Goal: Task Accomplishment & Management: Use online tool/utility

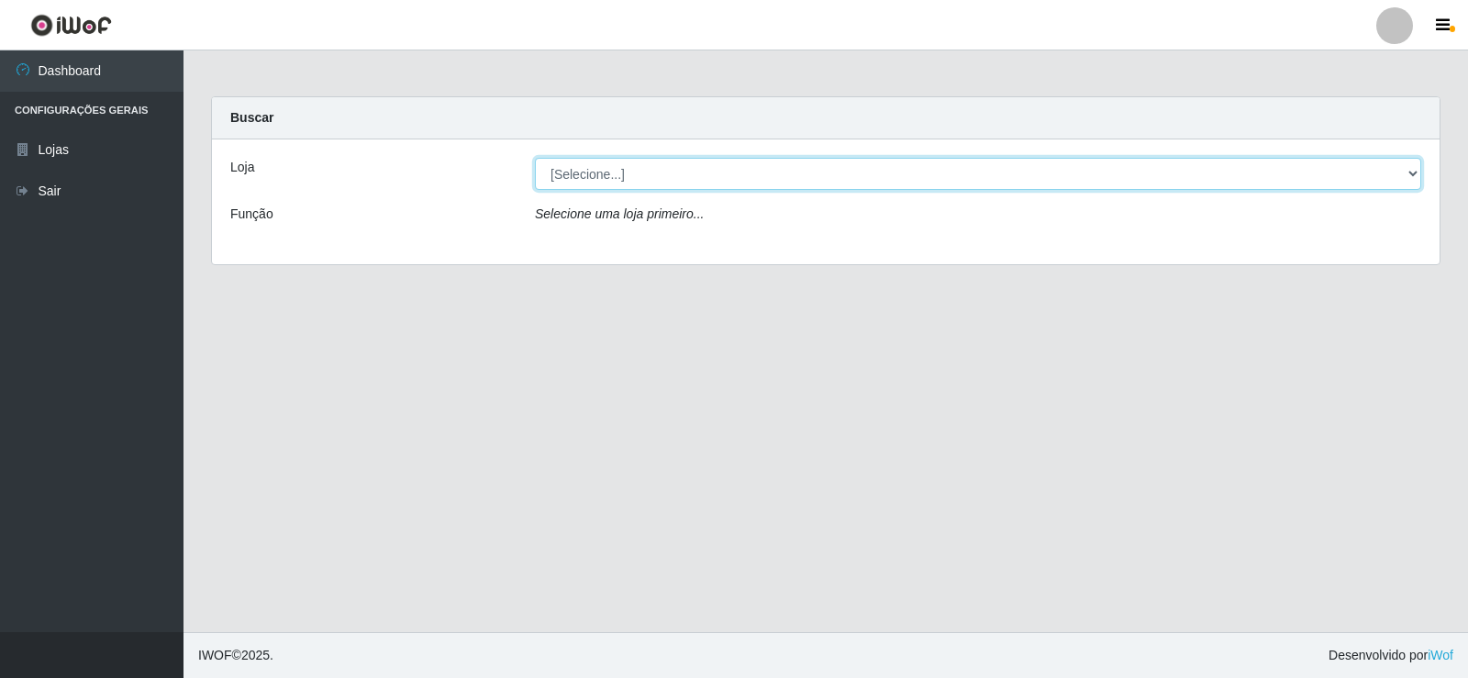
click at [709, 158] on select "[Selecione...] Rede Compras Supermercados - LOJA 2" at bounding box center [978, 174] width 887 height 32
select select "161"
click at [535, 158] on select "[Selecione...] Rede Compras Supermercados - LOJA 2" at bounding box center [978, 174] width 887 height 32
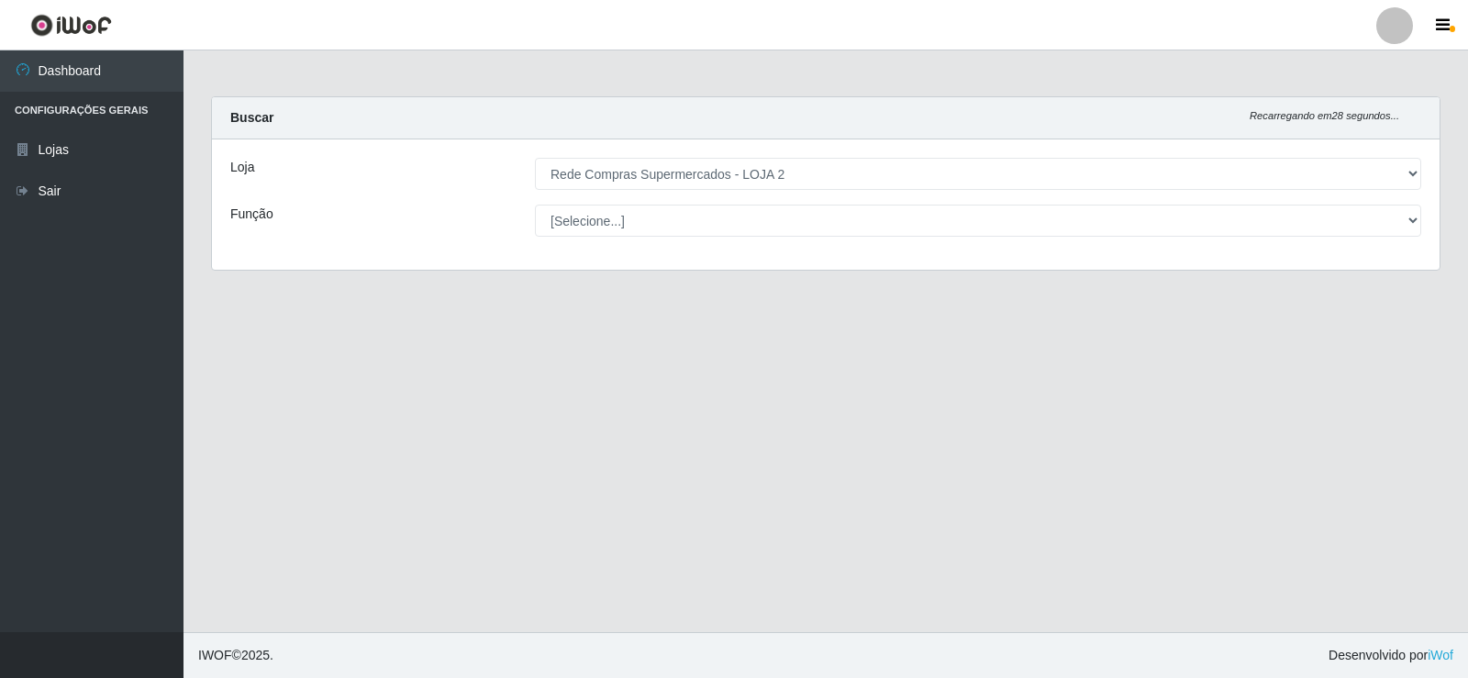
click at [651, 198] on div "Loja [Selecione...] Rede Compras Supermercados - LOJA 2 Função [Selecione...] A…" at bounding box center [826, 204] width 1228 height 130
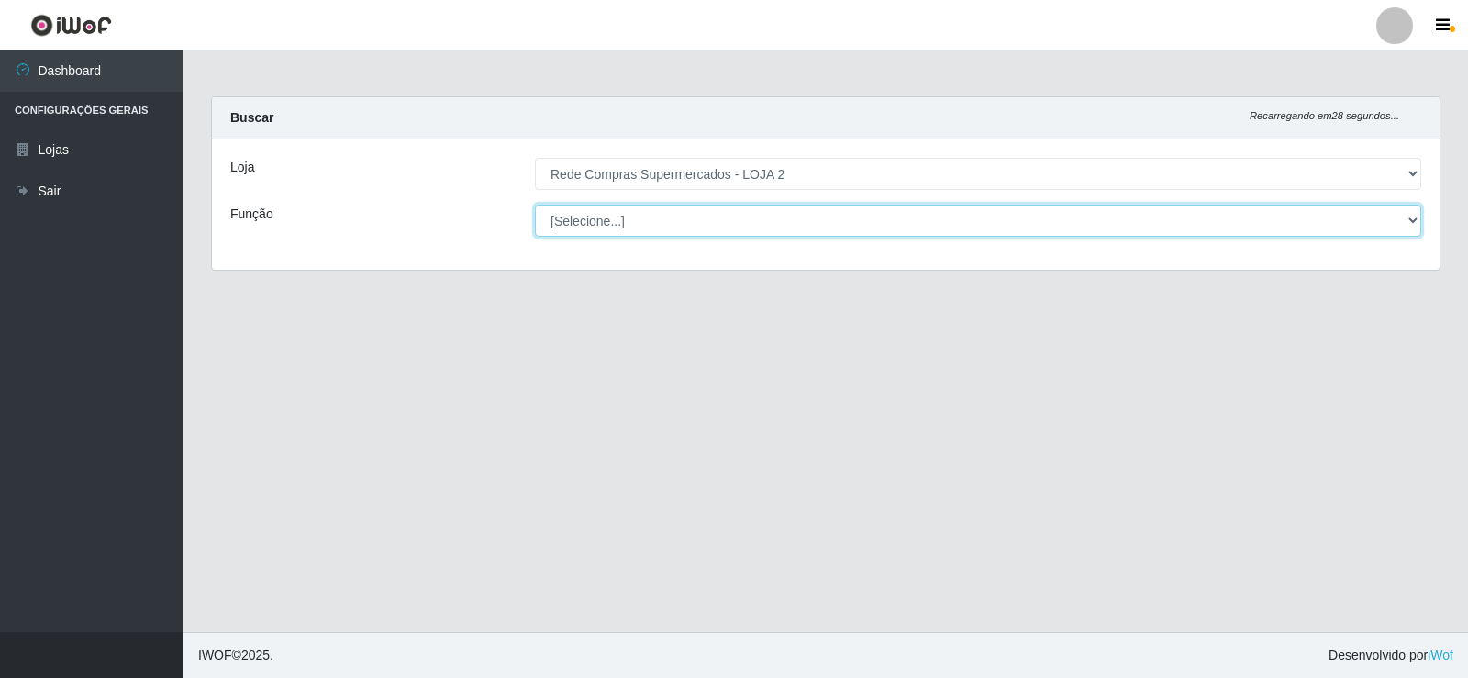
click at [650, 213] on select "[Selecione...] ASG ASG + ASG ++ Balconista Balconista + Balconista ++ Embalador…" at bounding box center [978, 221] width 887 height 32
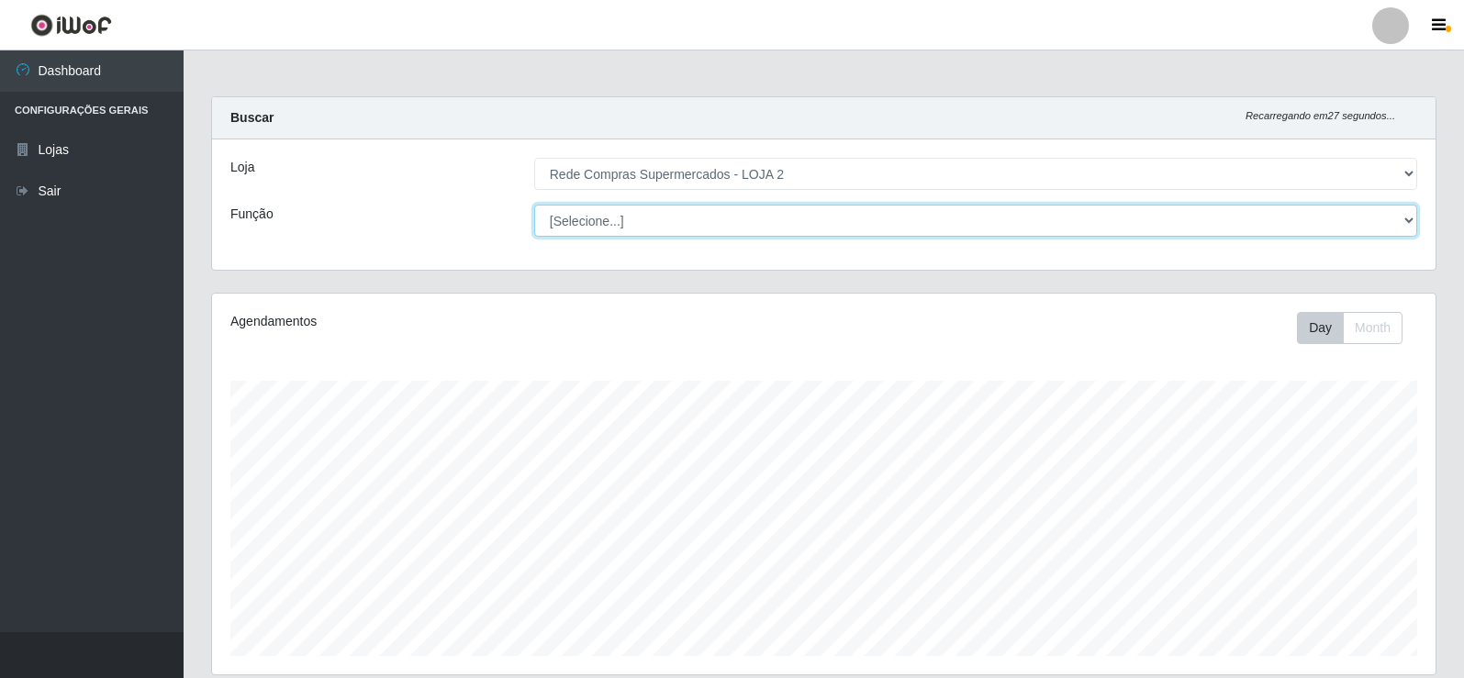
scroll to position [381, 1223]
select select "1"
click at [534, 205] on select "[Selecione...] ASG ASG + ASG ++ Balconista Balconista + Balconista ++ Embalador…" at bounding box center [975, 221] width 883 height 32
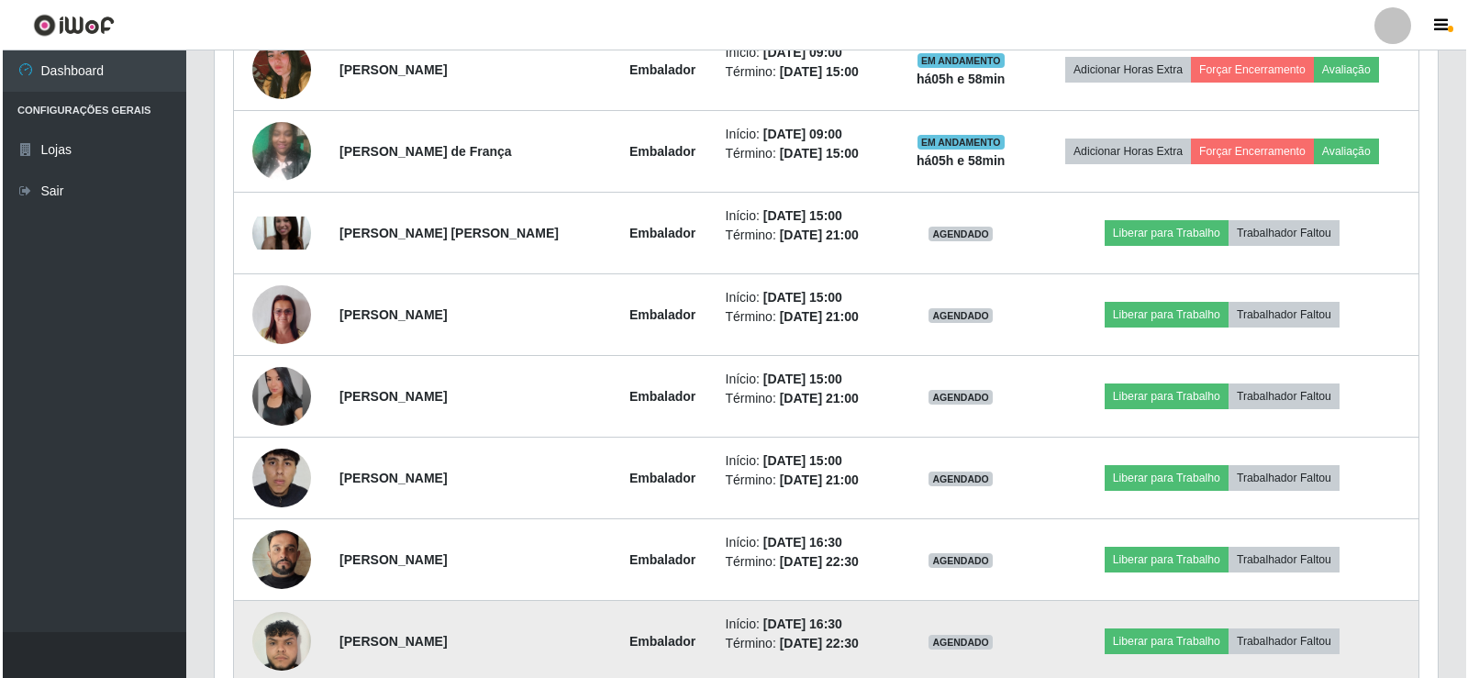
scroll to position [847, 0]
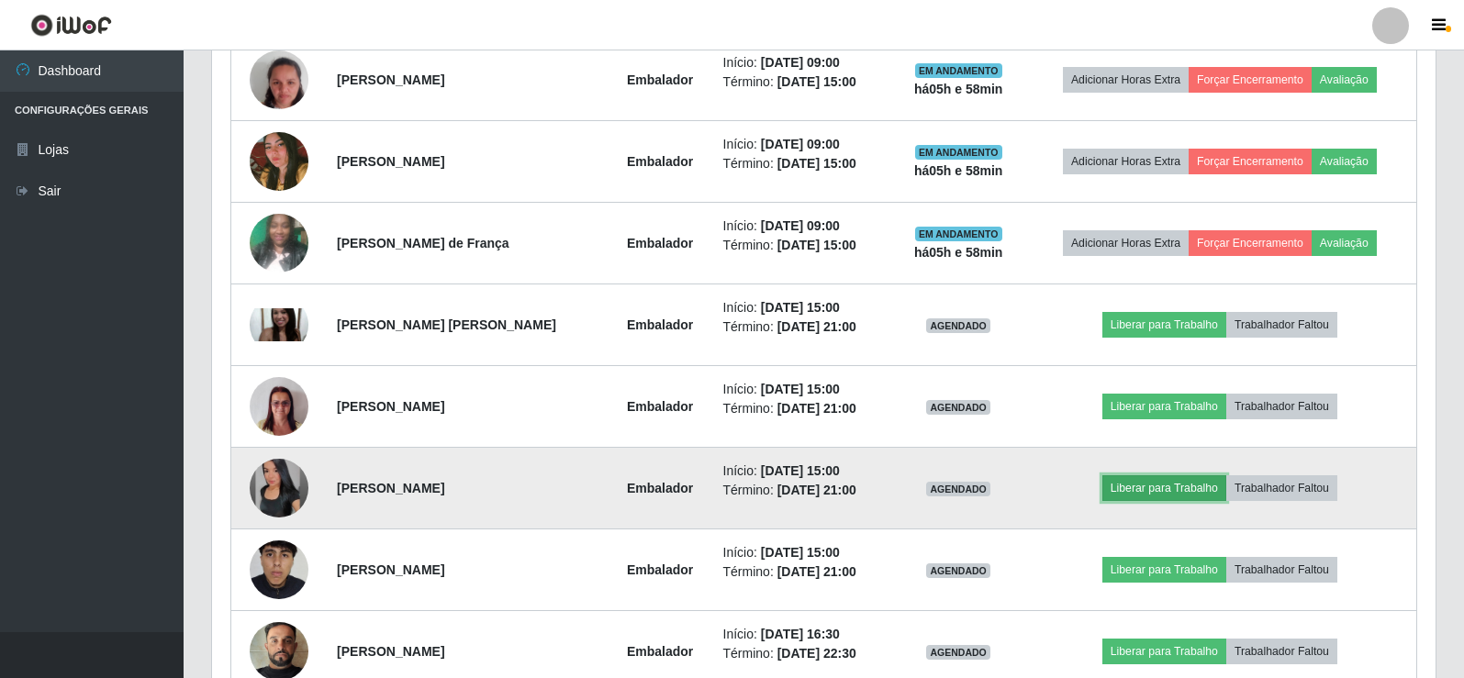
click at [1189, 491] on button "Liberar para Trabalho" at bounding box center [1164, 488] width 124 height 26
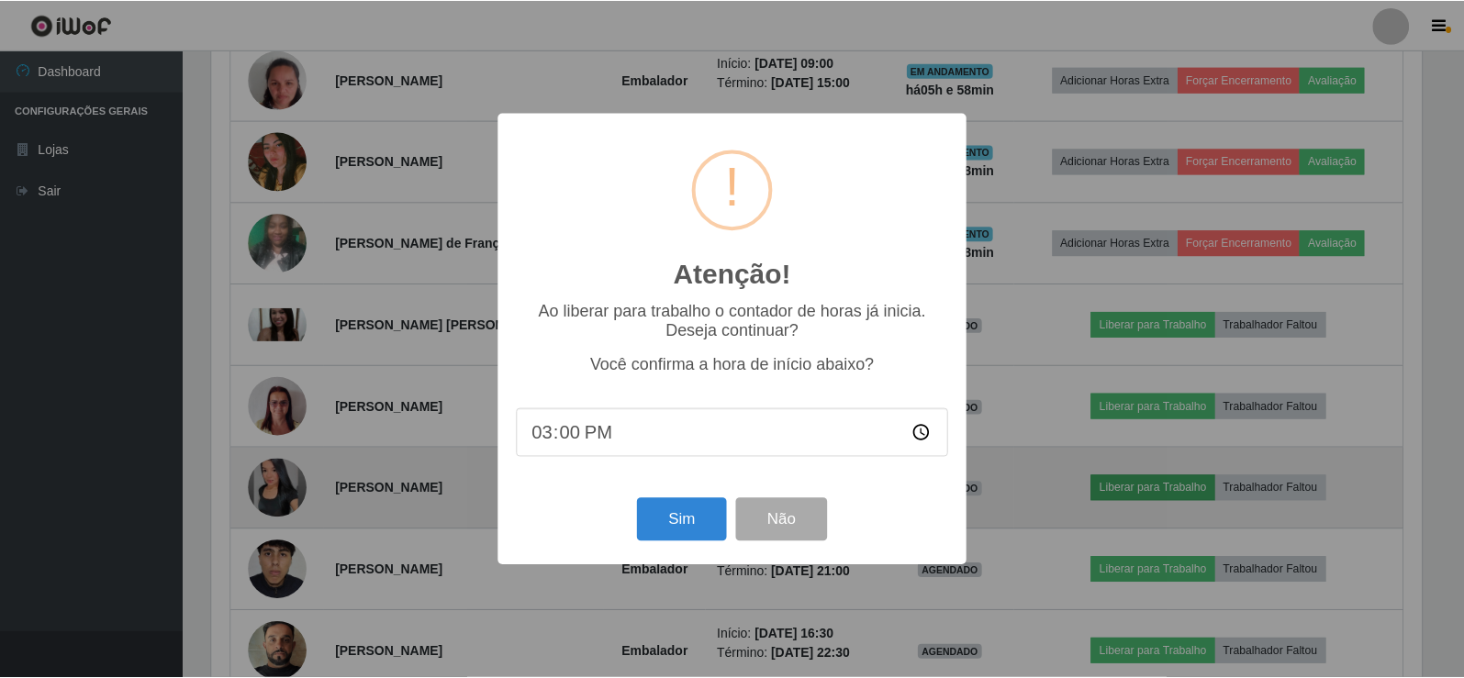
scroll to position [381, 1214]
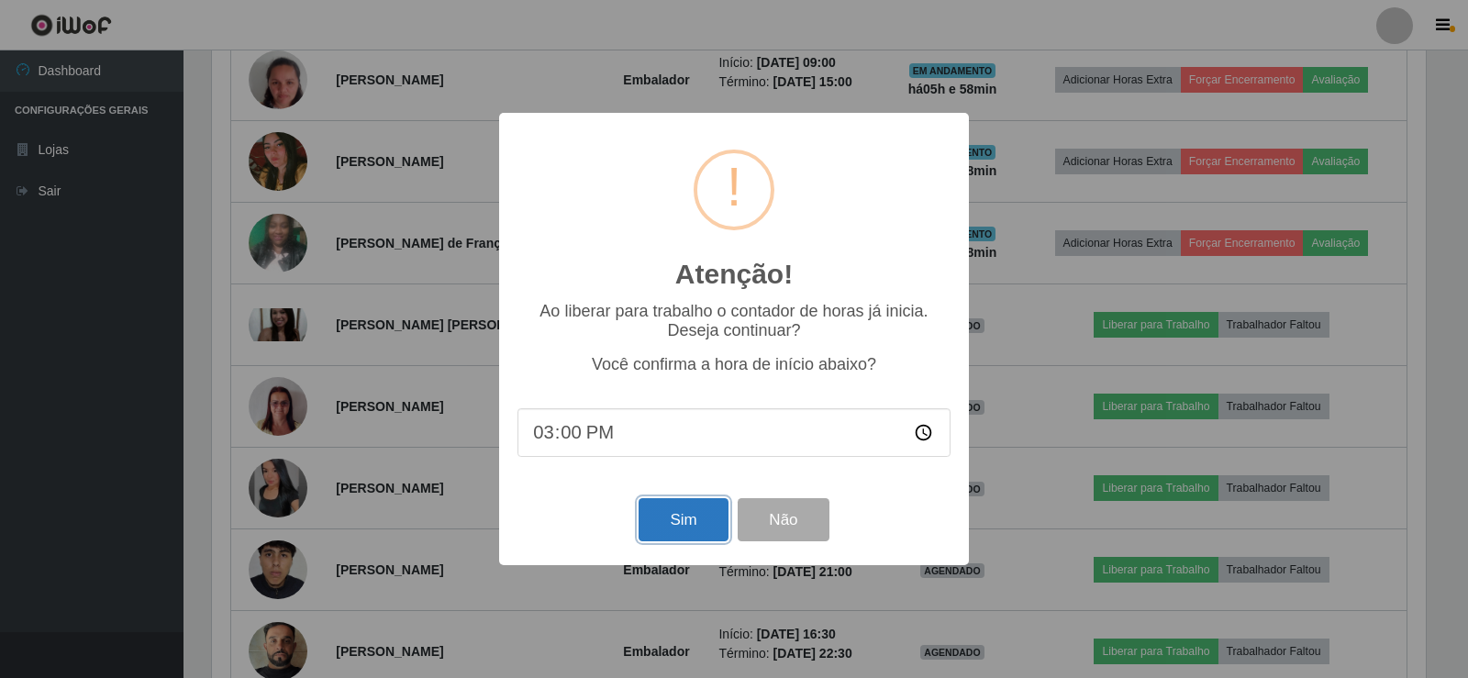
click at [697, 541] on button "Sim" at bounding box center [683, 519] width 89 height 43
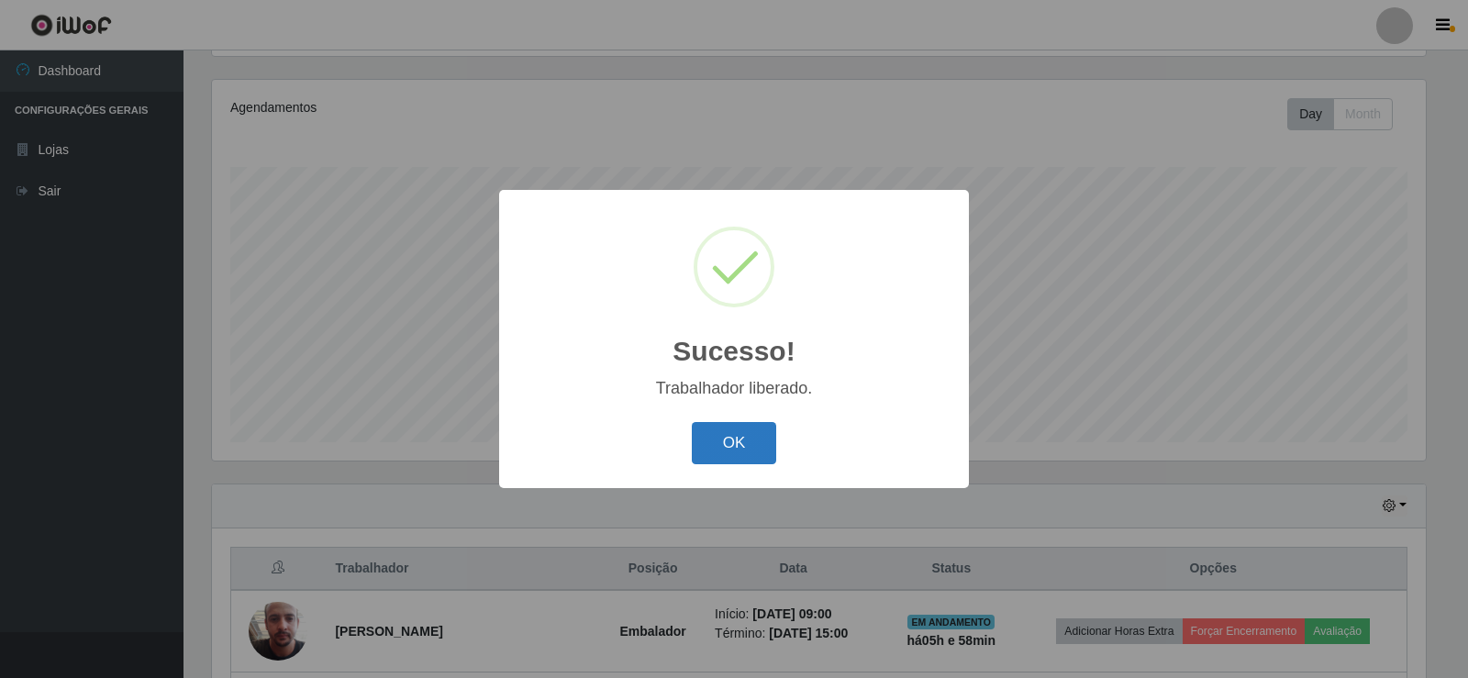
click at [709, 457] on button "OK" at bounding box center [734, 443] width 85 height 43
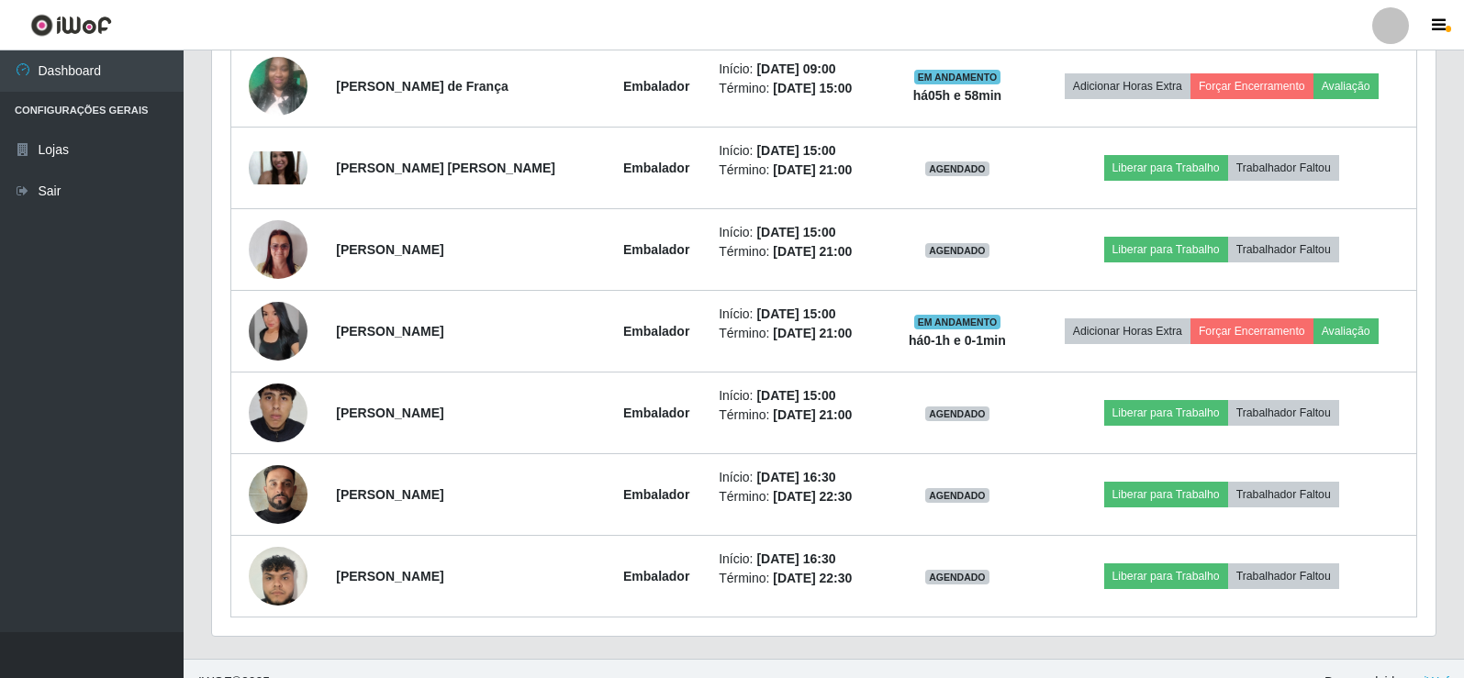
scroll to position [1031, 0]
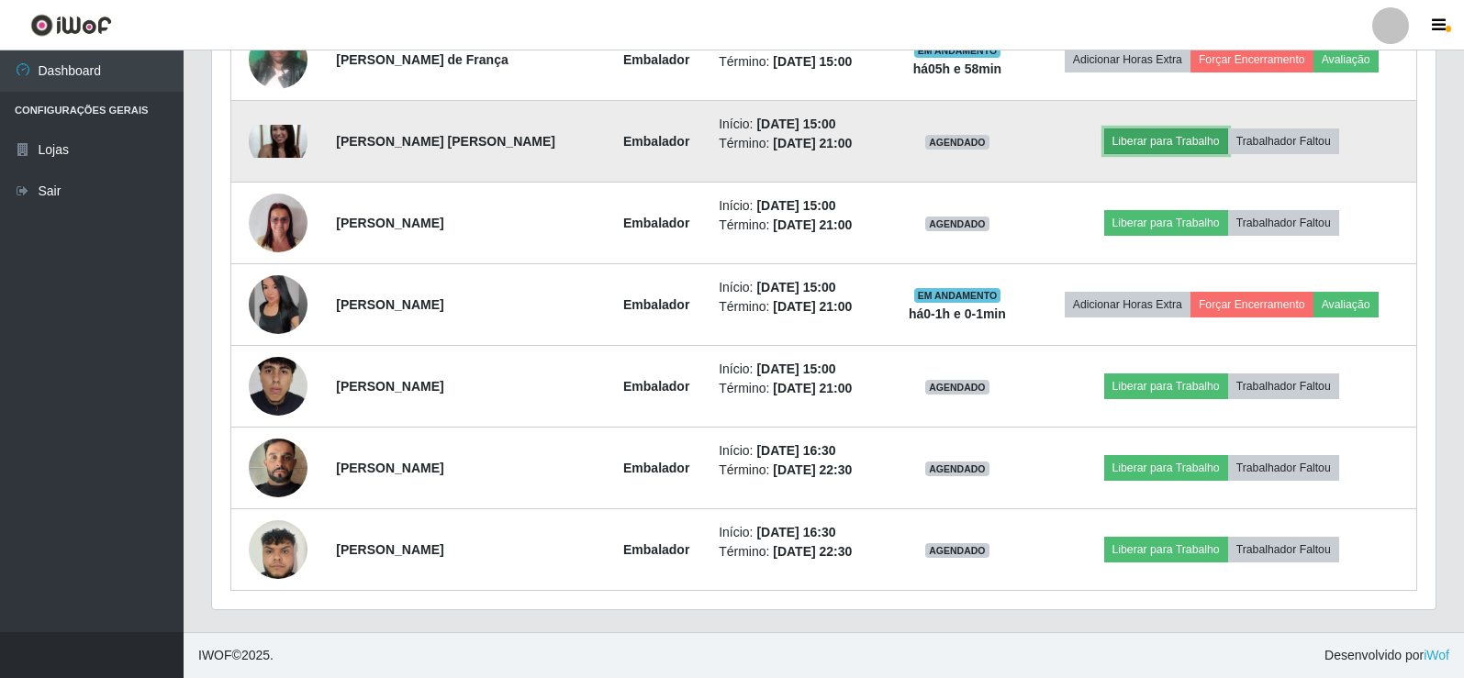
click at [1155, 136] on button "Liberar para Trabalho" at bounding box center [1166, 141] width 124 height 26
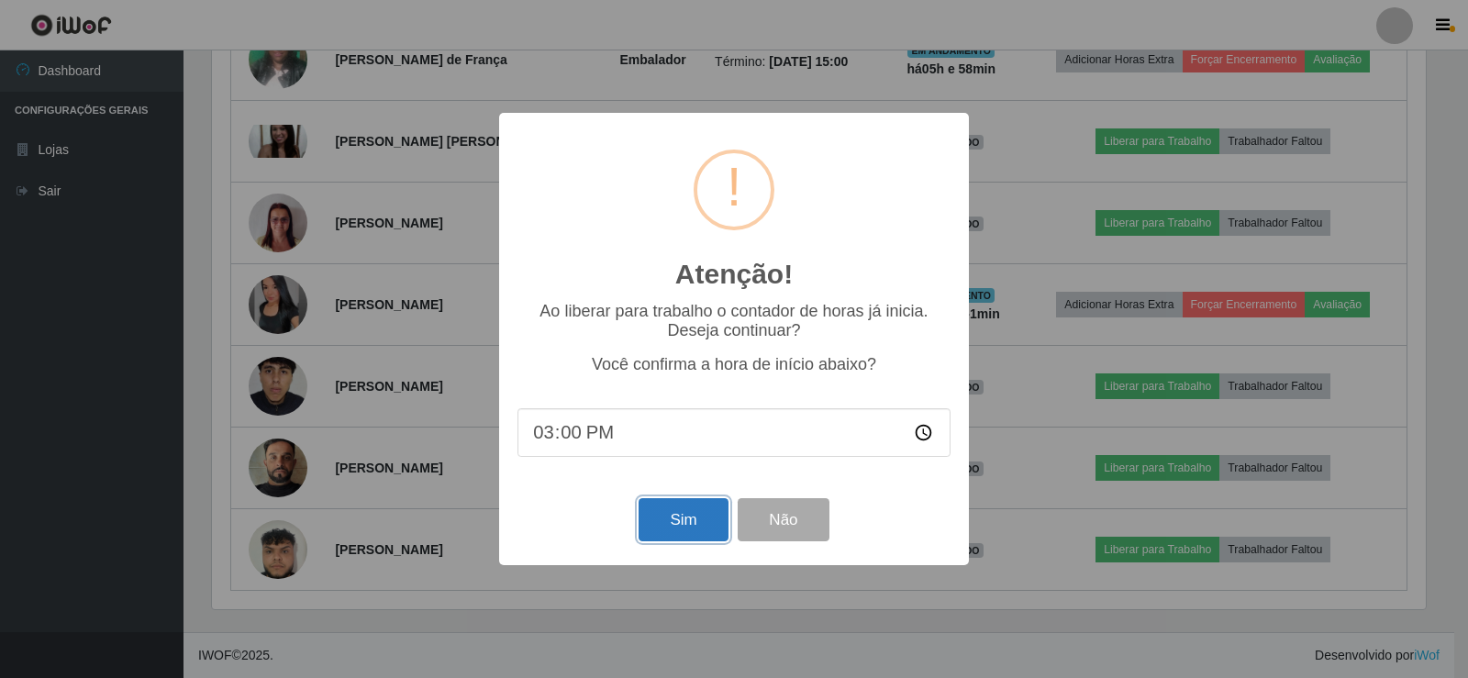
click at [684, 537] on button "Sim" at bounding box center [683, 519] width 89 height 43
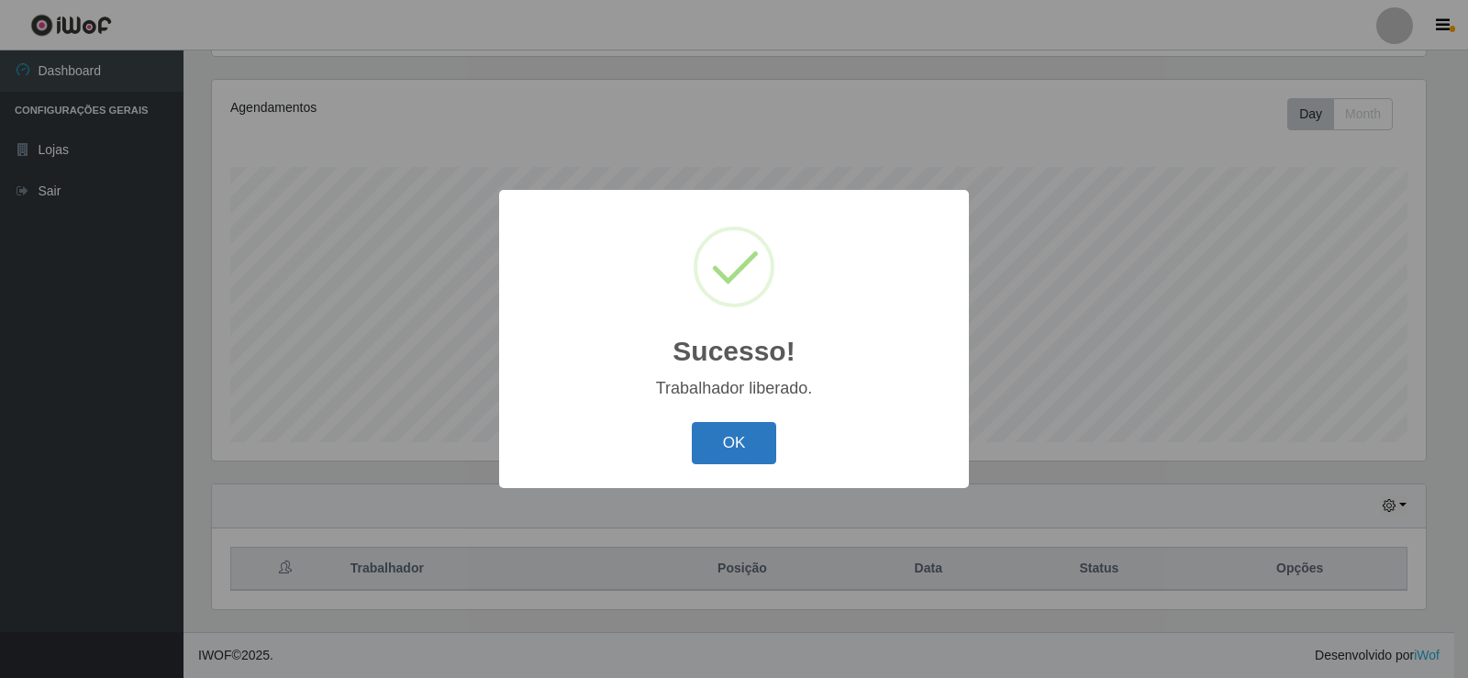
click at [719, 457] on button "OK" at bounding box center [734, 443] width 85 height 43
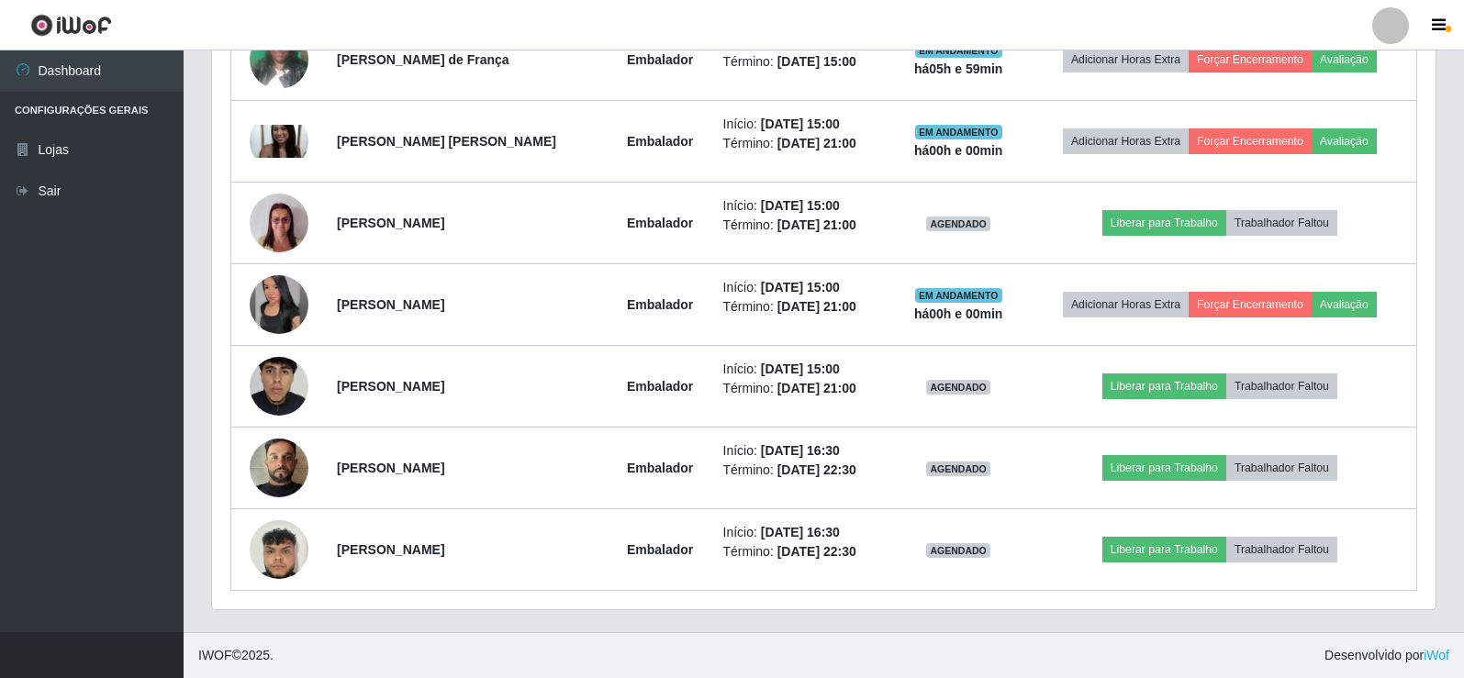
scroll to position [480, 0]
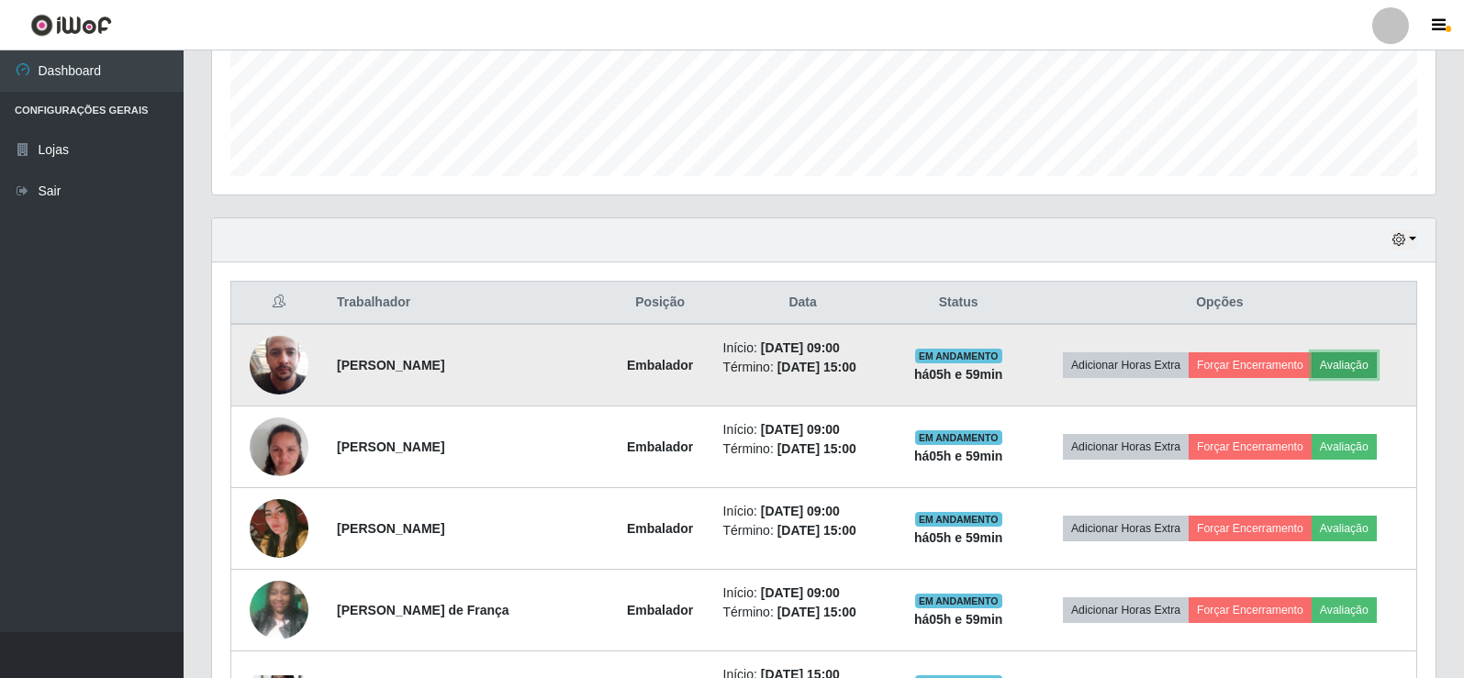
click at [1359, 362] on button "Avaliação" at bounding box center [1343, 365] width 65 height 26
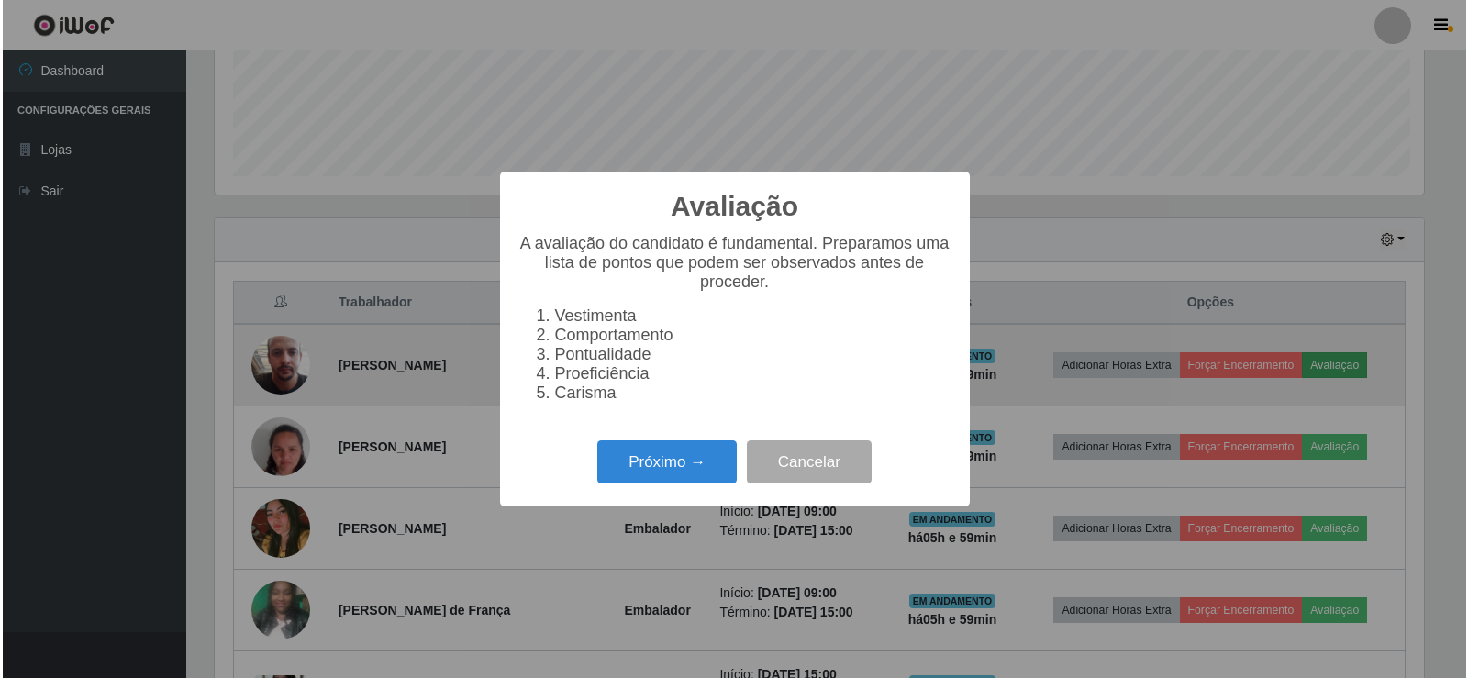
scroll to position [381, 1214]
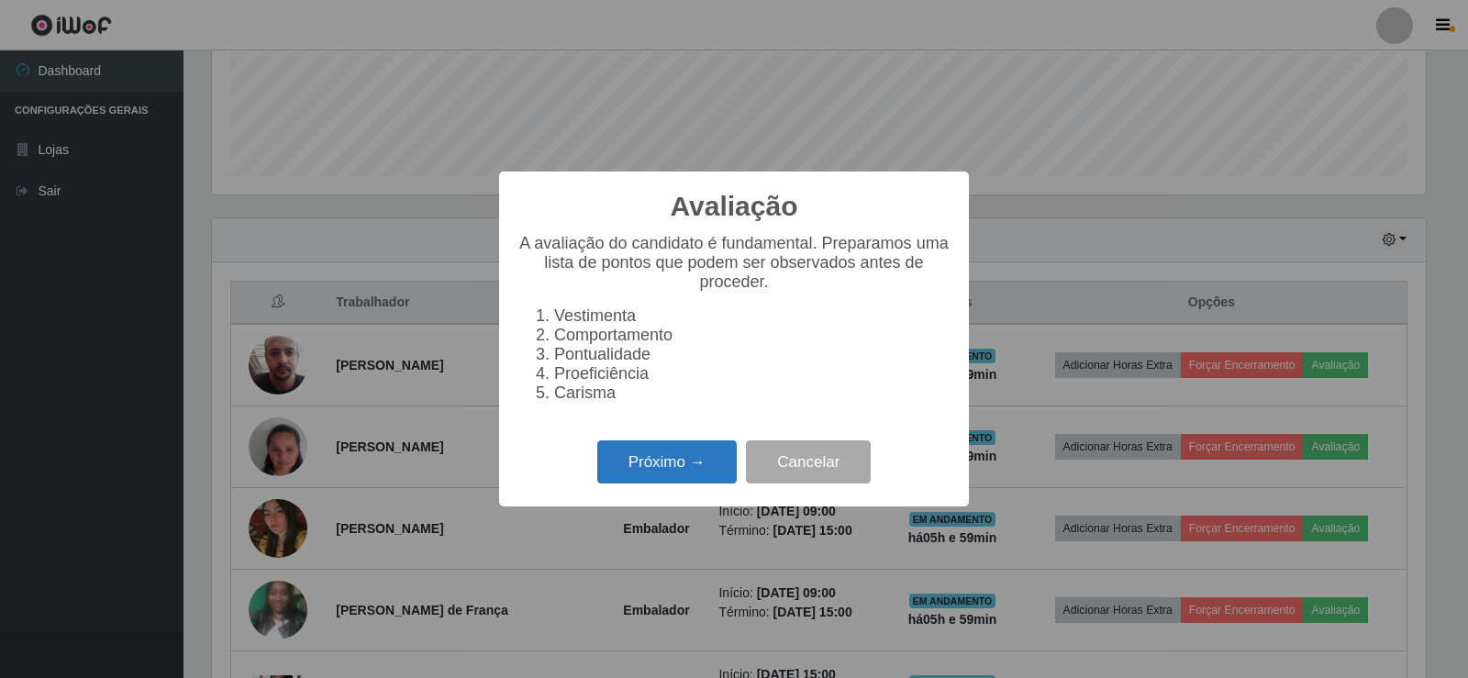
click at [654, 478] on button "Próximo →" at bounding box center [666, 462] width 139 height 43
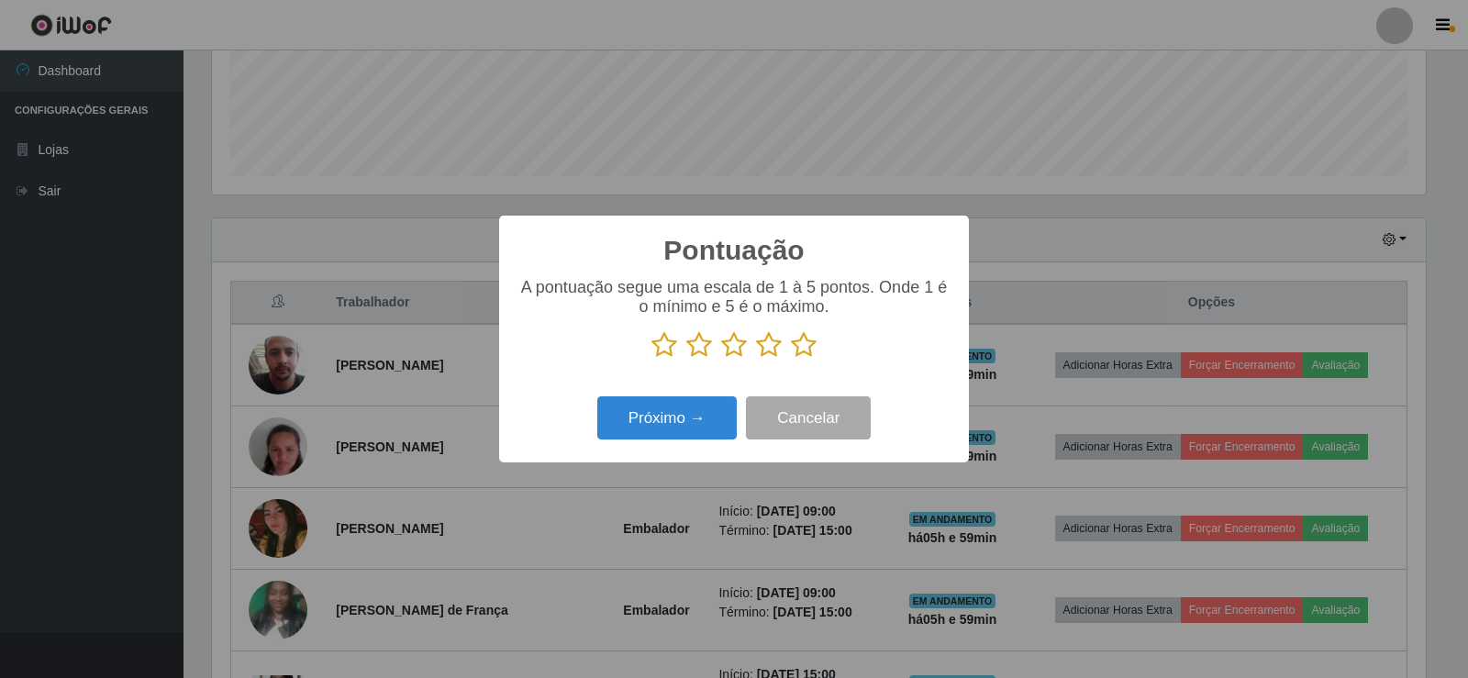
scroll to position [0, 0]
drag, startPoint x: 800, startPoint y: 355, endPoint x: 732, endPoint y: 398, distance: 80.5
click at [800, 354] on icon at bounding box center [804, 345] width 26 height 28
click at [791, 359] on input "radio" at bounding box center [791, 359] width 0 height 0
click at [607, 440] on button "Próximo →" at bounding box center [666, 417] width 139 height 43
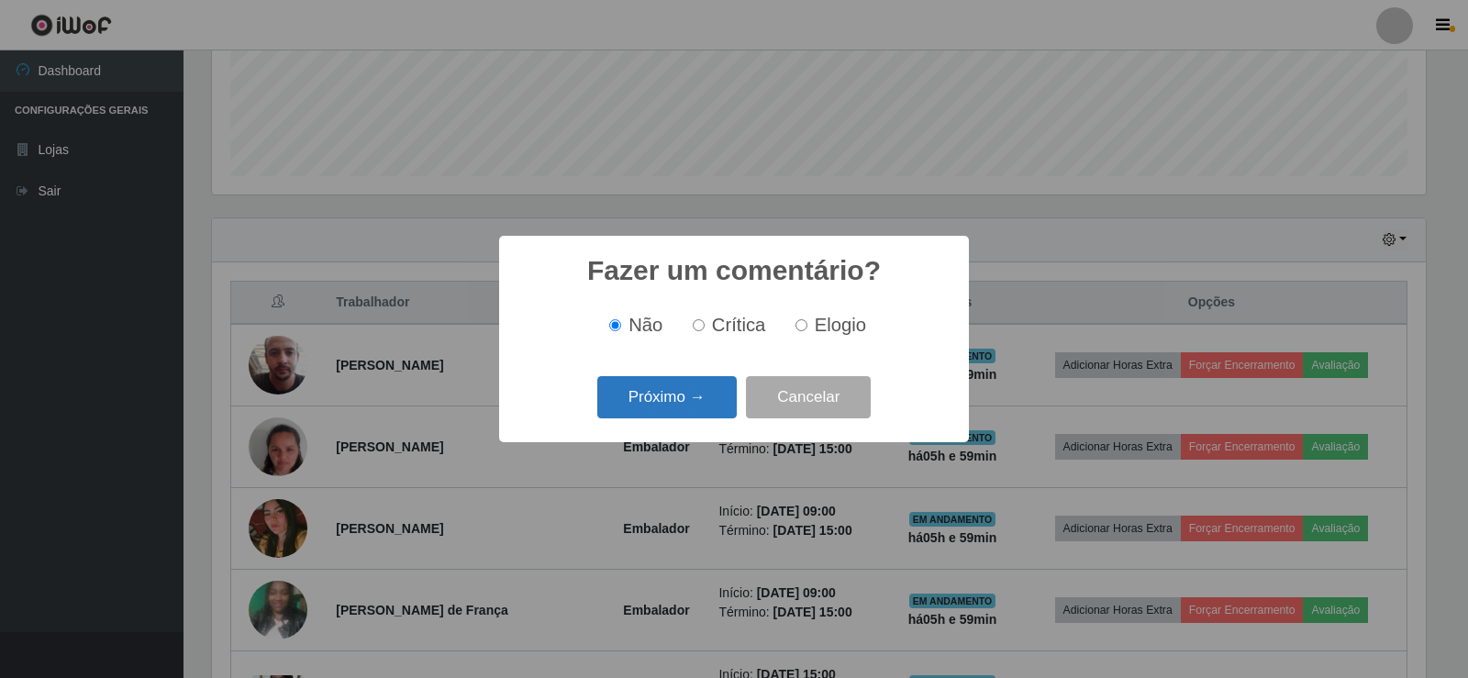
click at [681, 410] on button "Próximo →" at bounding box center [666, 397] width 139 height 43
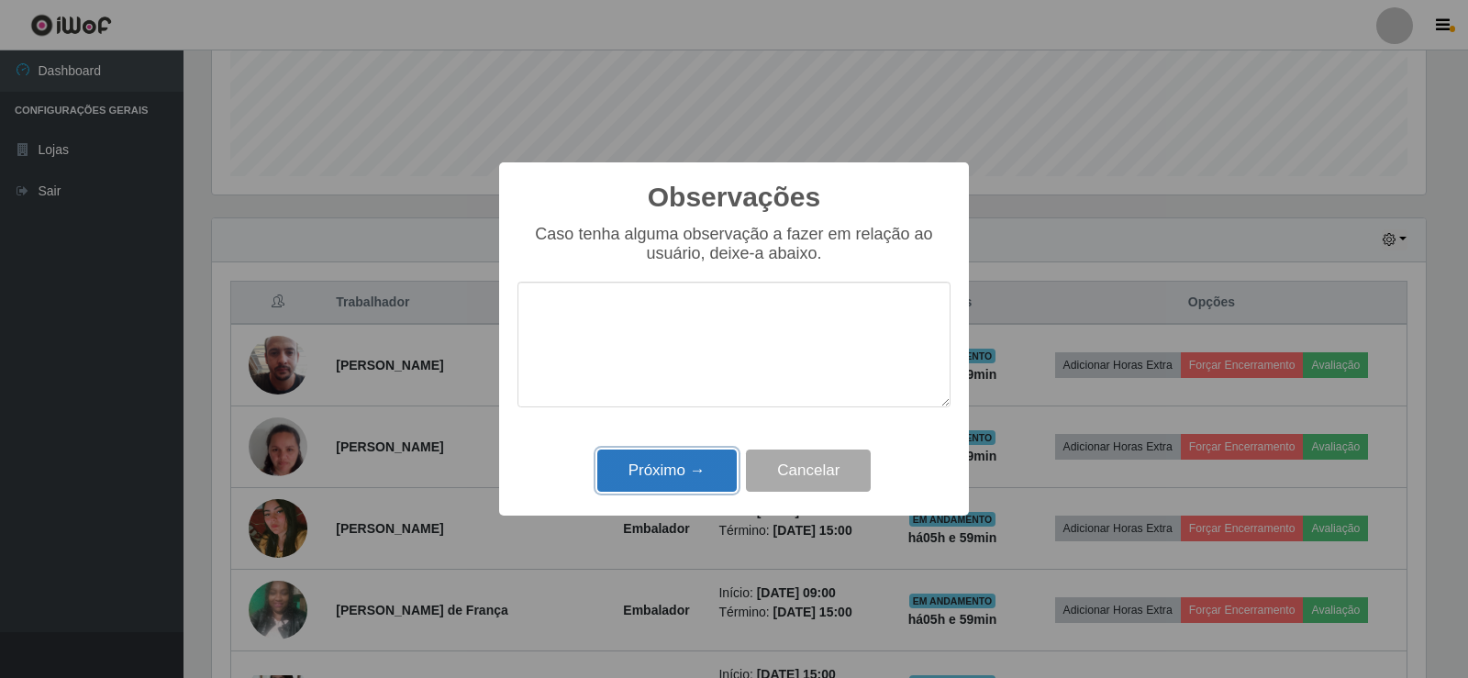
click at [675, 467] on button "Próximo →" at bounding box center [666, 471] width 139 height 43
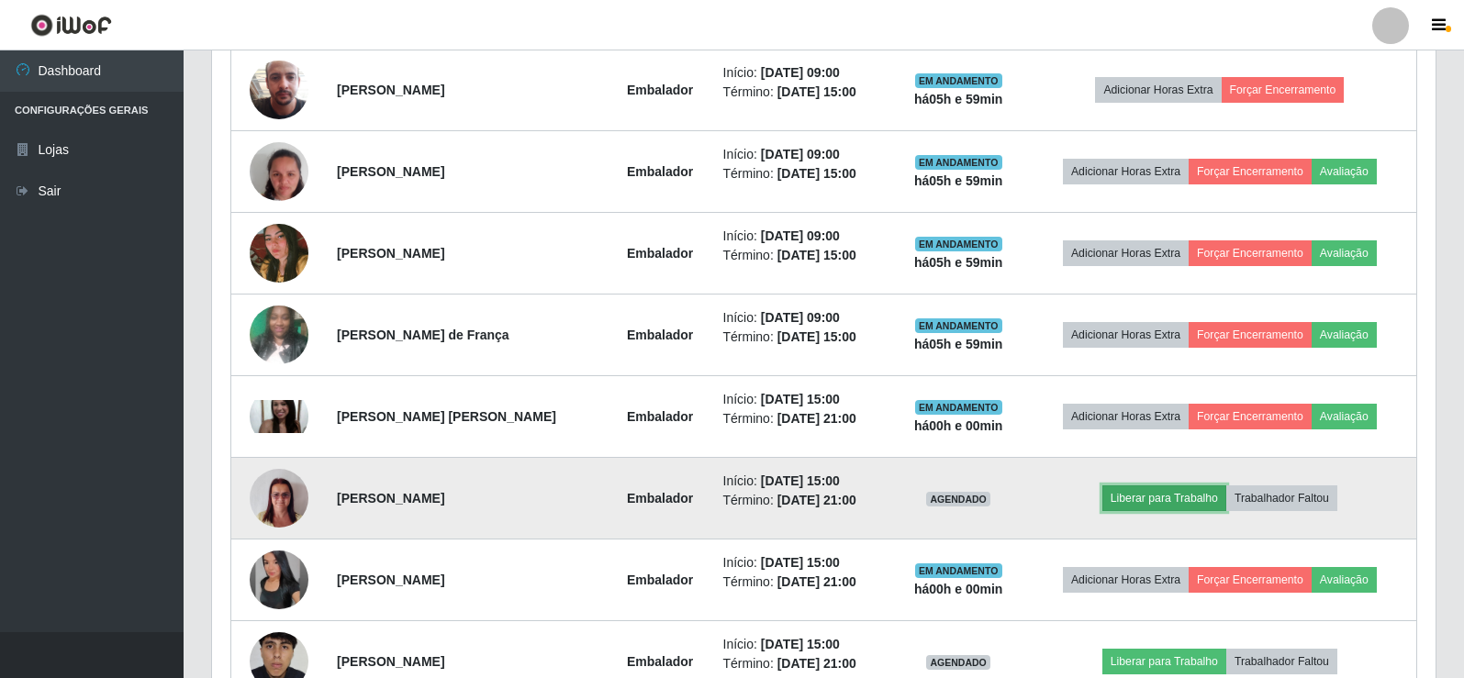
click at [1210, 499] on button "Liberar para Trabalho" at bounding box center [1164, 498] width 124 height 26
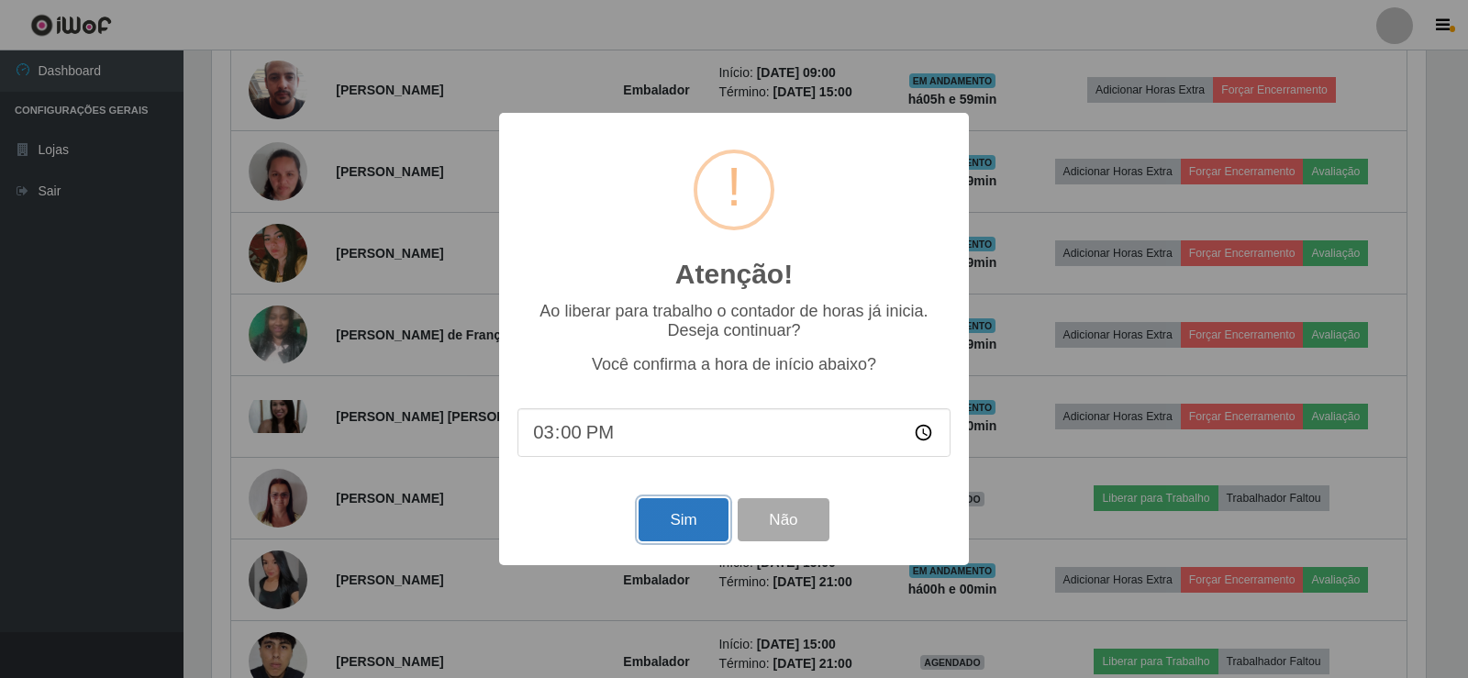
click at [679, 502] on button "Sim" at bounding box center [683, 519] width 89 height 43
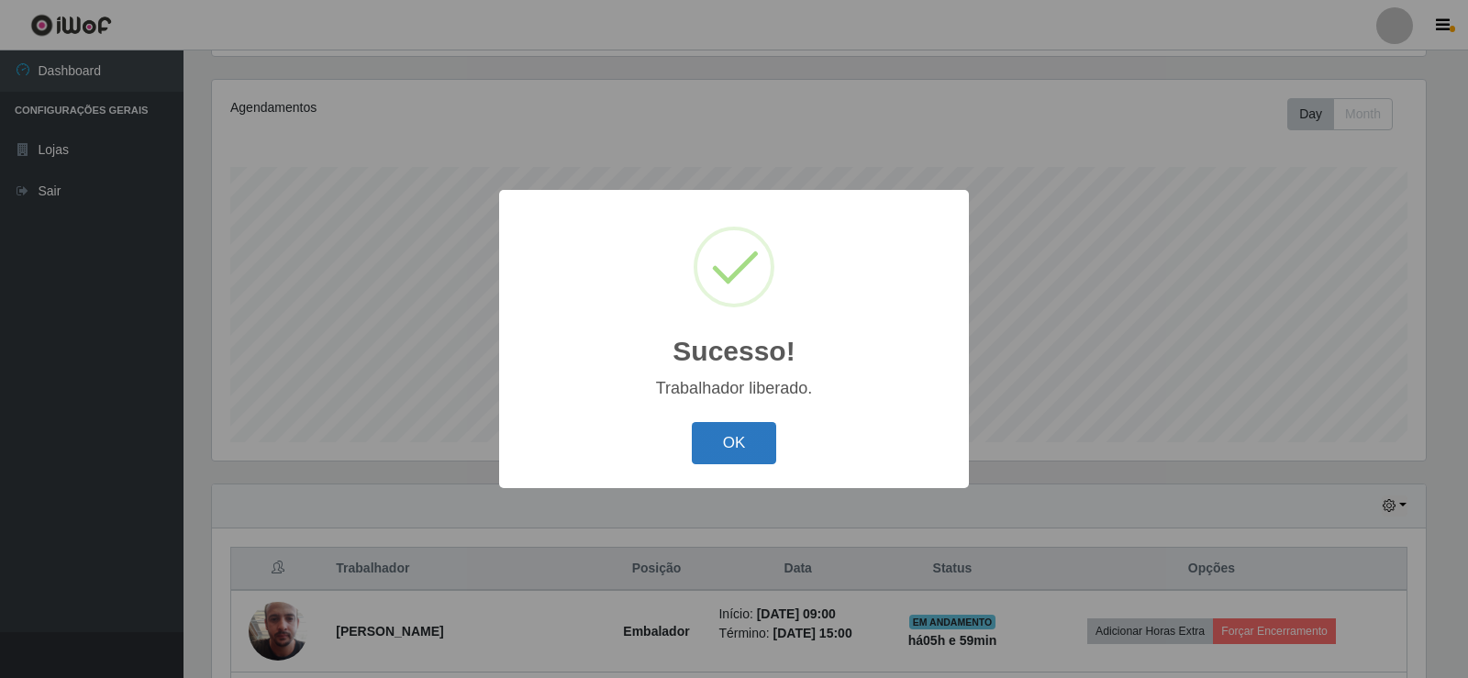
click at [750, 428] on button "OK" at bounding box center [734, 443] width 85 height 43
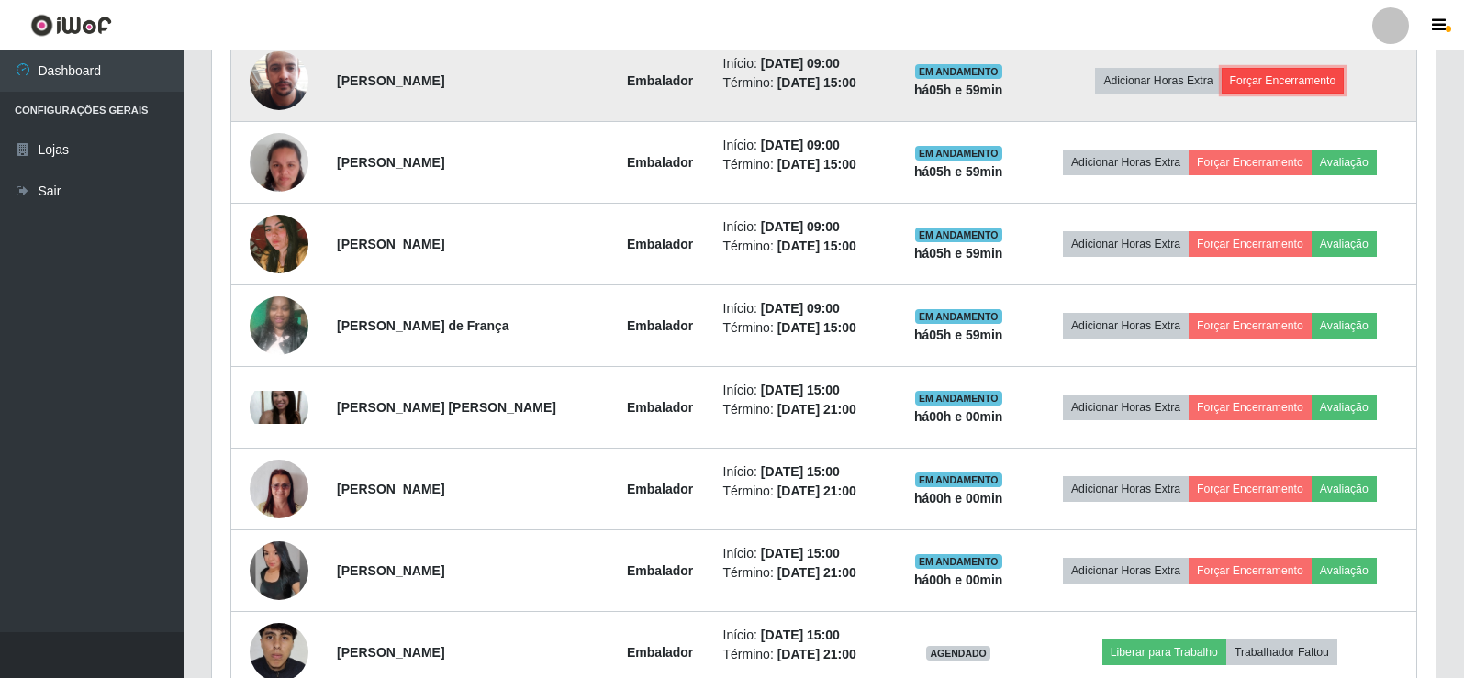
click at [1291, 82] on button "Forçar Encerramento" at bounding box center [1283, 81] width 123 height 26
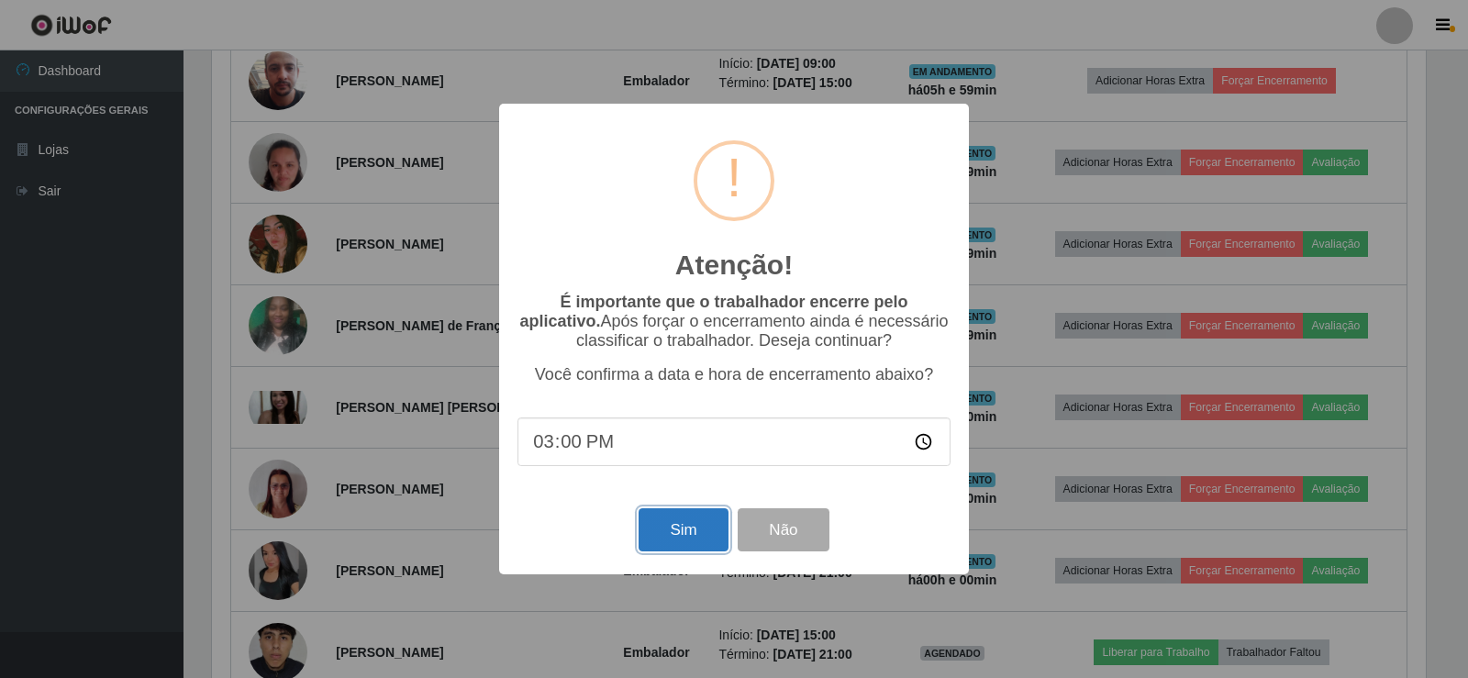
click at [678, 550] on button "Sim" at bounding box center [683, 529] width 89 height 43
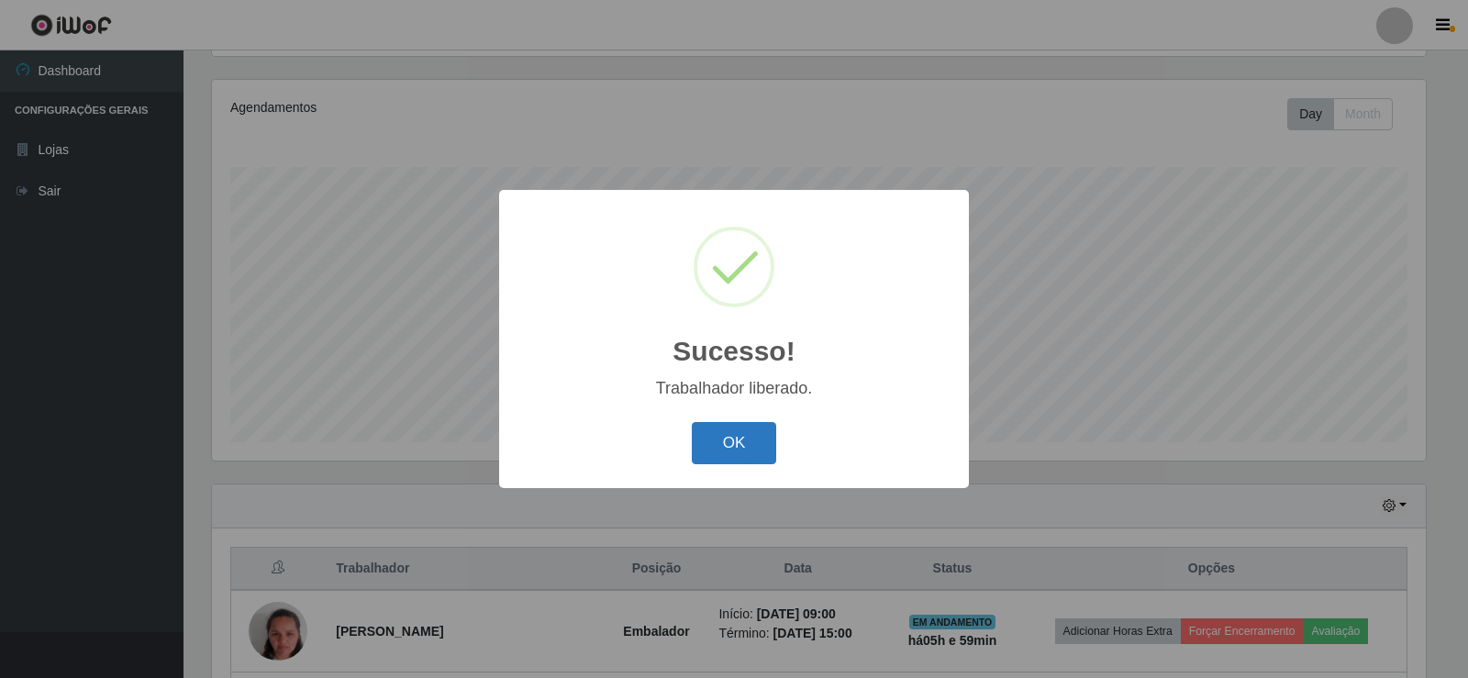
click at [732, 446] on button "OK" at bounding box center [734, 443] width 85 height 43
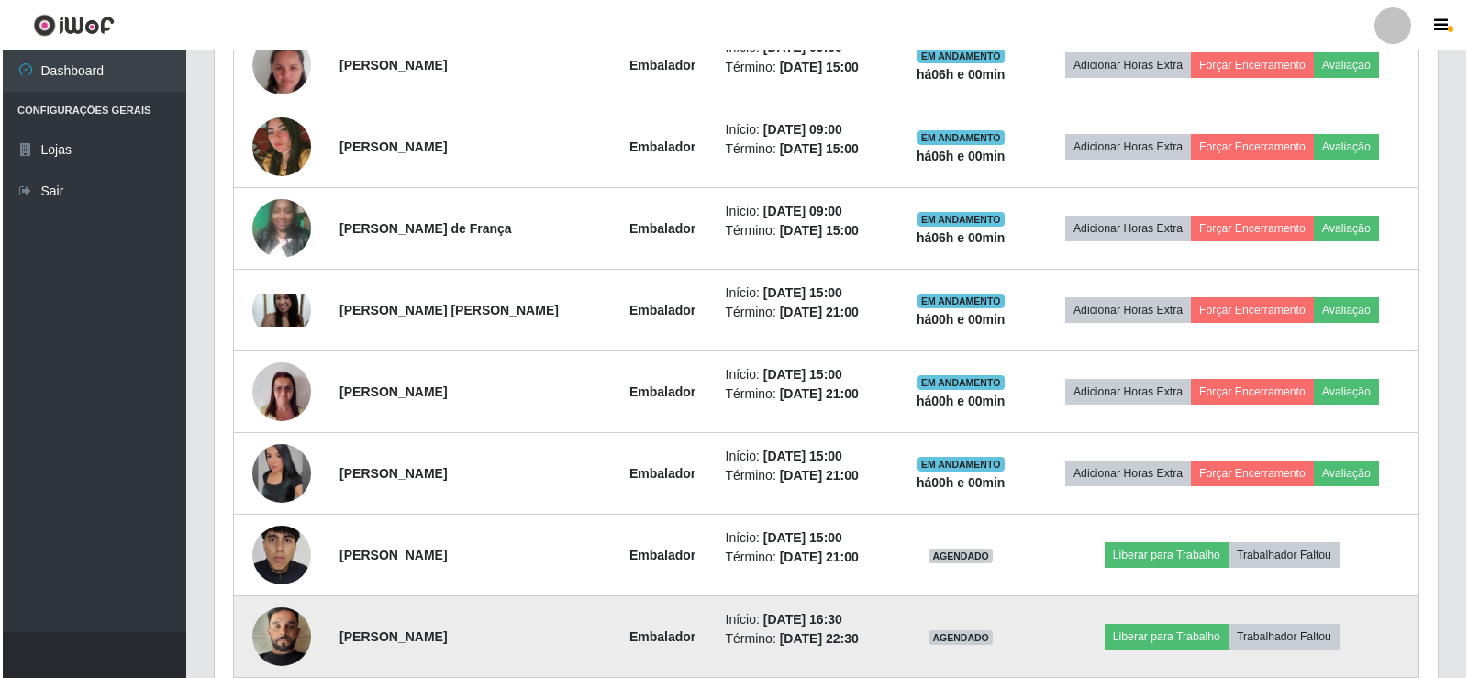
scroll to position [764, 0]
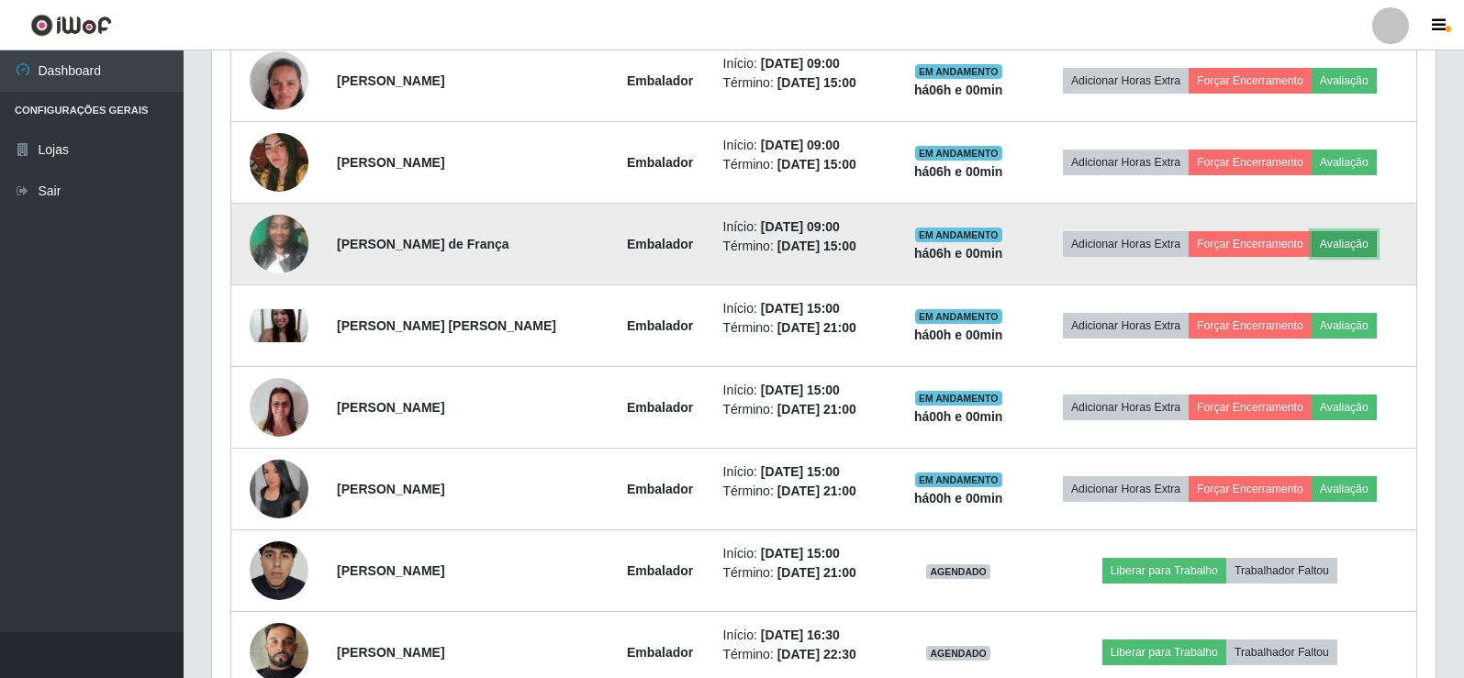
click at [1357, 246] on button "Avaliação" at bounding box center [1343, 244] width 65 height 26
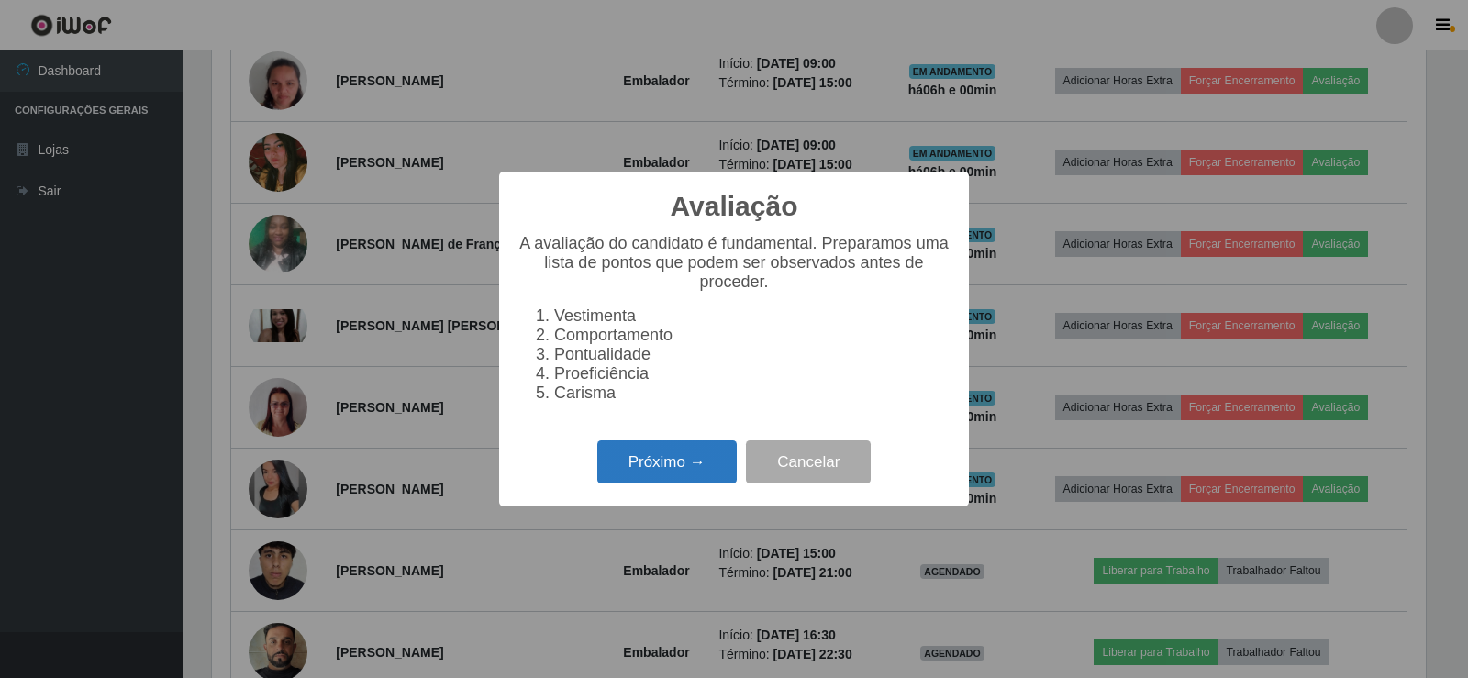
click at [663, 458] on button "Próximo →" at bounding box center [666, 462] width 139 height 43
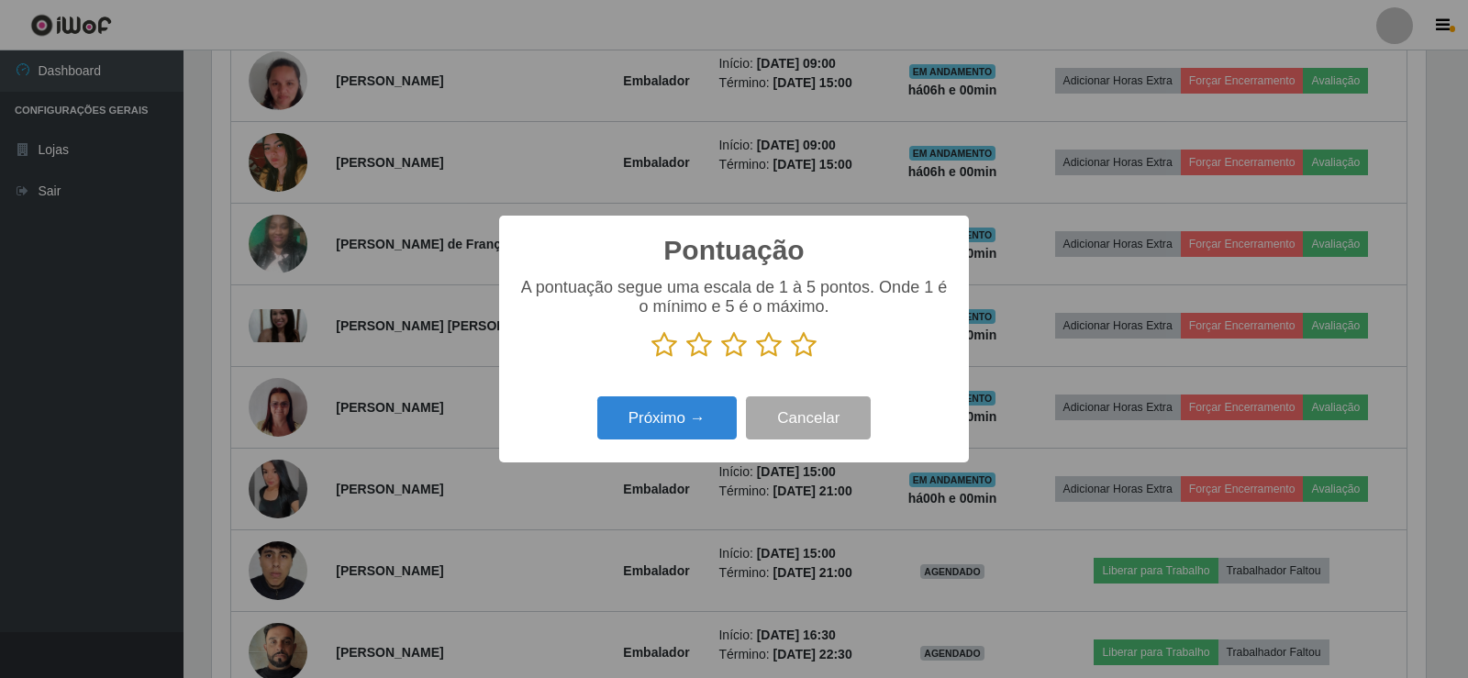
scroll to position [917379, 916546]
click at [802, 344] on icon at bounding box center [804, 345] width 26 height 28
click at [791, 359] on input "radio" at bounding box center [791, 359] width 0 height 0
click at [636, 422] on button "Próximo →" at bounding box center [666, 417] width 139 height 43
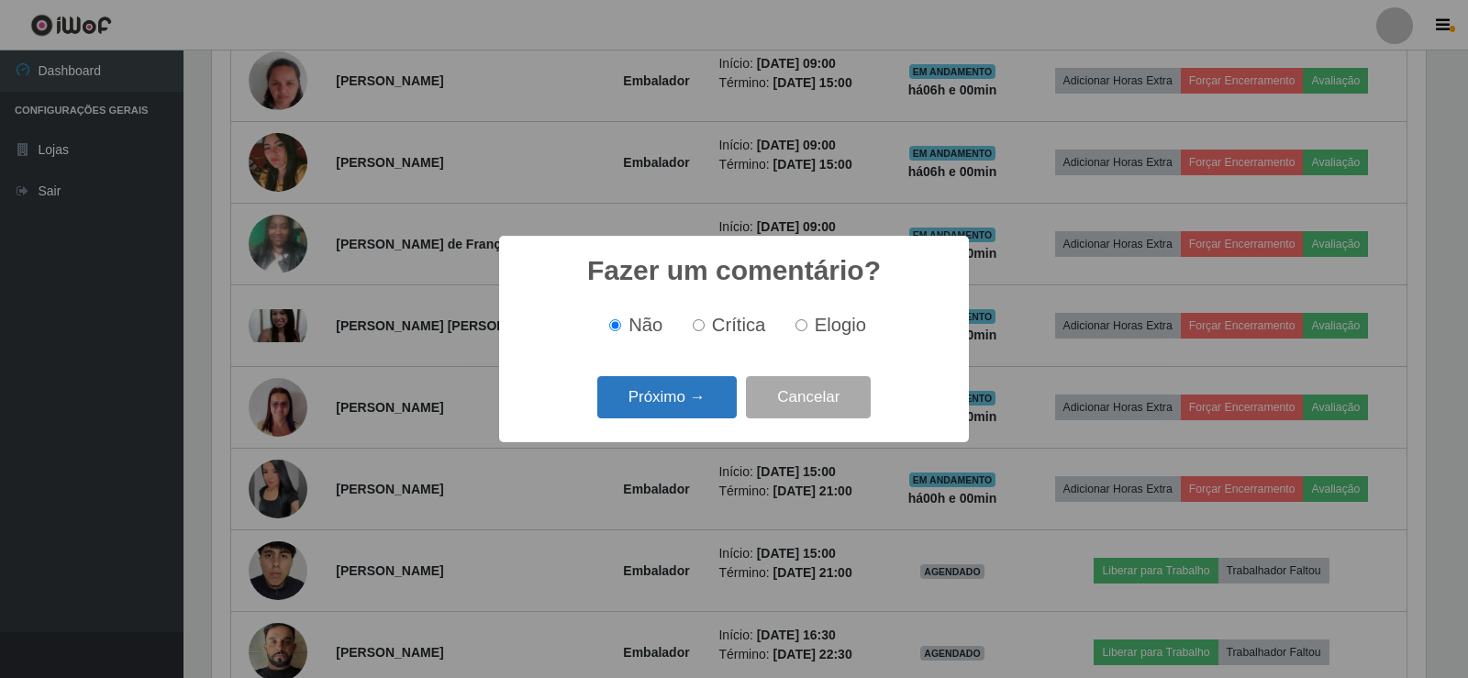
click at [666, 395] on button "Próximo →" at bounding box center [666, 397] width 139 height 43
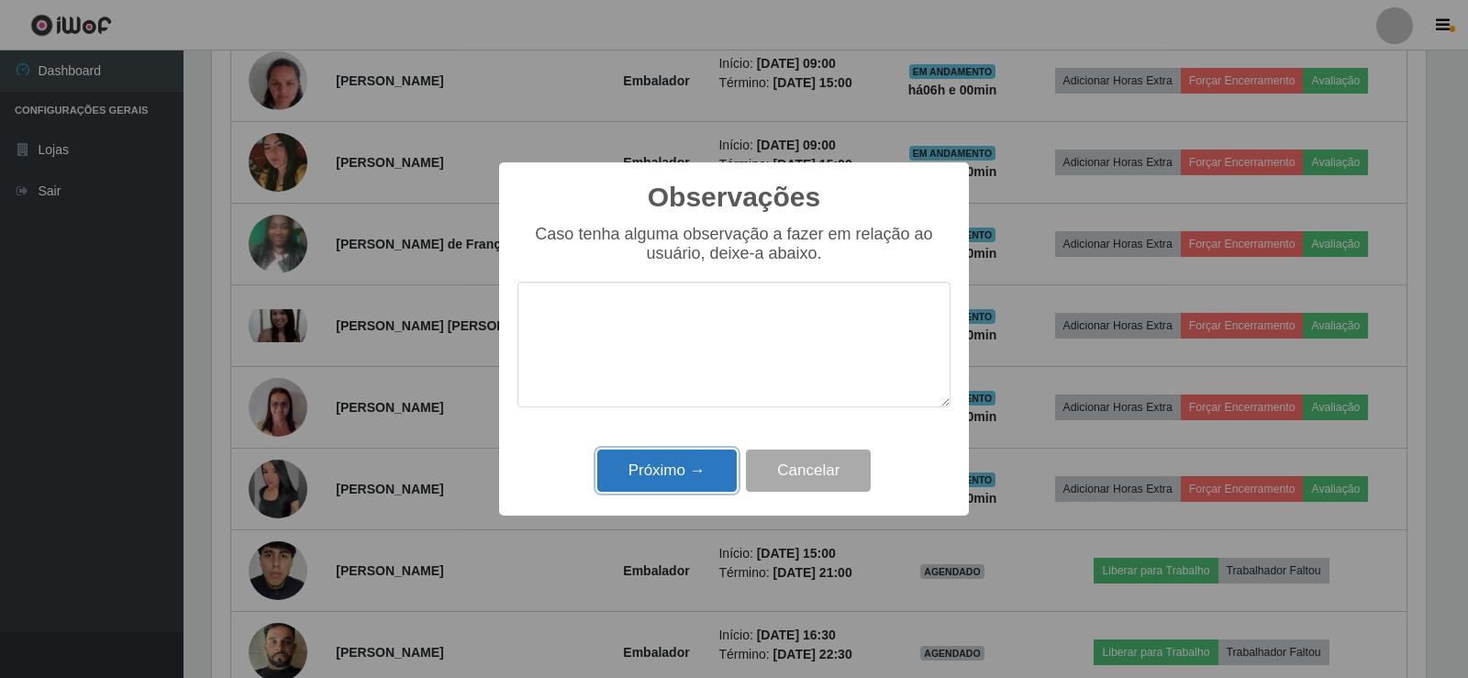
click at [640, 476] on button "Próximo →" at bounding box center [666, 471] width 139 height 43
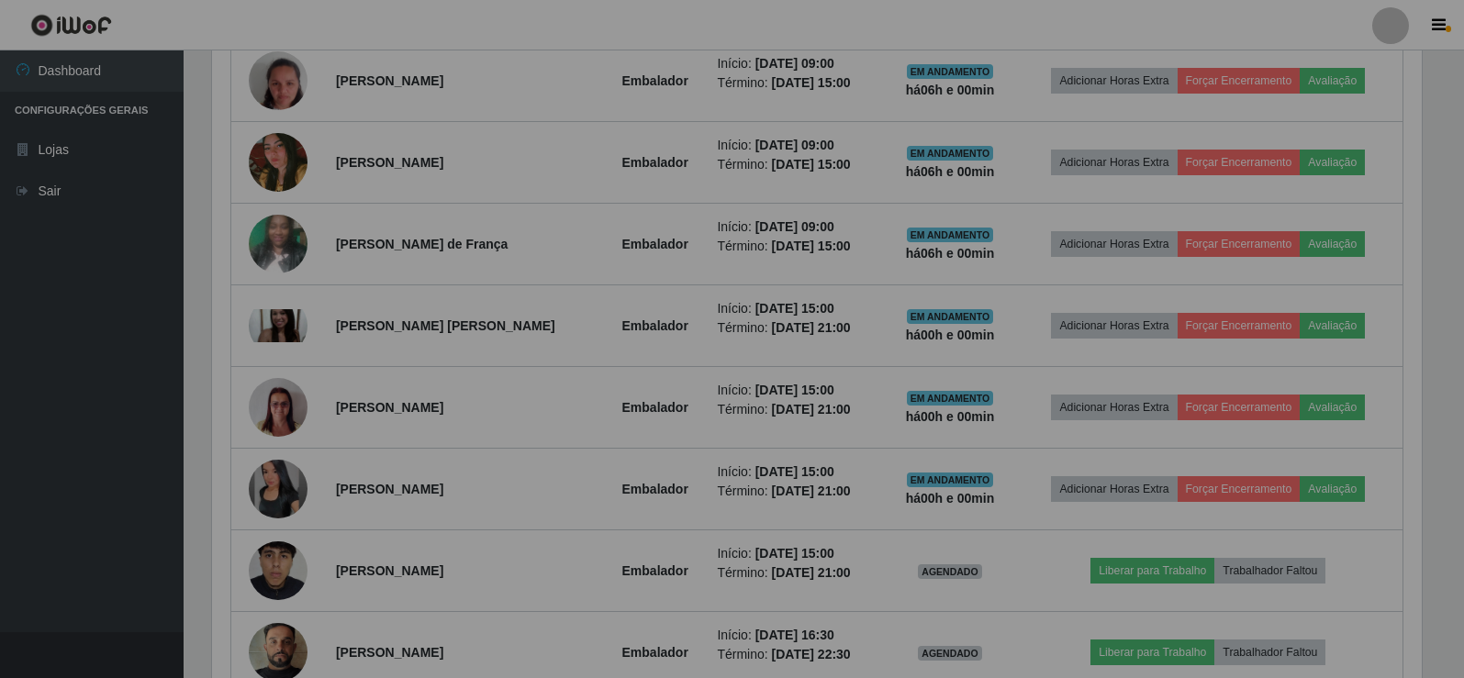
scroll to position [381, 1223]
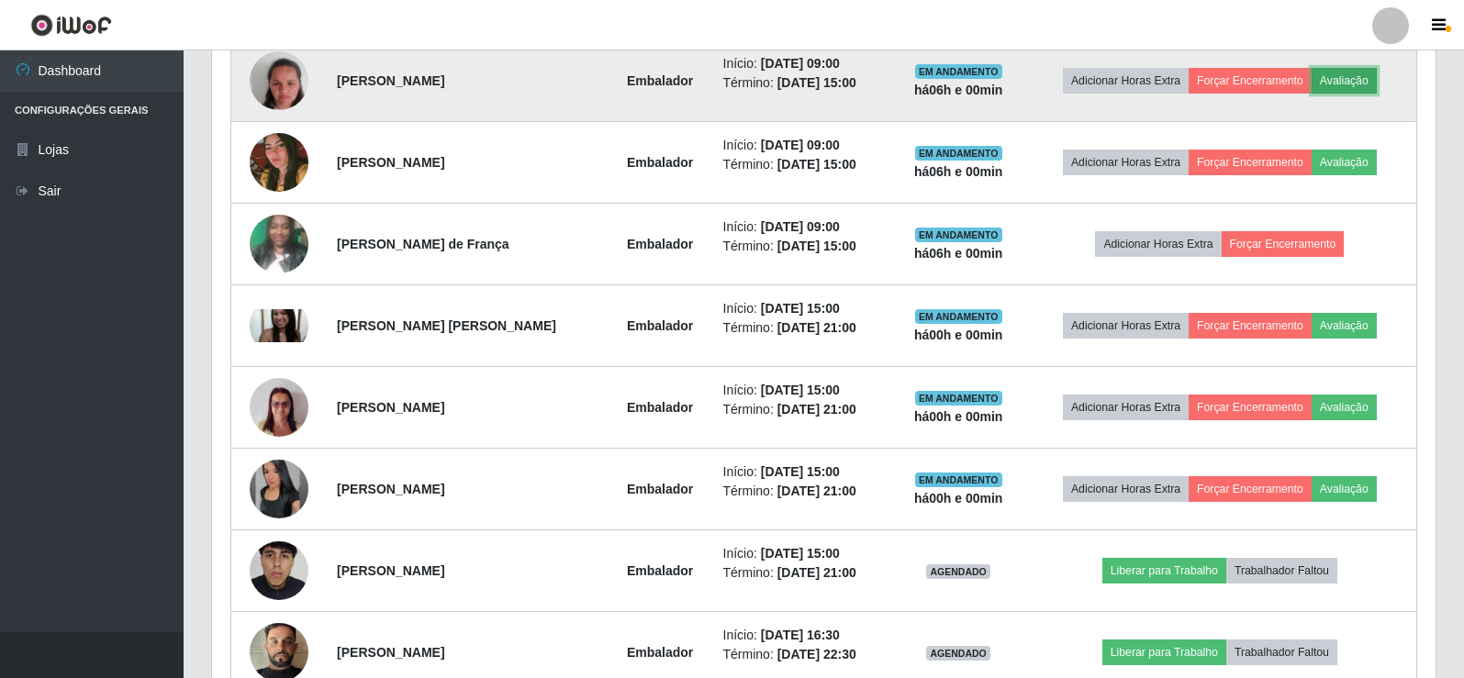
click at [1352, 74] on button "Avaliação" at bounding box center [1343, 81] width 65 height 26
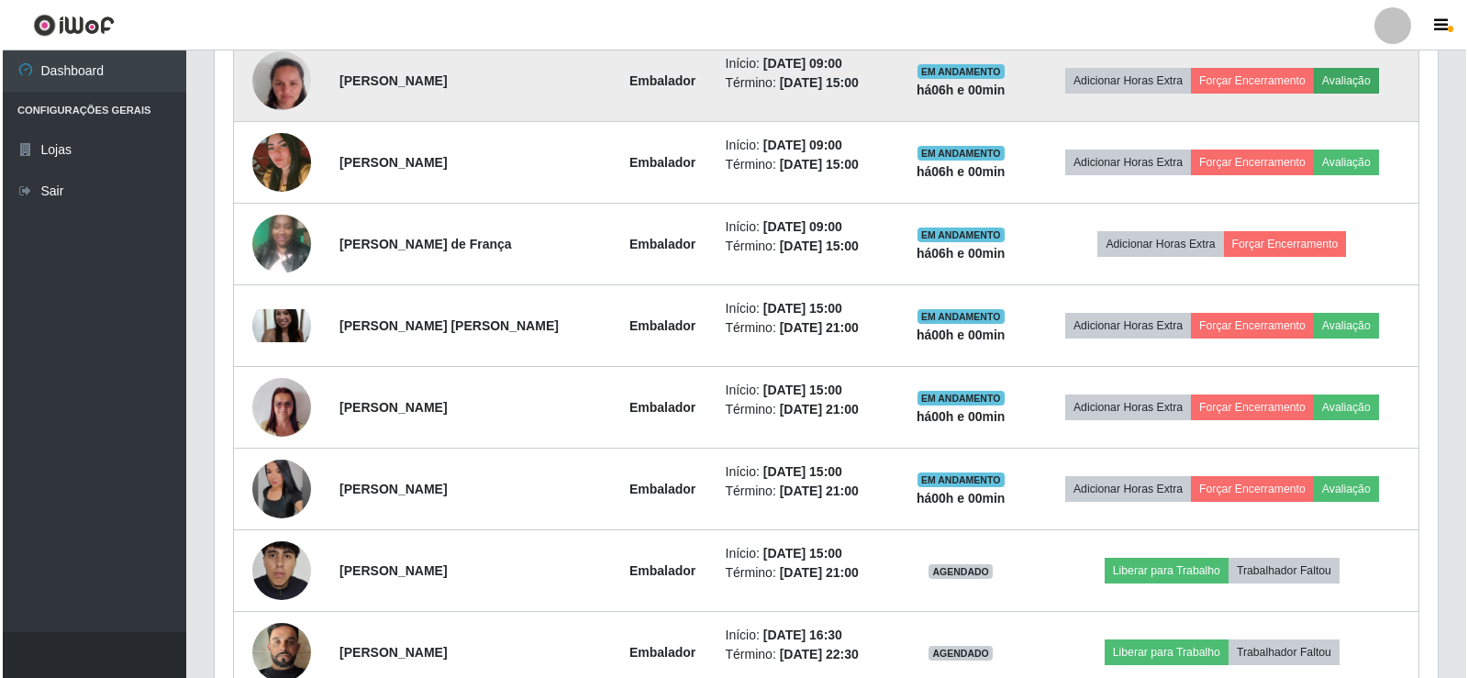
scroll to position [381, 1214]
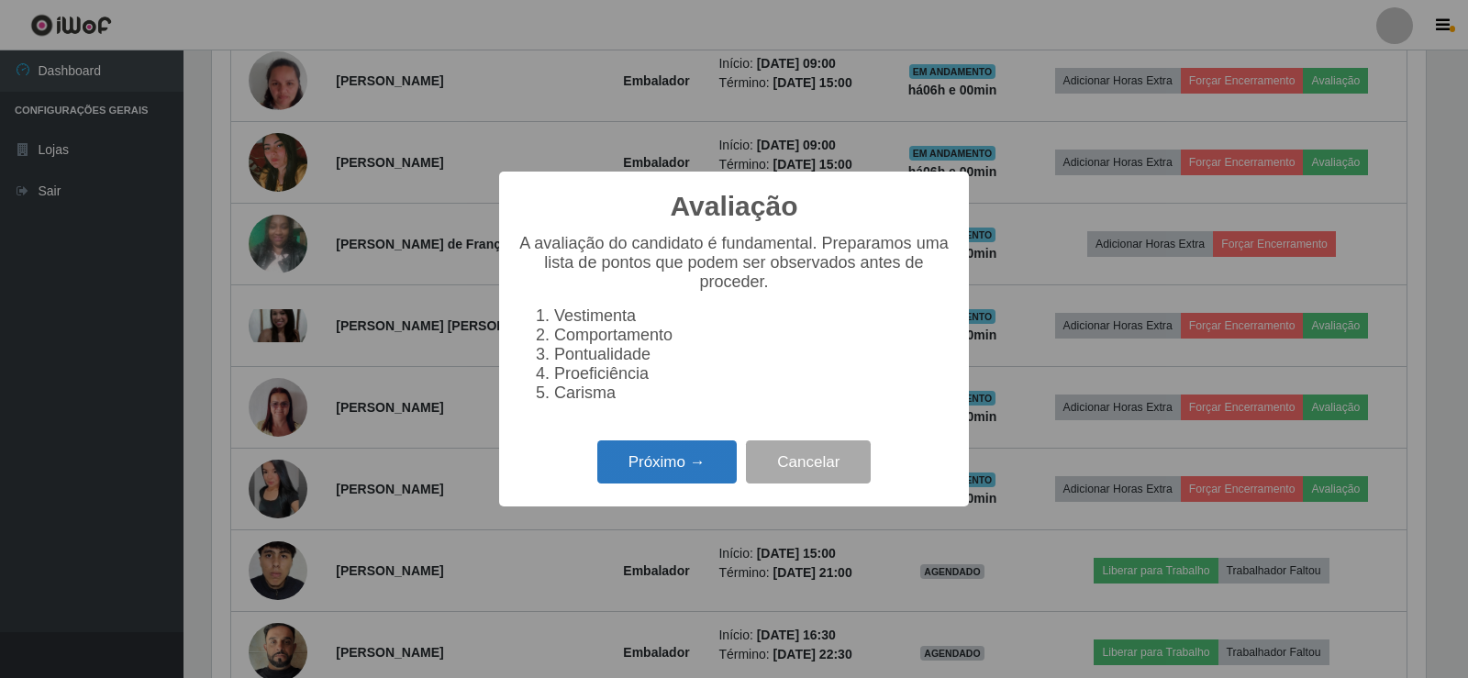
click at [643, 461] on button "Próximo →" at bounding box center [666, 462] width 139 height 43
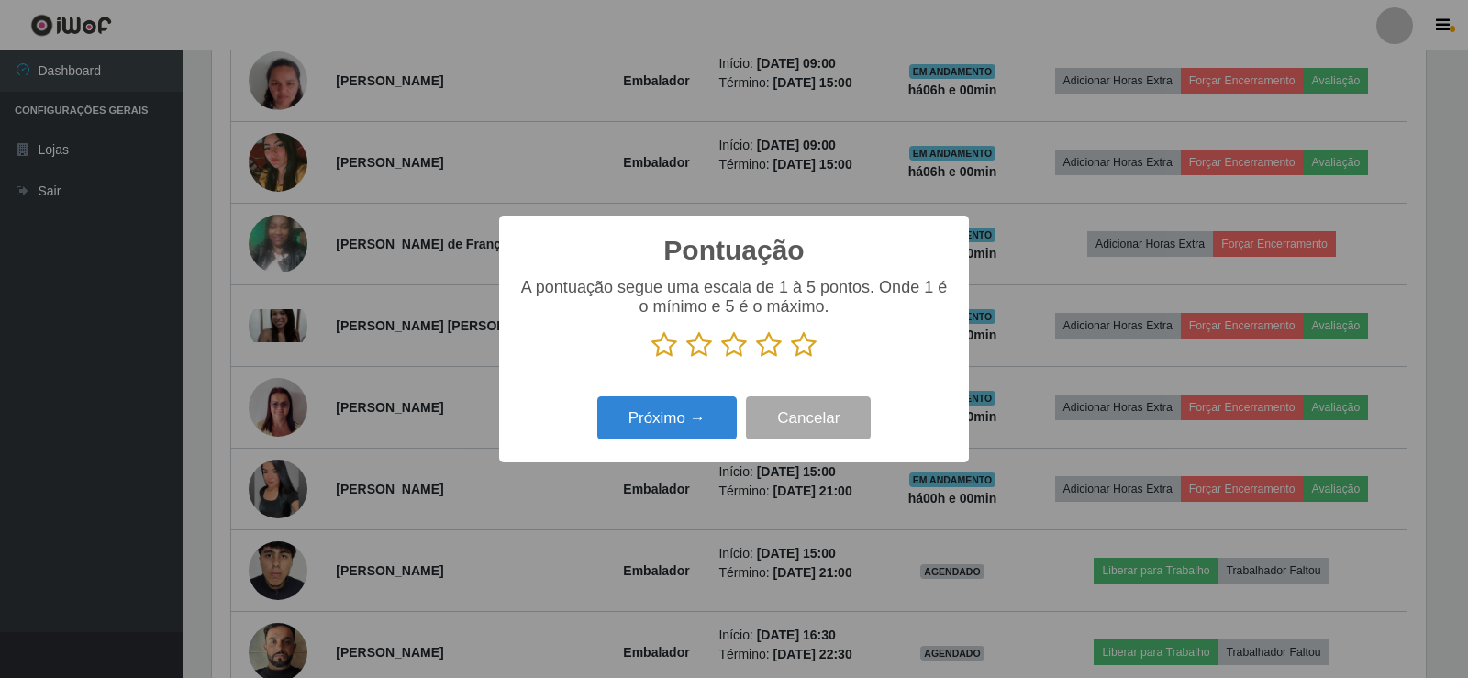
click at [805, 348] on icon at bounding box center [804, 345] width 26 height 28
click at [791, 359] on input "radio" at bounding box center [791, 359] width 0 height 0
click at [696, 416] on button "Próximo →" at bounding box center [666, 417] width 139 height 43
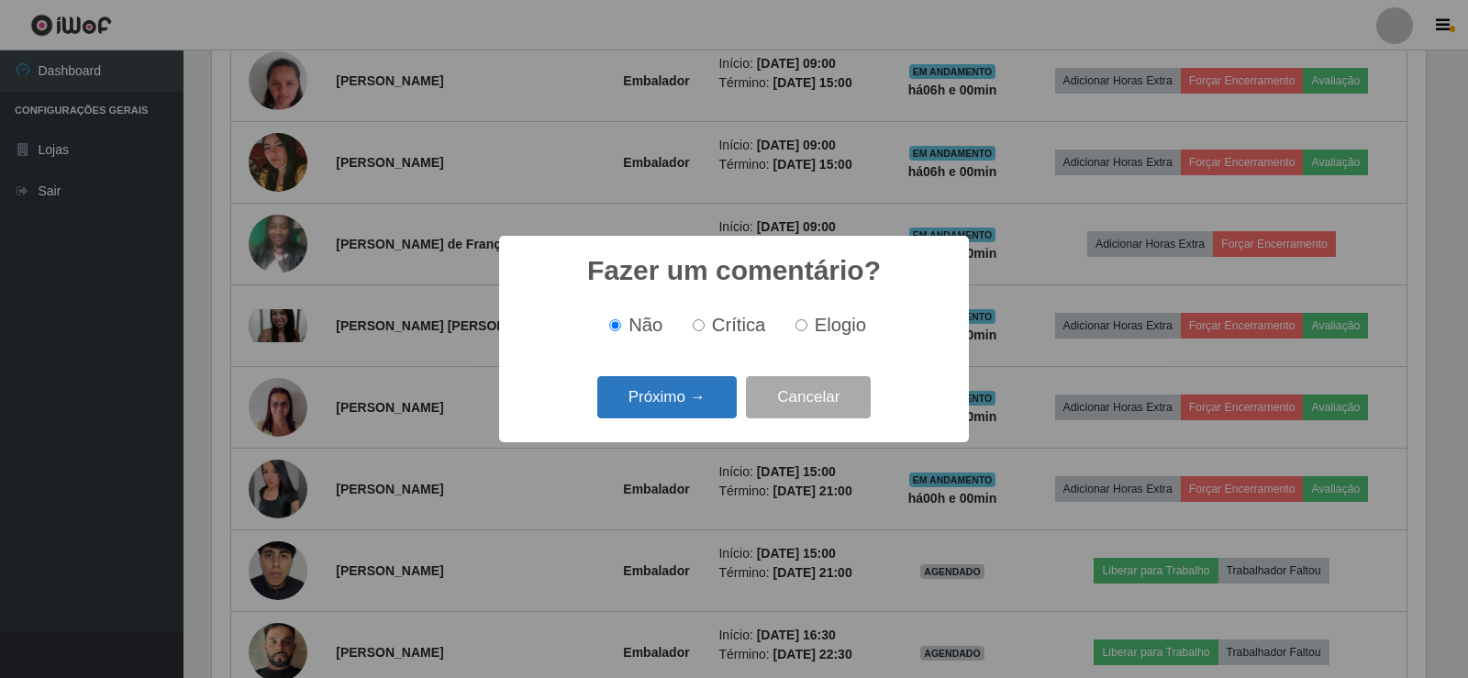
click at [711, 385] on button "Próximo →" at bounding box center [666, 397] width 139 height 43
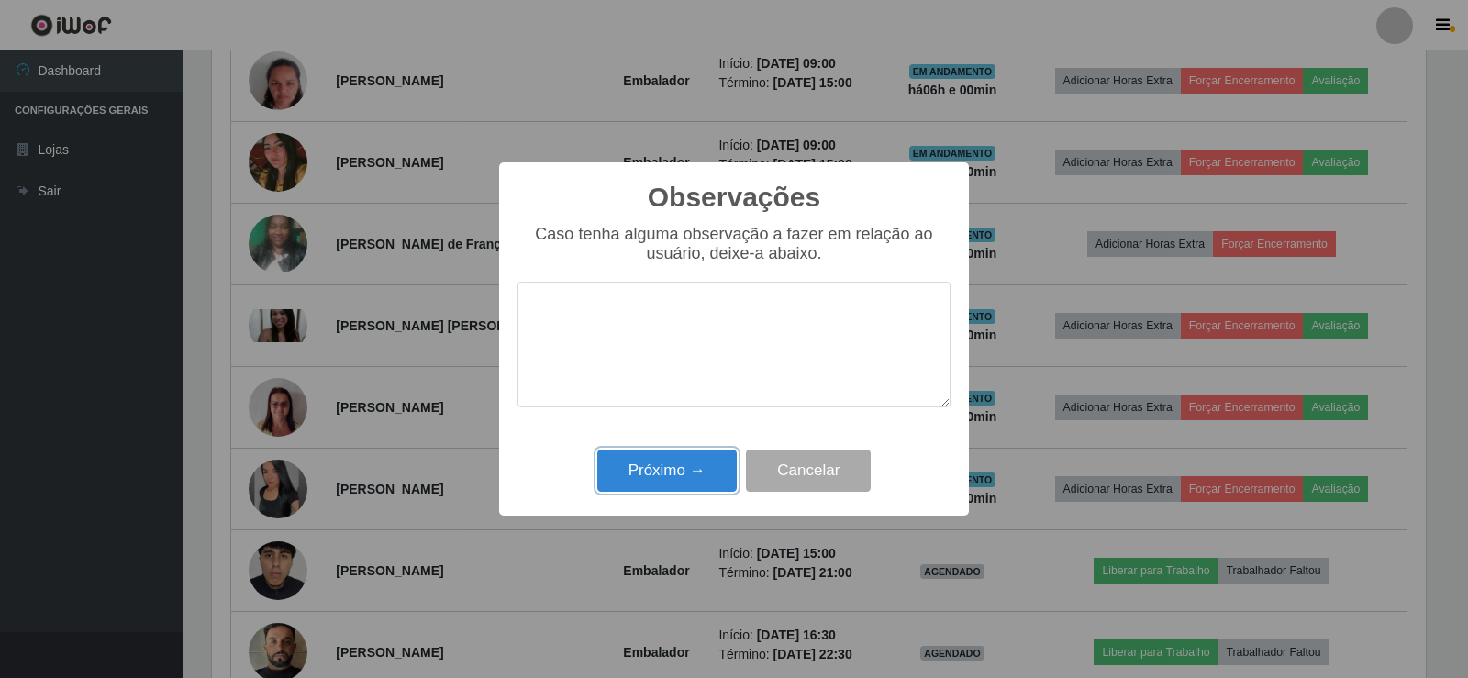
drag, startPoint x: 661, startPoint y: 473, endPoint x: 709, endPoint y: 414, distance: 76.3
click at [664, 472] on button "Próximo →" at bounding box center [666, 471] width 139 height 43
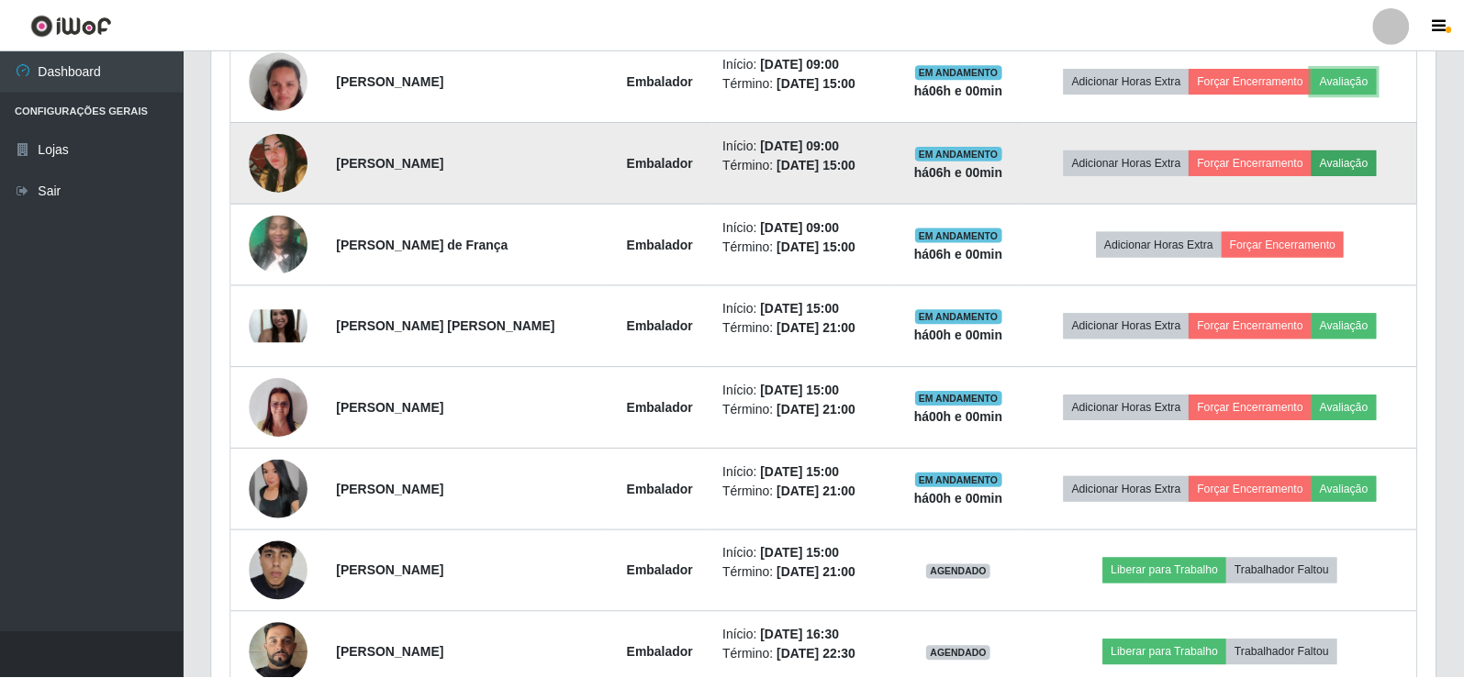
scroll to position [381, 1223]
click at [1356, 156] on button "Avaliação" at bounding box center [1343, 163] width 65 height 26
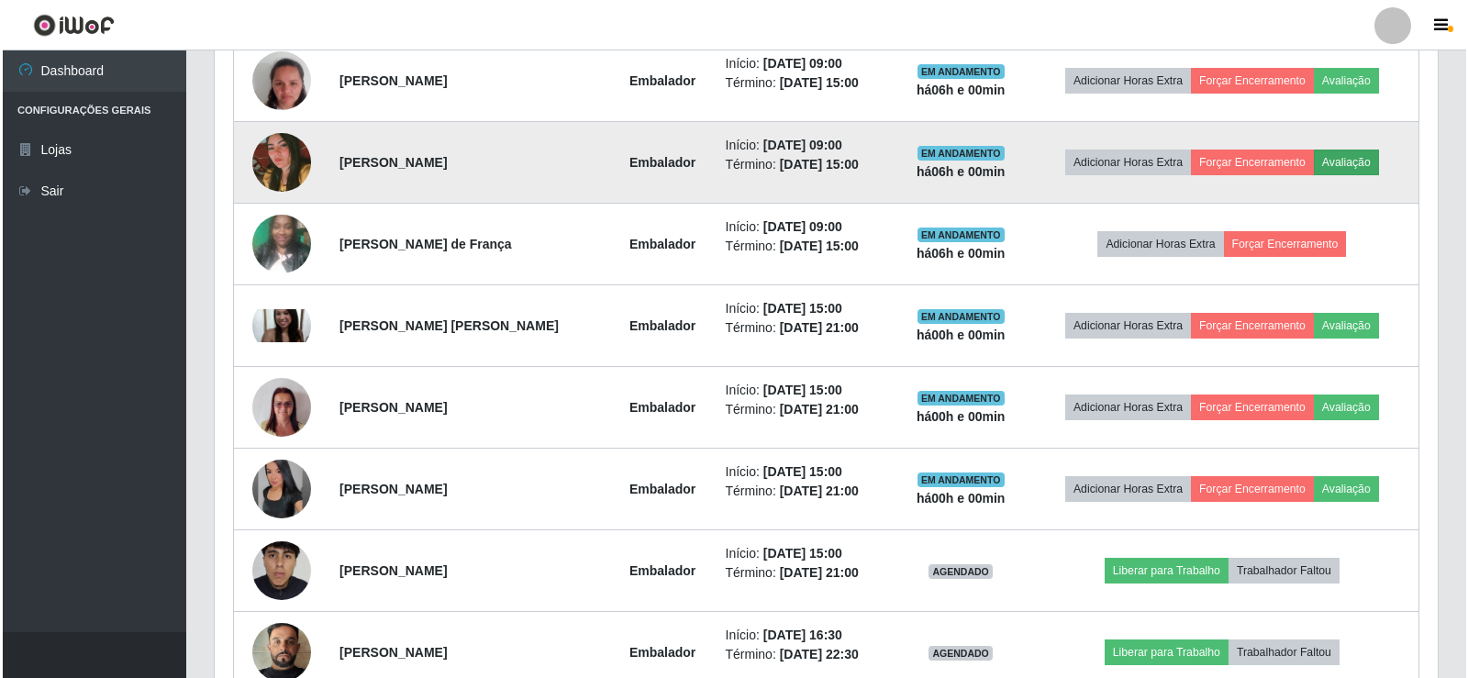
scroll to position [381, 1214]
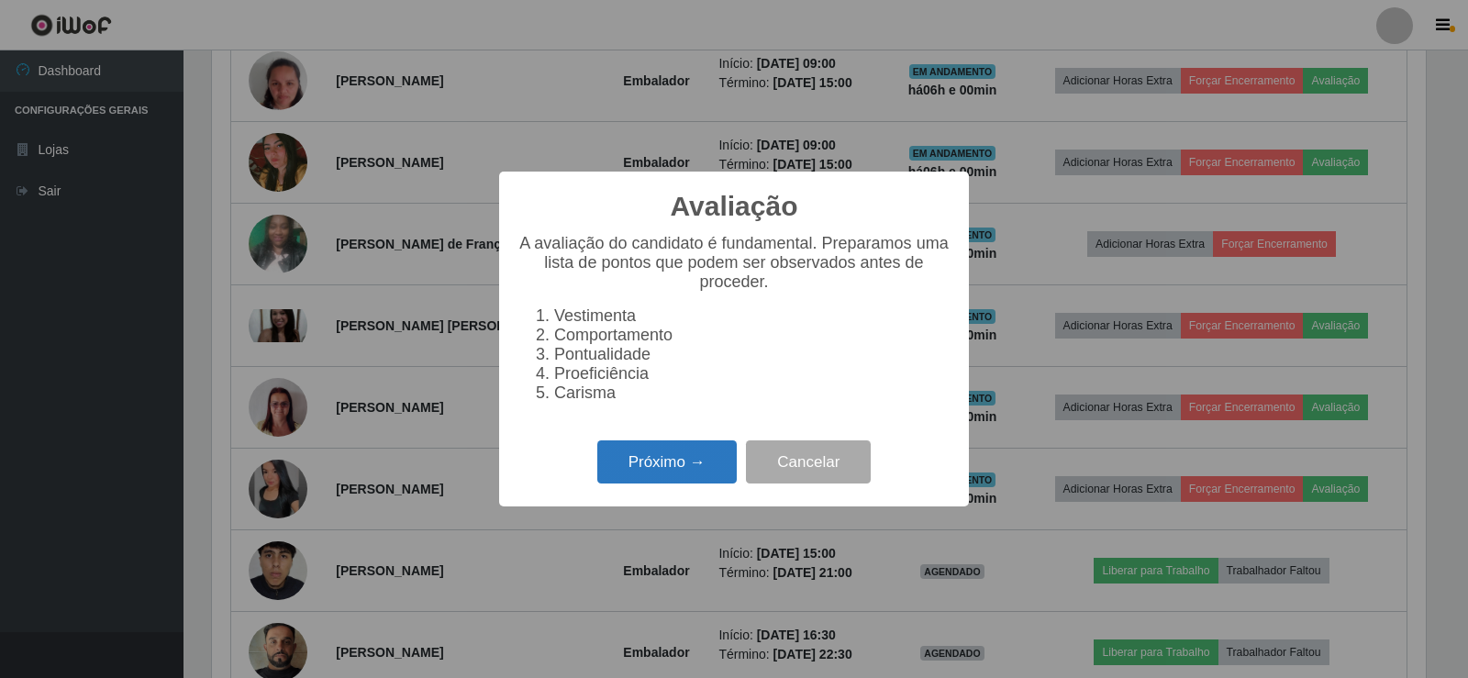
click at [688, 462] on button "Próximo →" at bounding box center [666, 462] width 139 height 43
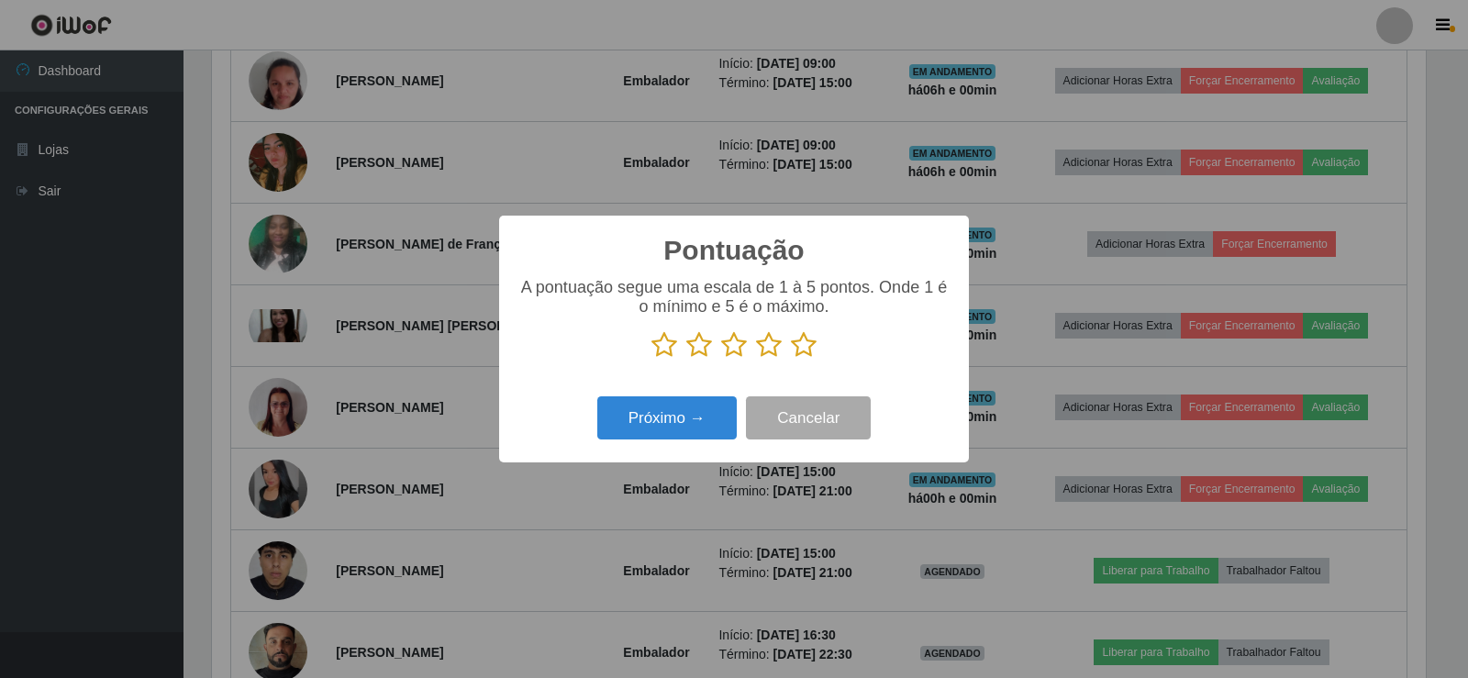
click at [806, 349] on icon at bounding box center [804, 345] width 26 height 28
click at [791, 359] on input "radio" at bounding box center [791, 359] width 0 height 0
click at [712, 418] on button "Próximo →" at bounding box center [666, 417] width 139 height 43
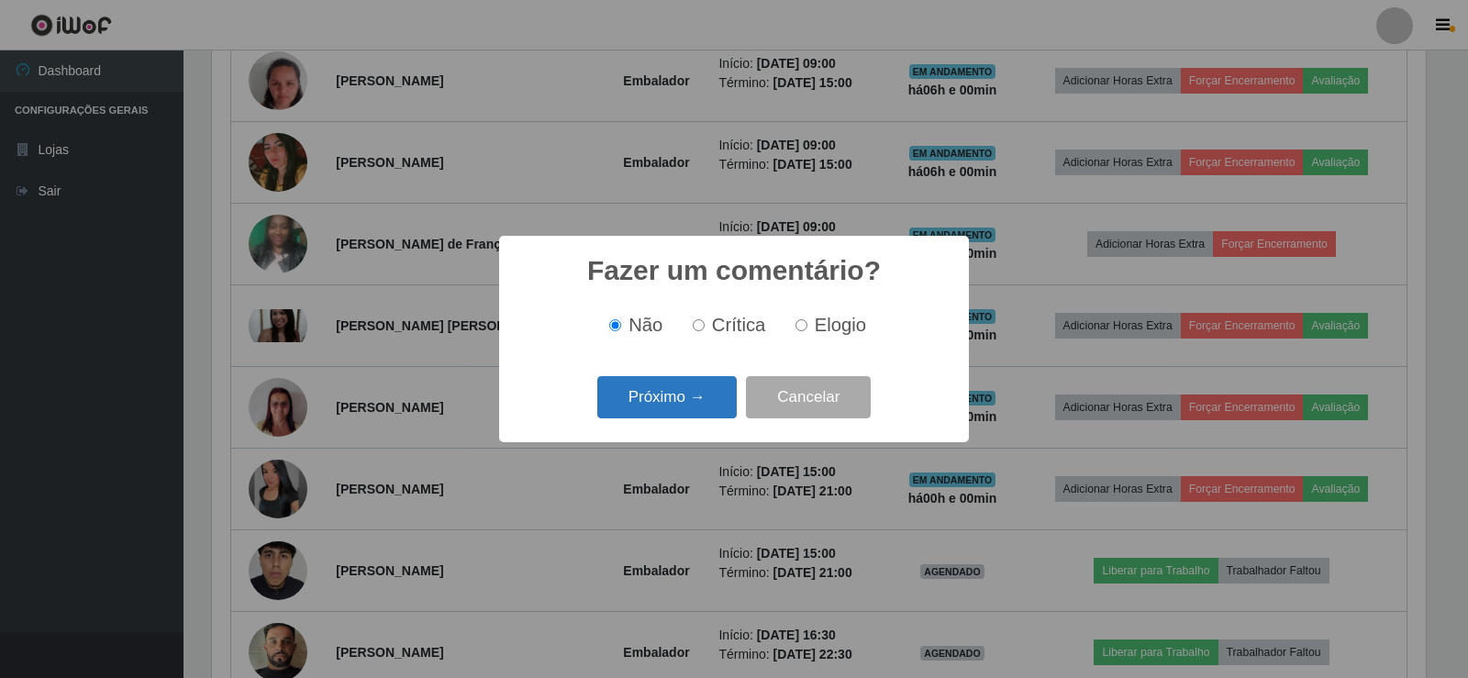
click at [703, 404] on button "Próximo →" at bounding box center [666, 397] width 139 height 43
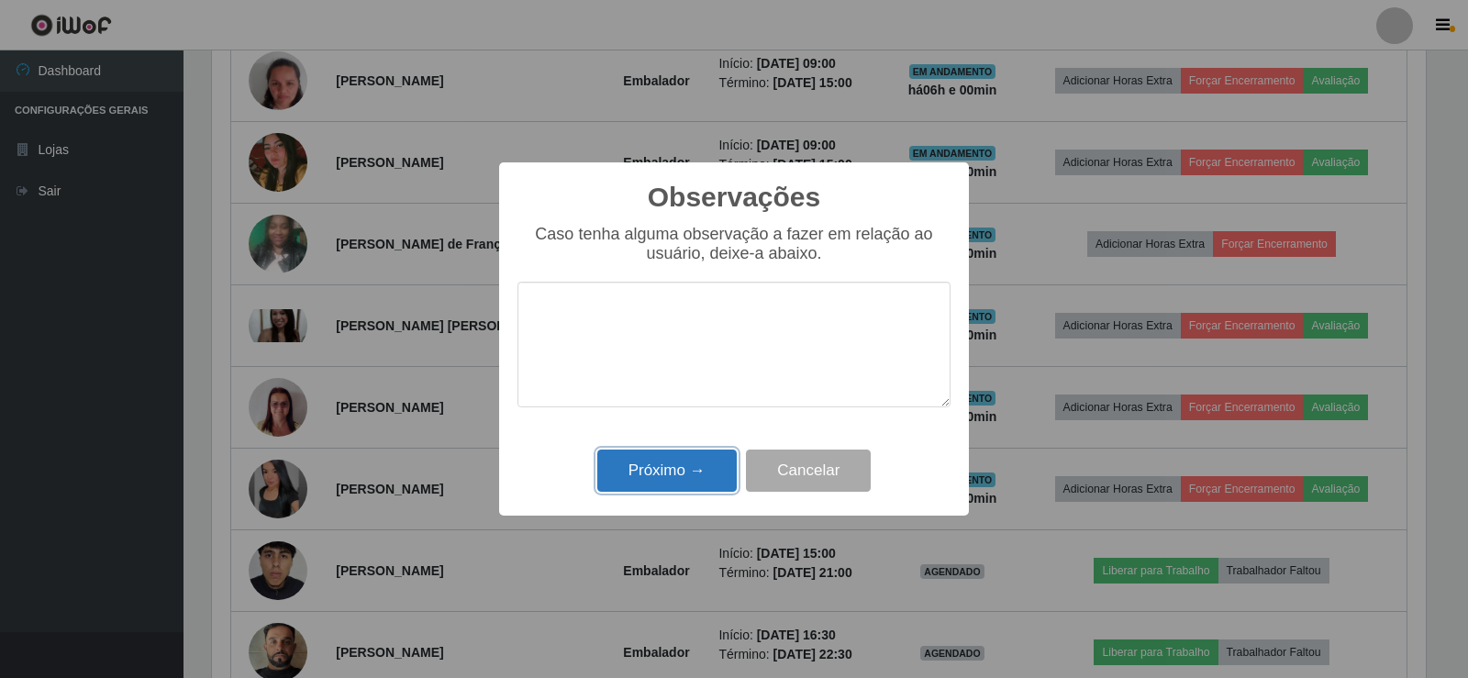
click at [708, 474] on button "Próximo →" at bounding box center [666, 471] width 139 height 43
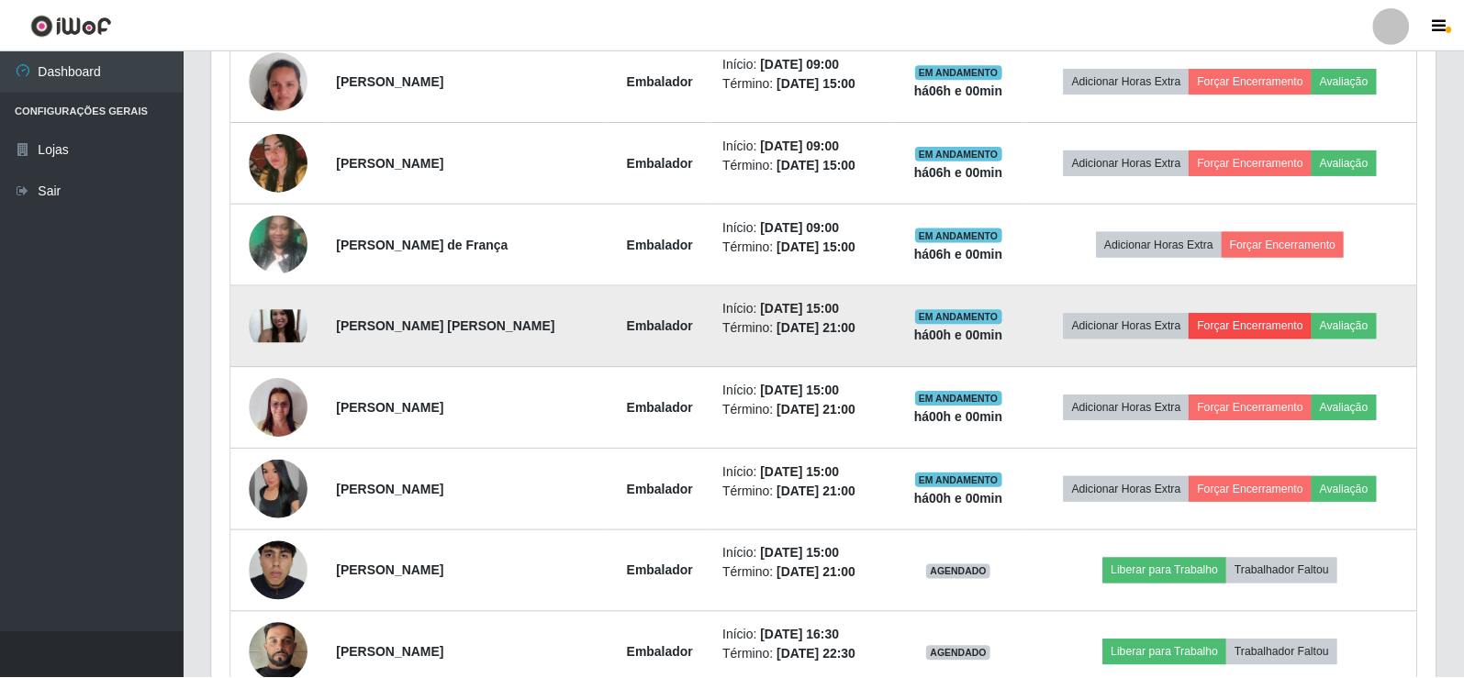
scroll to position [381, 1223]
click at [1348, 327] on button "Avaliação" at bounding box center [1343, 326] width 65 height 26
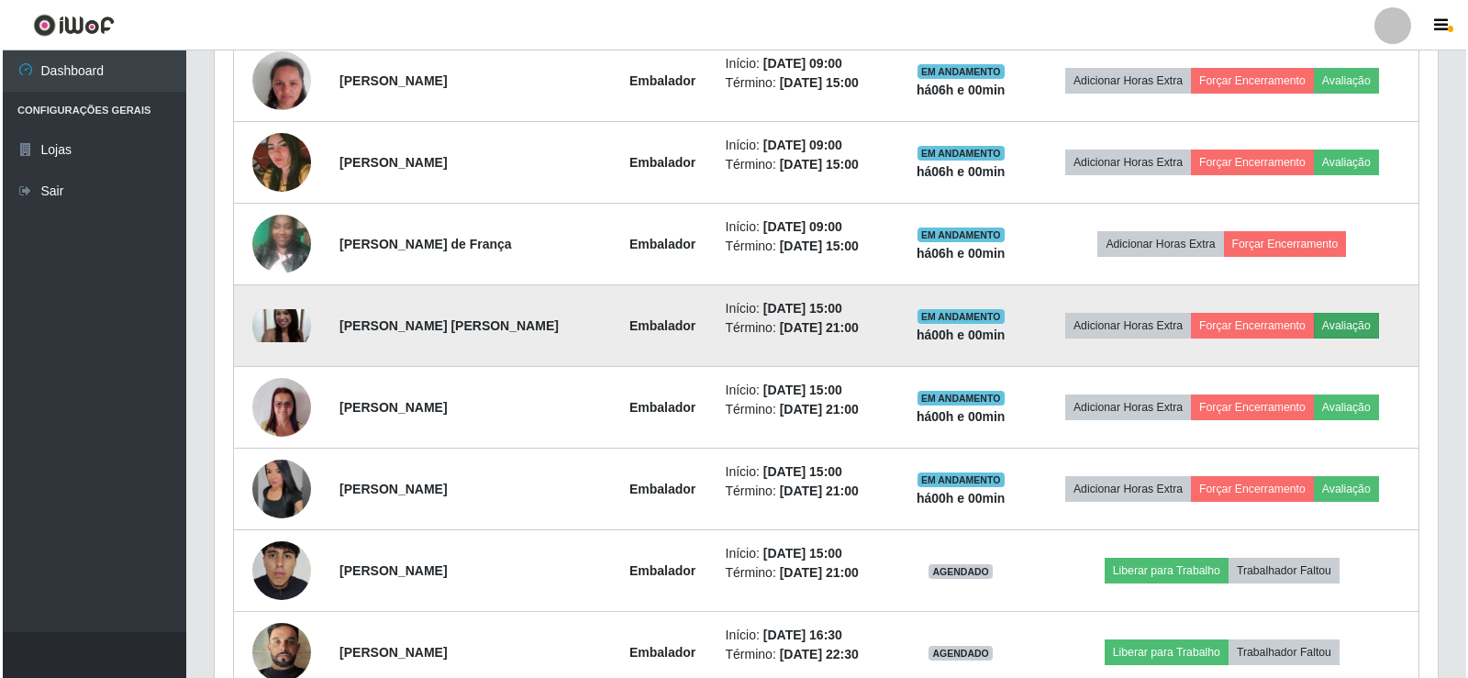
scroll to position [381, 1214]
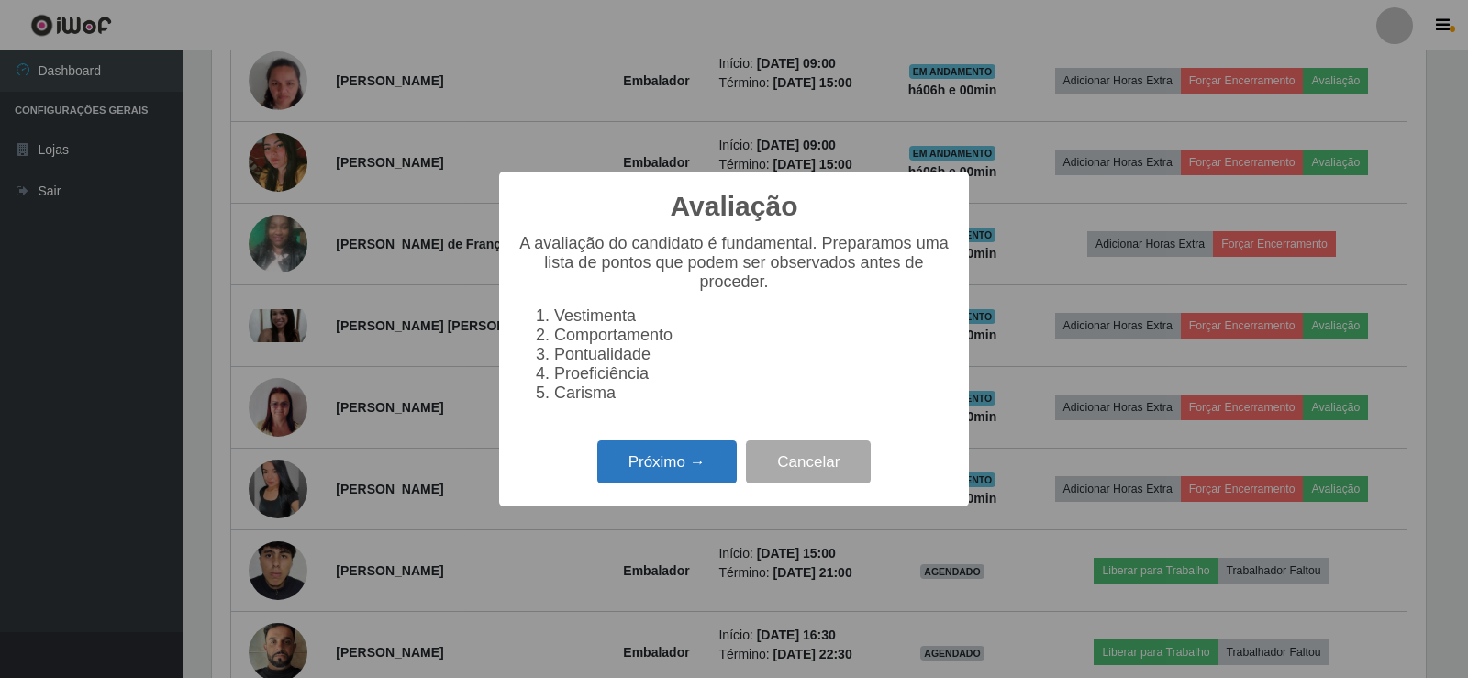
click at [692, 464] on button "Próximo →" at bounding box center [666, 462] width 139 height 43
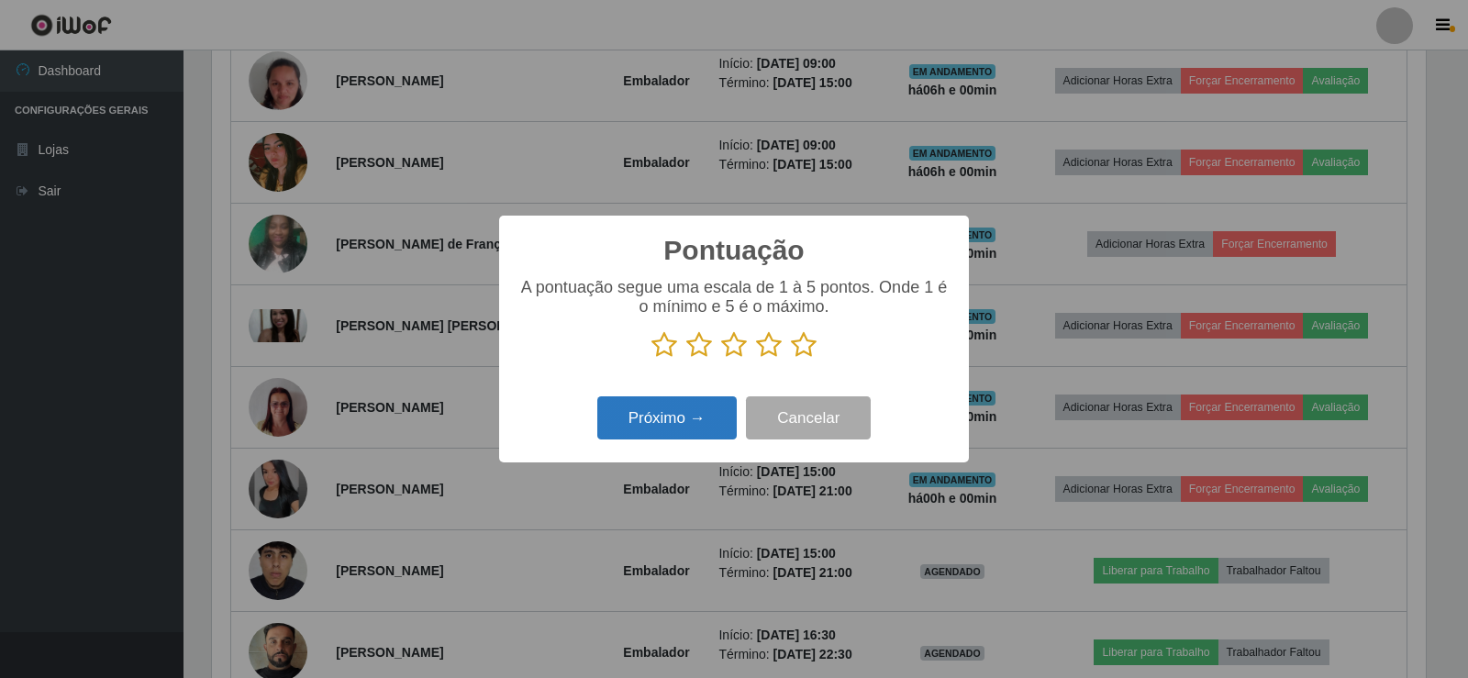
click at [700, 418] on button "Próximo →" at bounding box center [666, 417] width 139 height 43
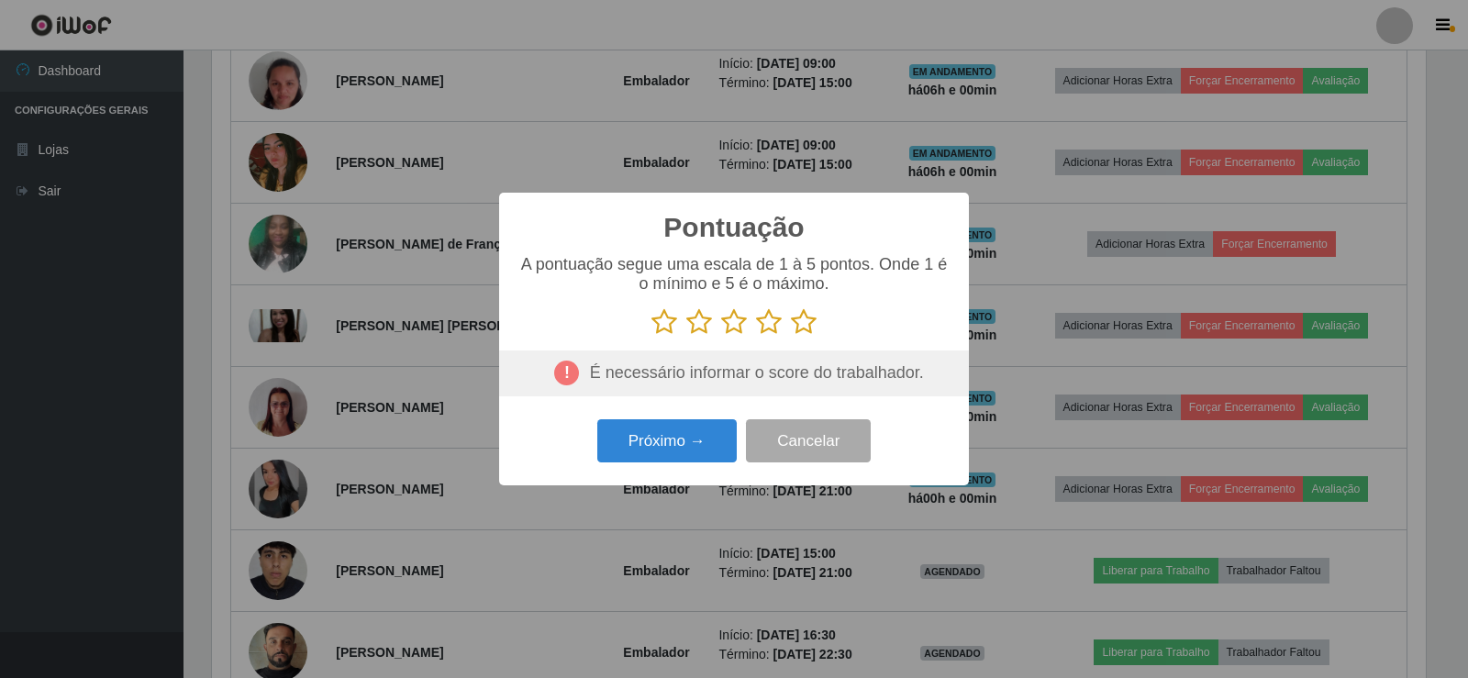
click at [805, 321] on icon at bounding box center [804, 322] width 26 height 28
click at [791, 336] on input "radio" at bounding box center [791, 336] width 0 height 0
click at [699, 436] on button "Próximo →" at bounding box center [666, 440] width 139 height 43
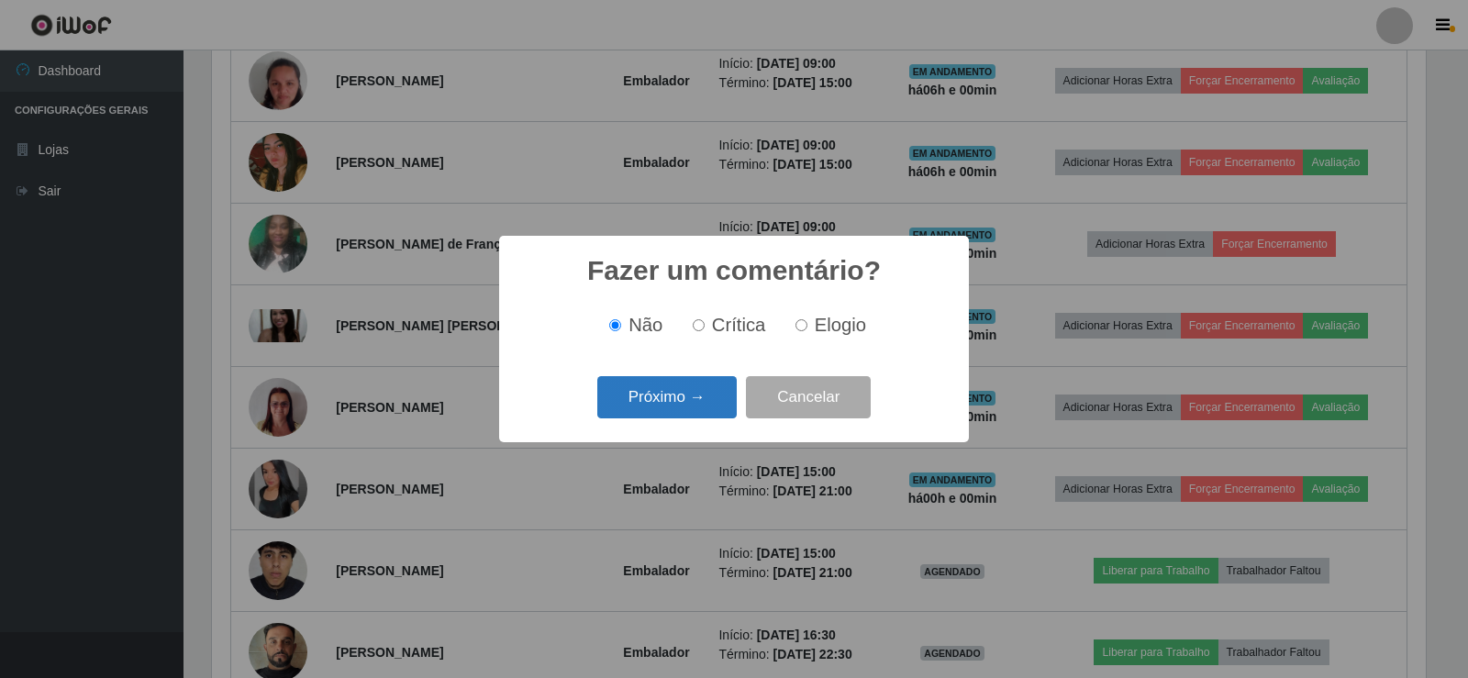
click at [674, 393] on button "Próximo →" at bounding box center [666, 397] width 139 height 43
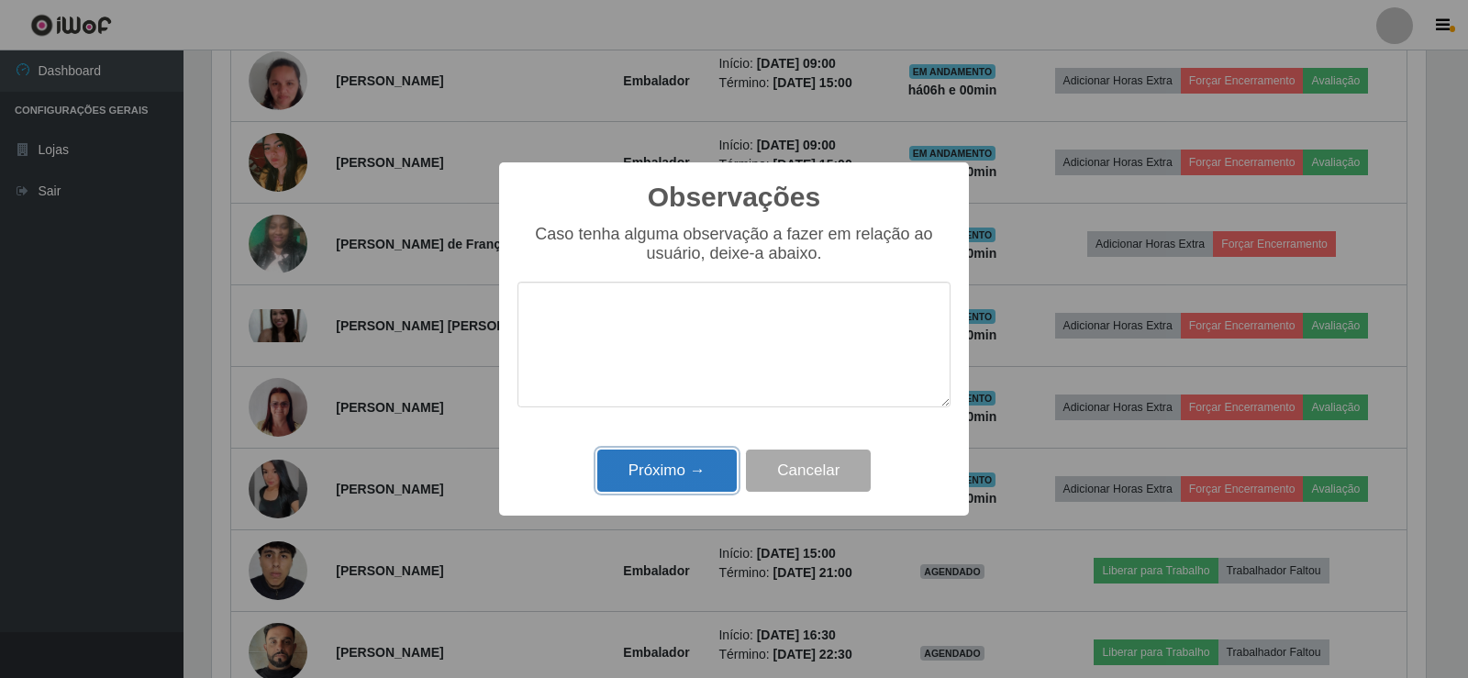
click at [690, 463] on button "Próximo →" at bounding box center [666, 471] width 139 height 43
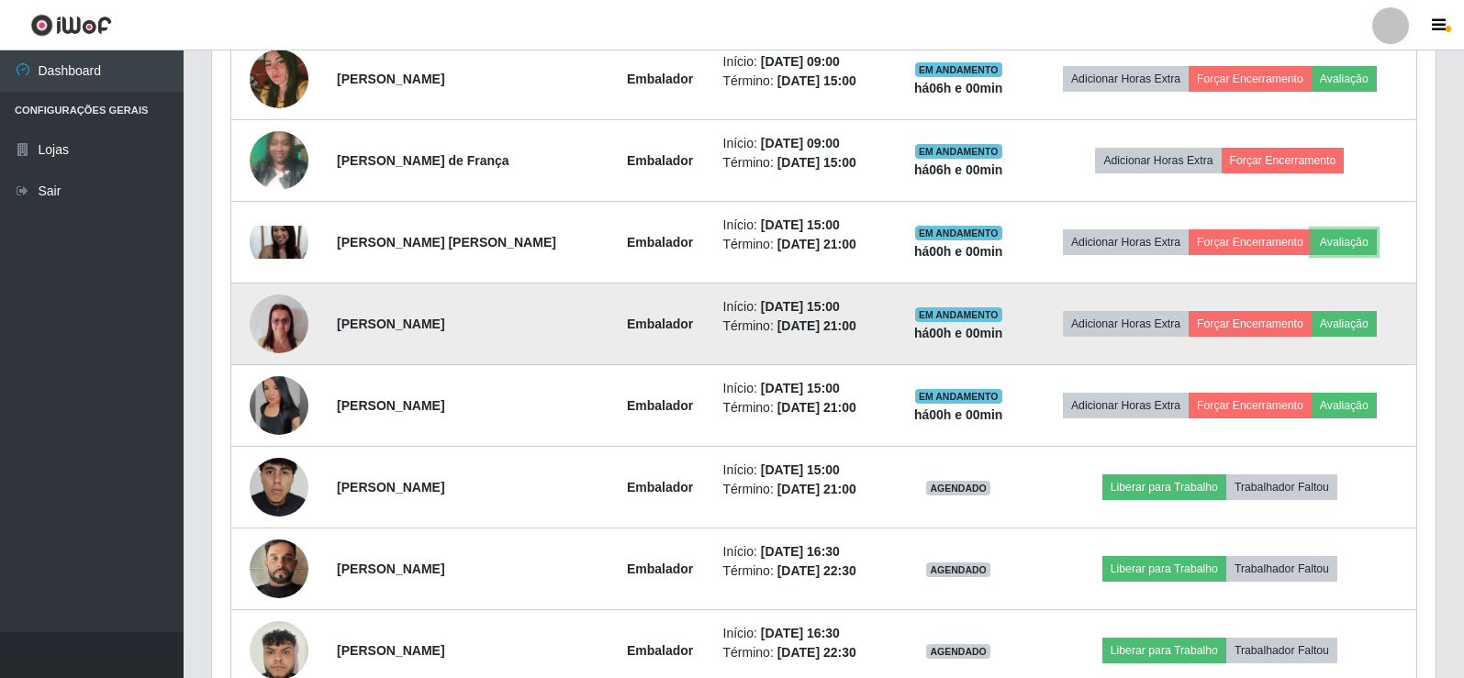
scroll to position [949, 0]
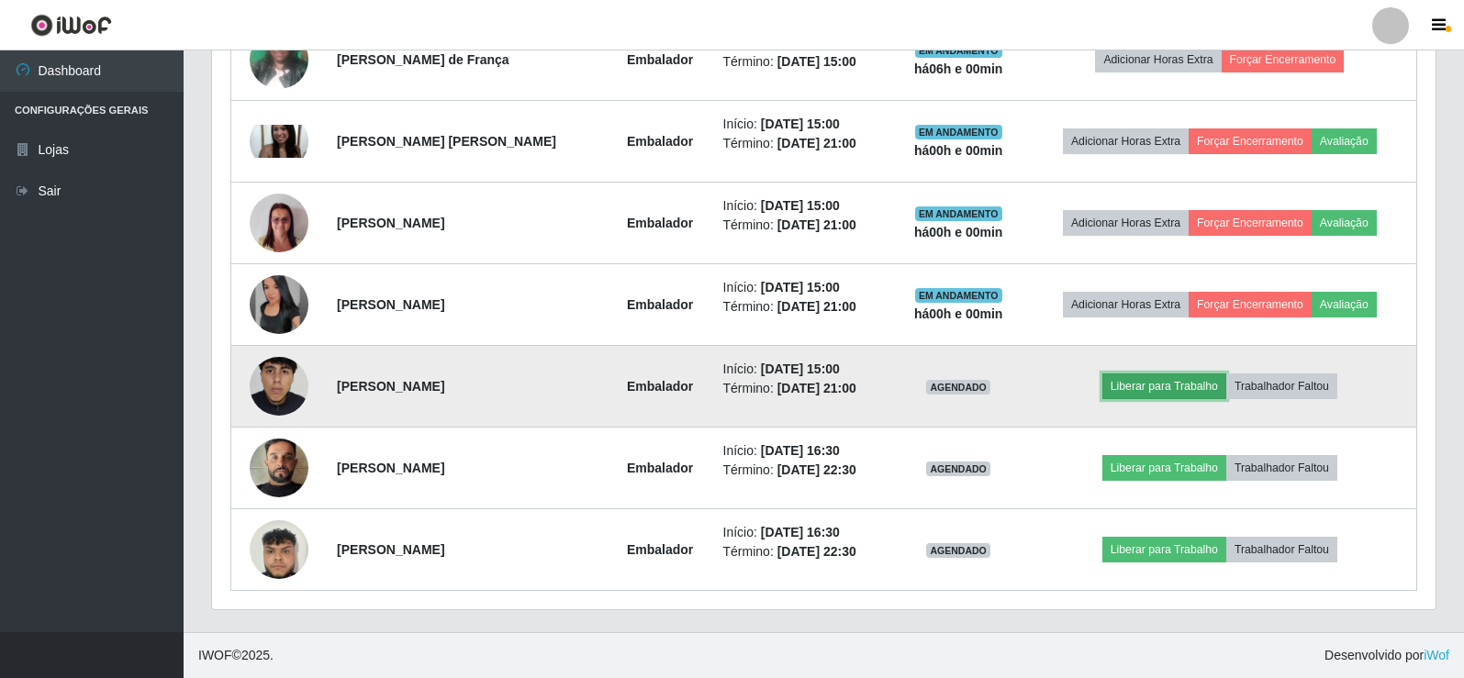
click at [1141, 392] on button "Liberar para Trabalho" at bounding box center [1164, 387] width 124 height 26
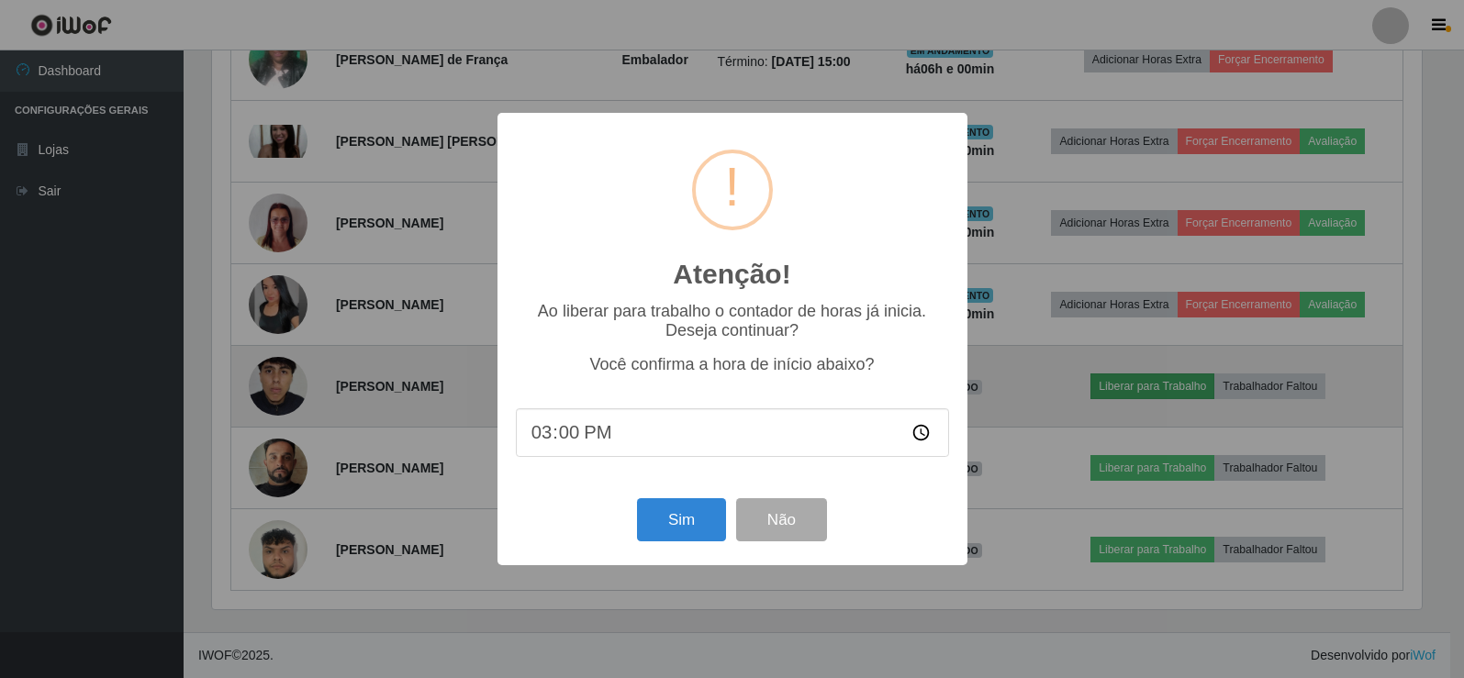
scroll to position [381, 1214]
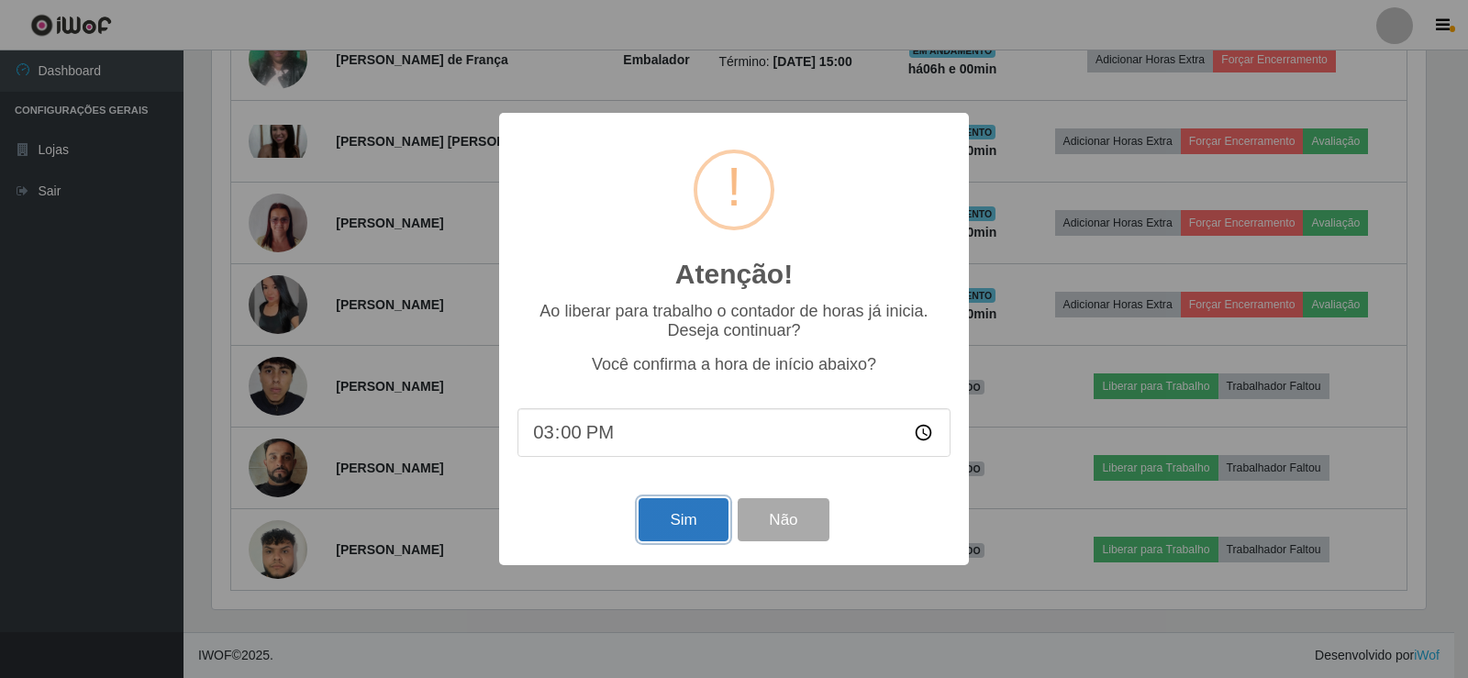
click at [665, 524] on button "Sim" at bounding box center [683, 519] width 89 height 43
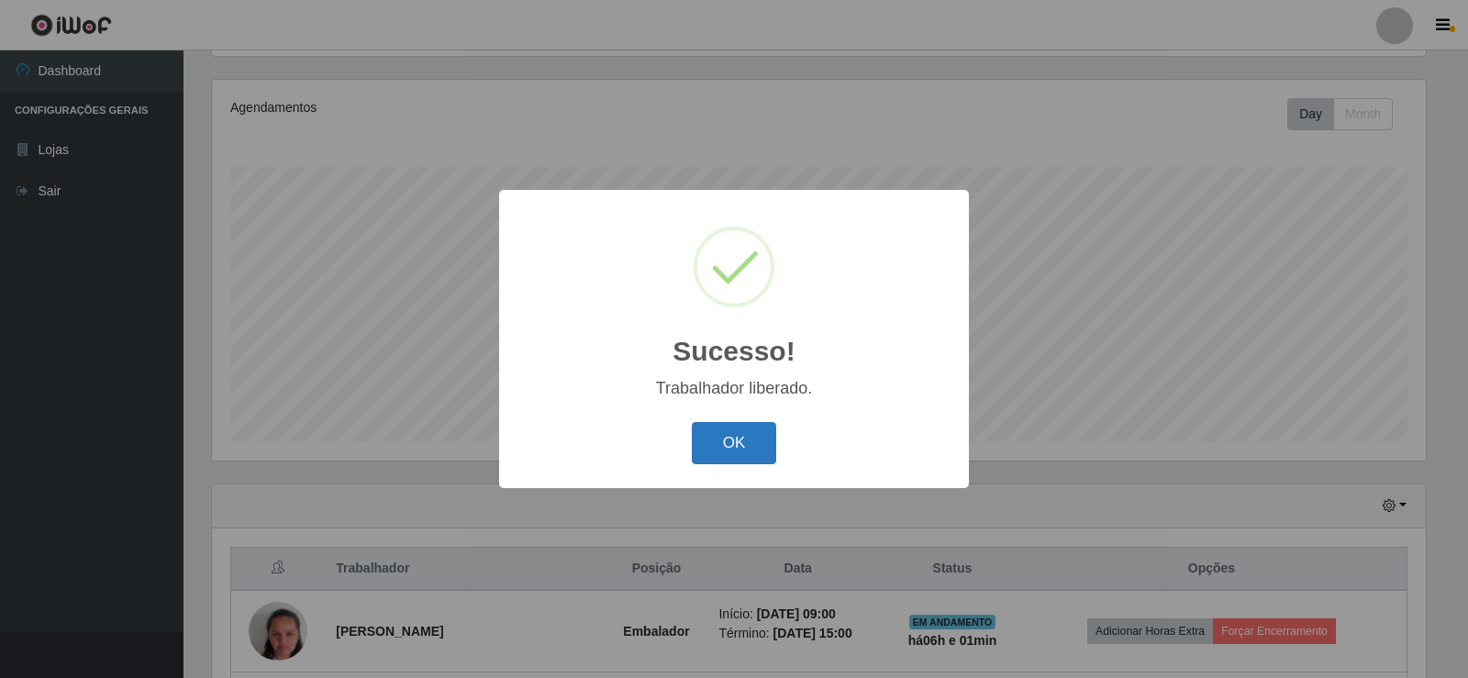
click at [733, 438] on button "OK" at bounding box center [734, 443] width 85 height 43
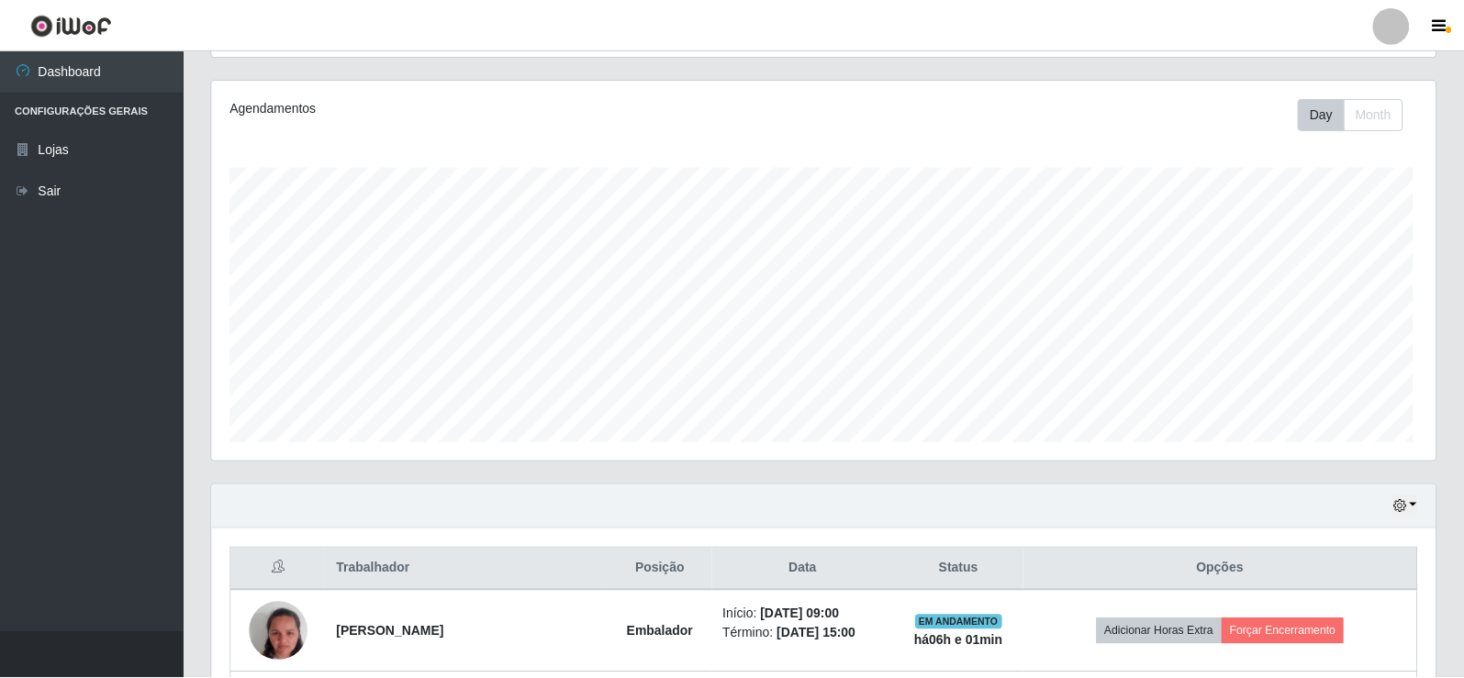
scroll to position [381, 1223]
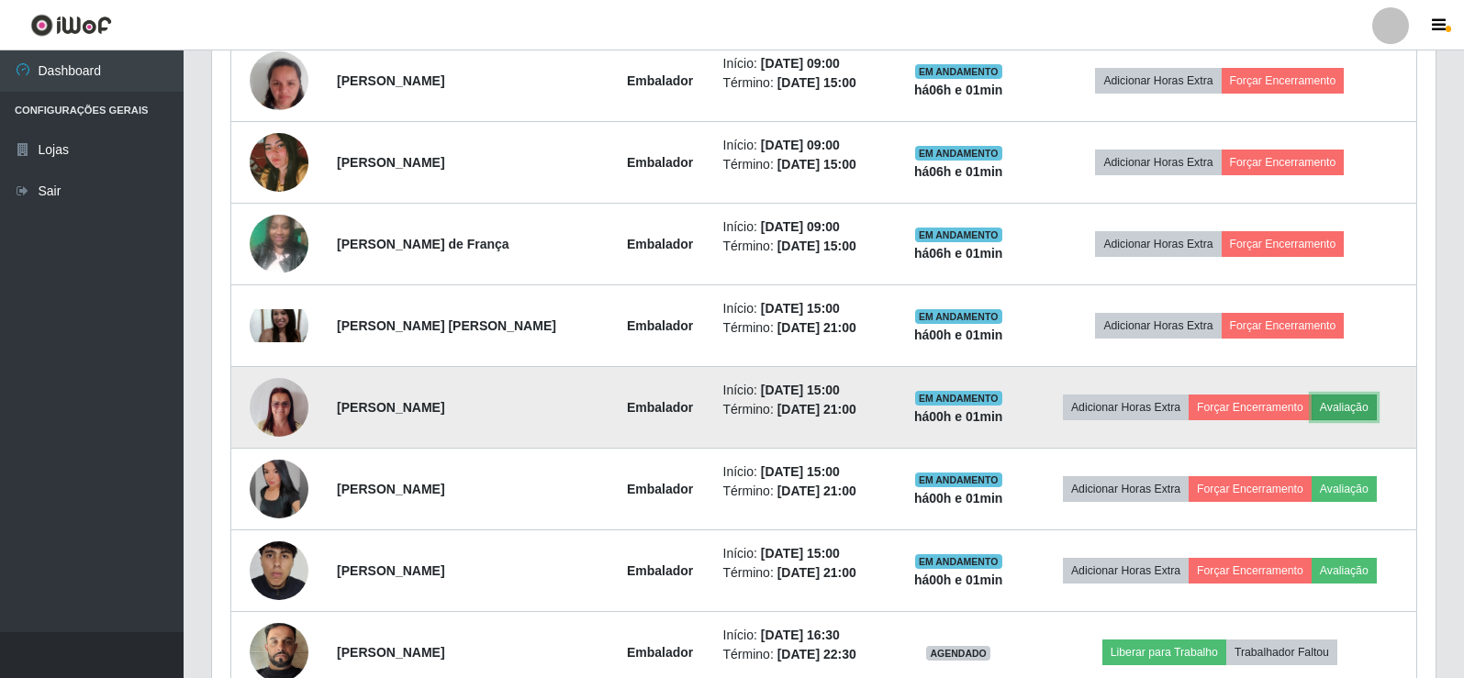
click at [1340, 403] on button "Avaliação" at bounding box center [1343, 408] width 65 height 26
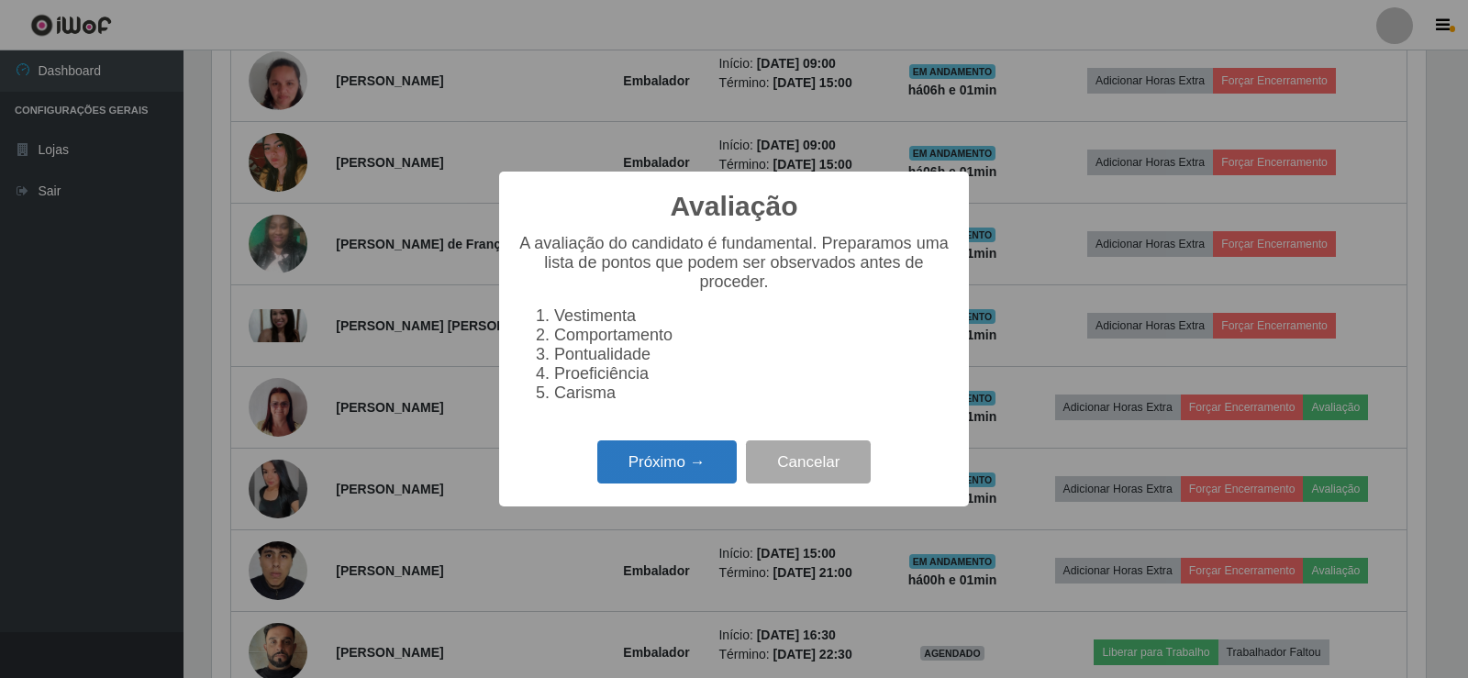
click at [644, 468] on button "Próximo →" at bounding box center [666, 462] width 139 height 43
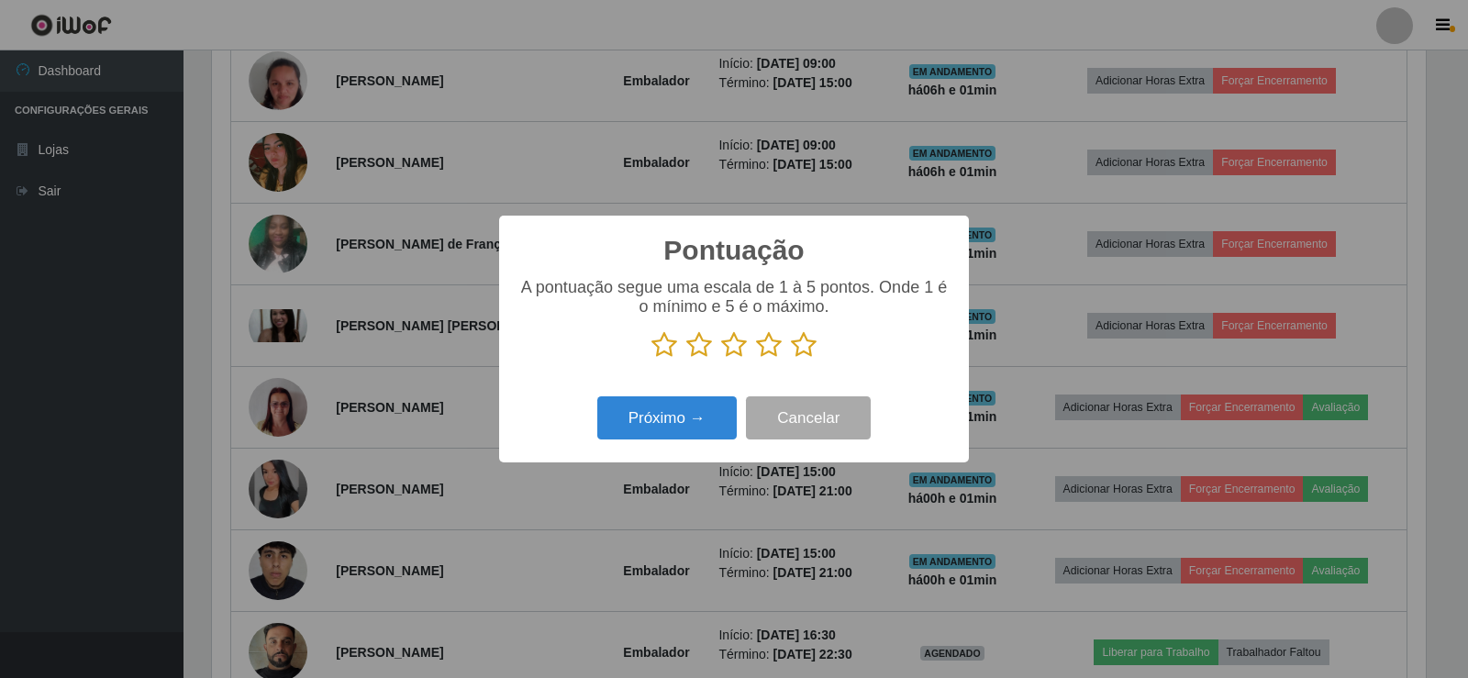
click at [792, 352] on icon at bounding box center [804, 345] width 26 height 28
click at [791, 359] on input "radio" at bounding box center [791, 359] width 0 height 0
click at [689, 407] on button "Próximo →" at bounding box center [666, 417] width 139 height 43
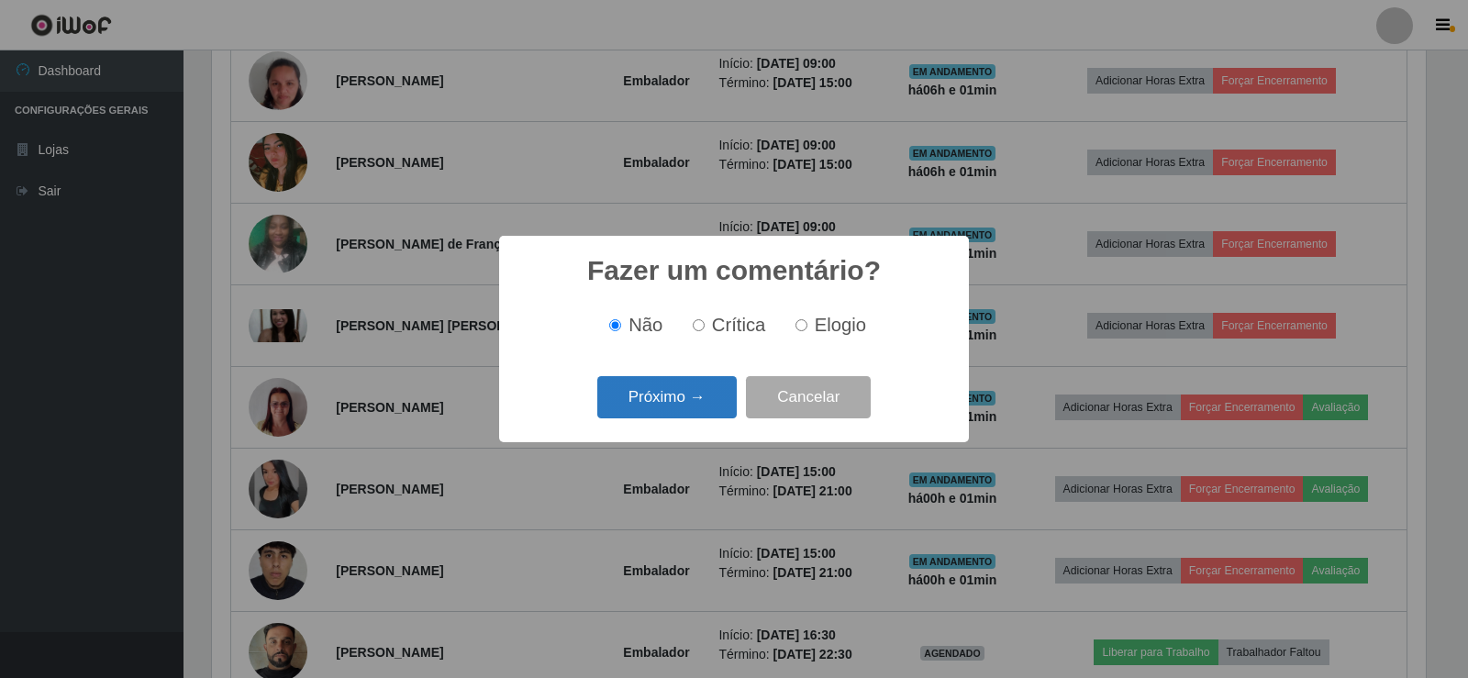
click at [678, 392] on button "Próximo →" at bounding box center [666, 397] width 139 height 43
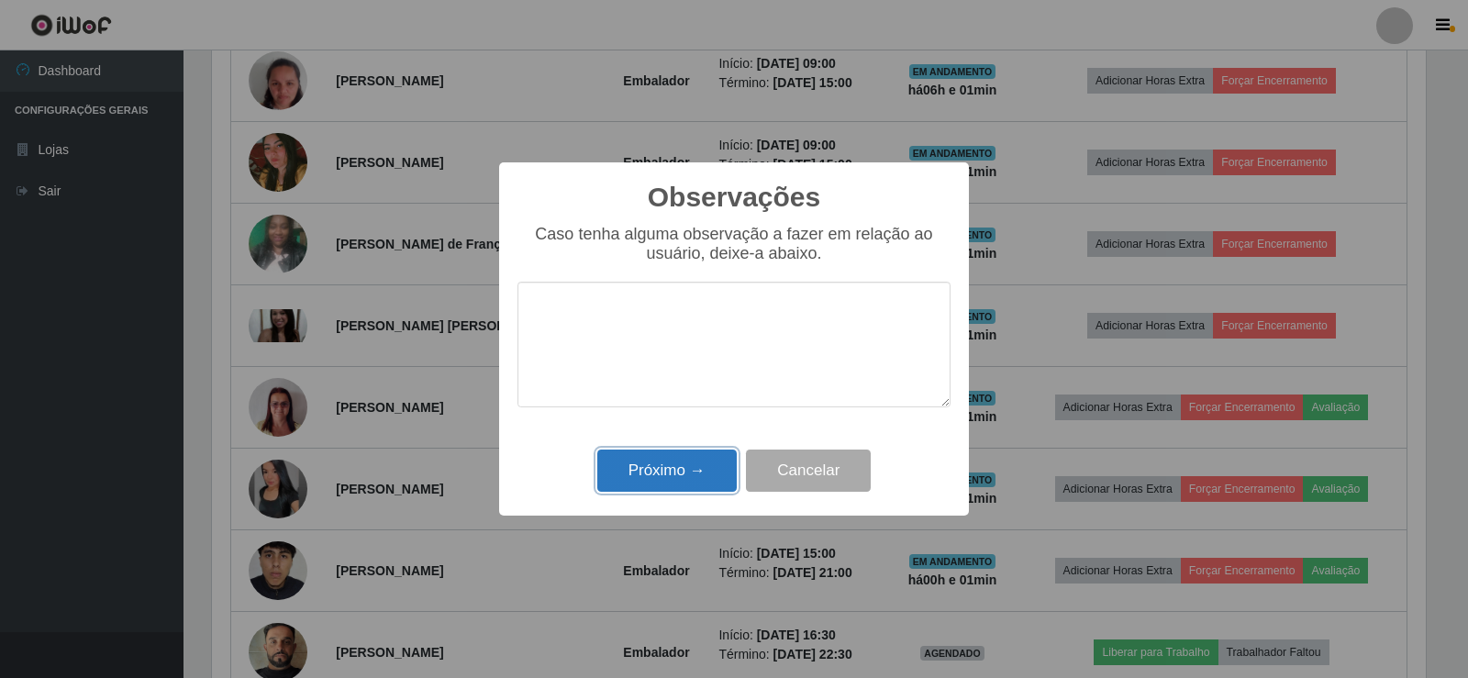
click at [693, 474] on button "Próximo →" at bounding box center [666, 471] width 139 height 43
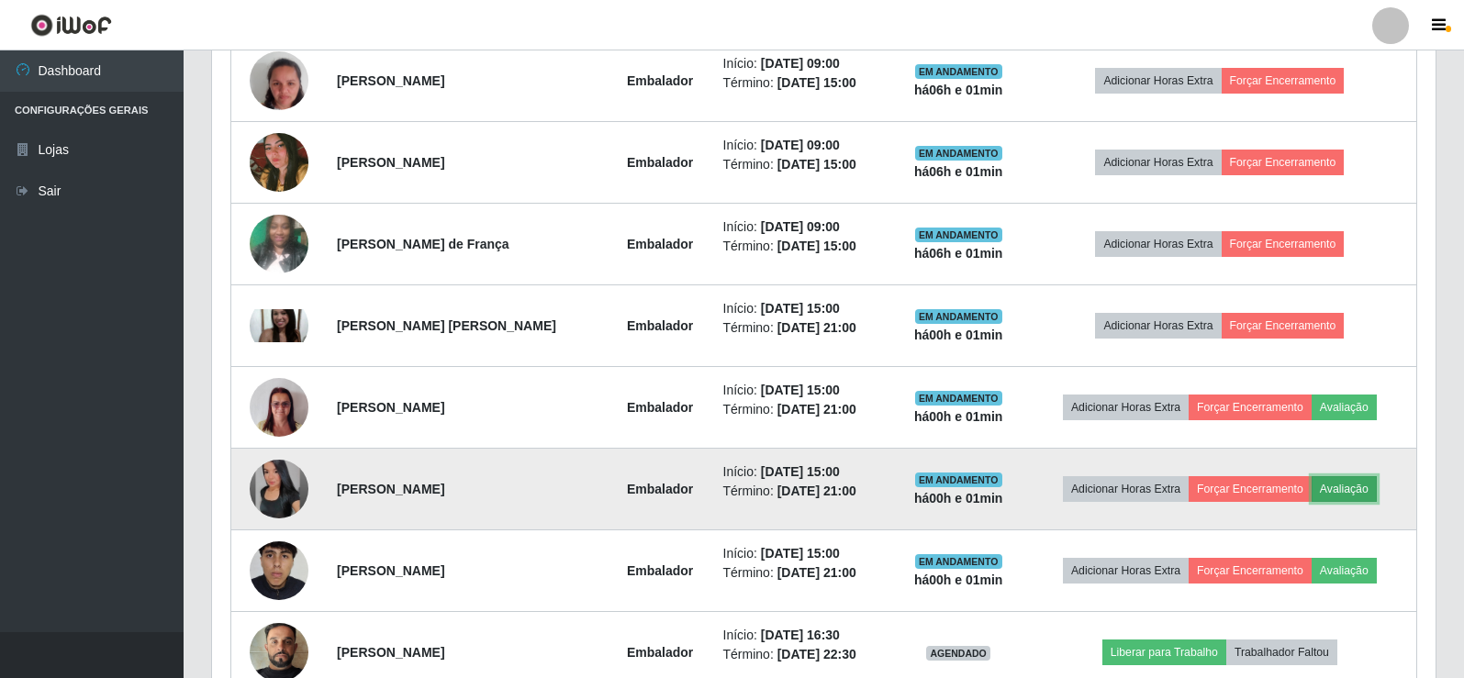
click at [1361, 485] on button "Avaliação" at bounding box center [1343, 489] width 65 height 26
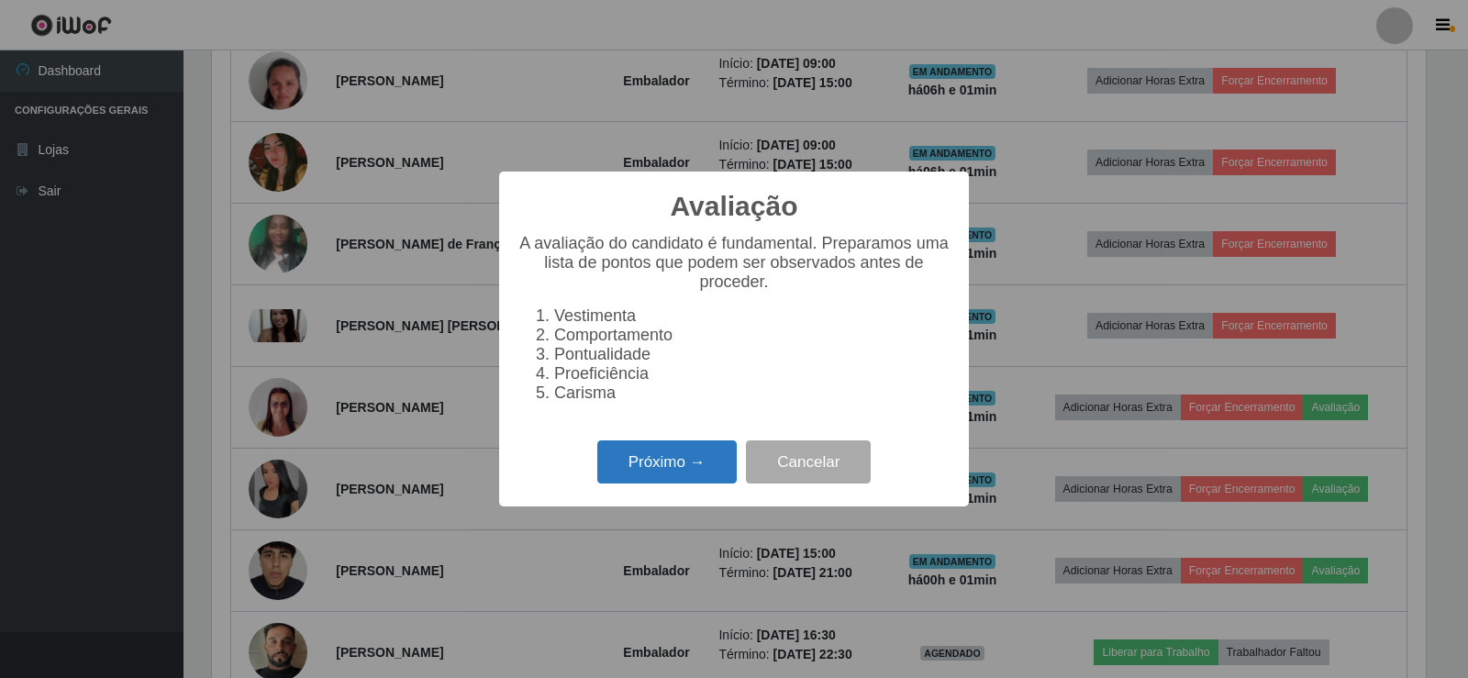
click at [680, 460] on button "Próximo →" at bounding box center [666, 462] width 139 height 43
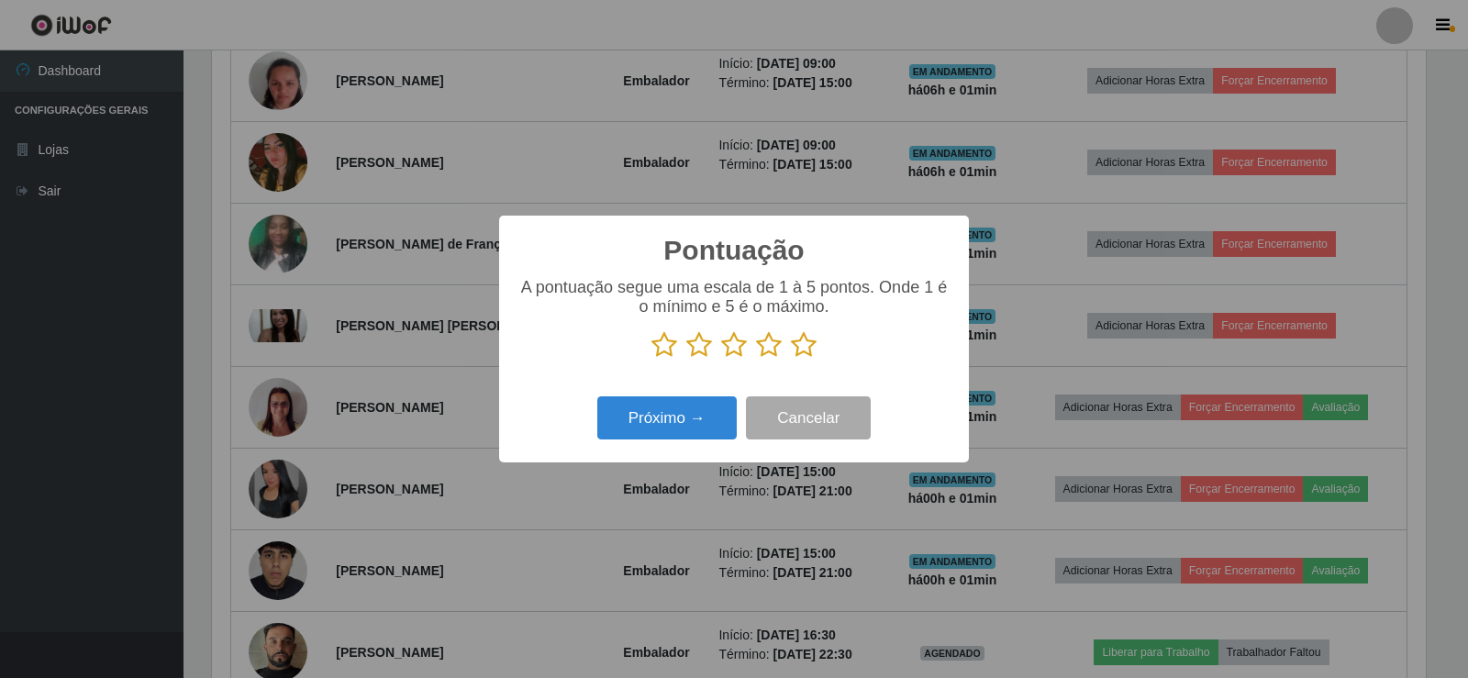
click at [819, 346] on p at bounding box center [734, 345] width 433 height 28
click at [800, 352] on icon at bounding box center [804, 345] width 26 height 28
click at [791, 359] on input "radio" at bounding box center [791, 359] width 0 height 0
click at [678, 394] on div "Próximo → Cancelar" at bounding box center [734, 418] width 433 height 52
click at [682, 408] on button "Próximo →" at bounding box center [666, 417] width 139 height 43
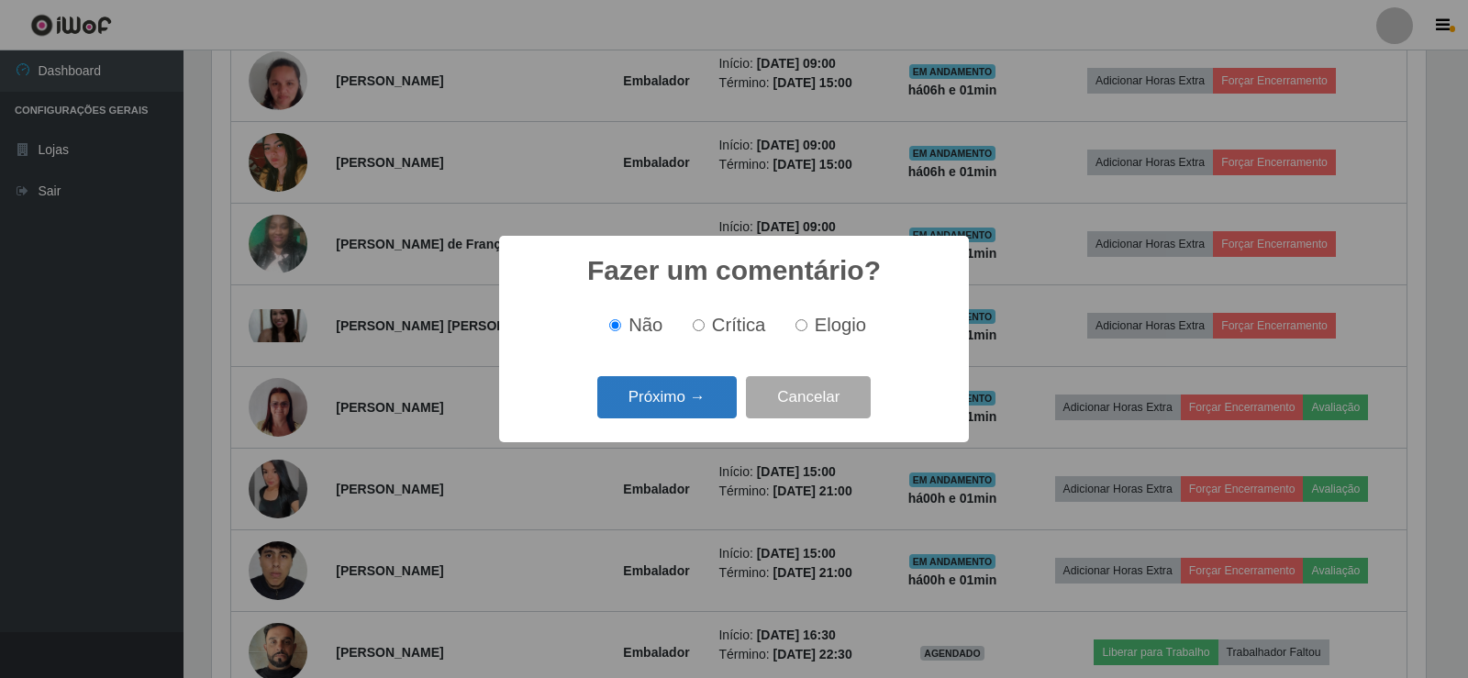
click at [684, 408] on button "Próximo →" at bounding box center [666, 397] width 139 height 43
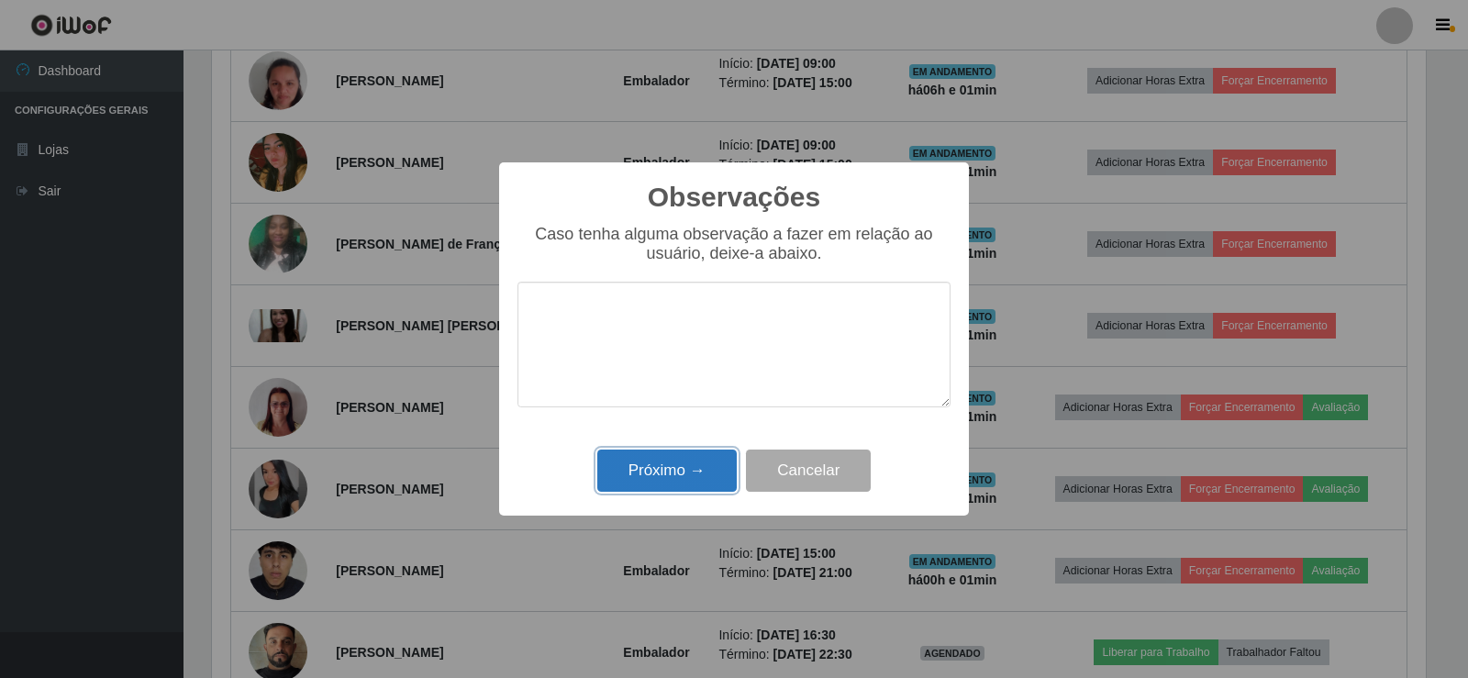
click at [685, 478] on button "Próximo →" at bounding box center [666, 471] width 139 height 43
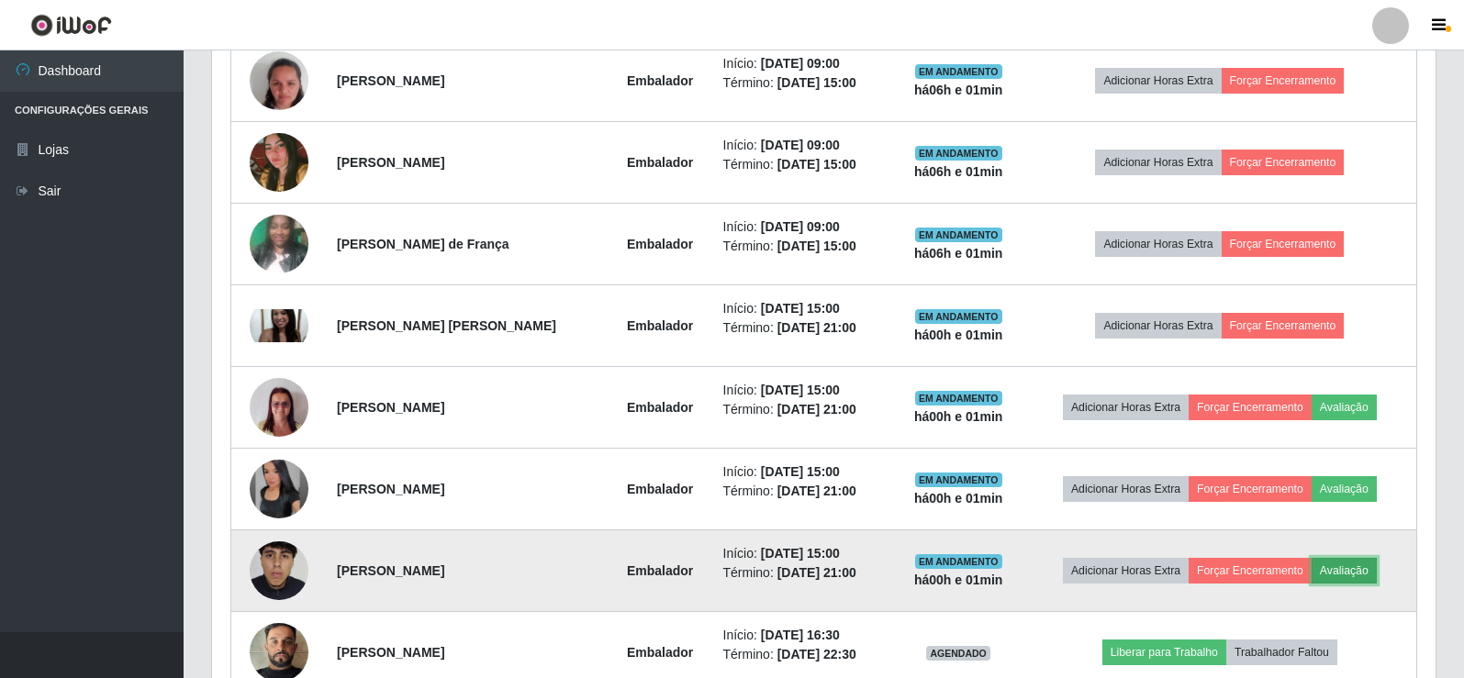
click at [1361, 568] on button "Avaliação" at bounding box center [1343, 571] width 65 height 26
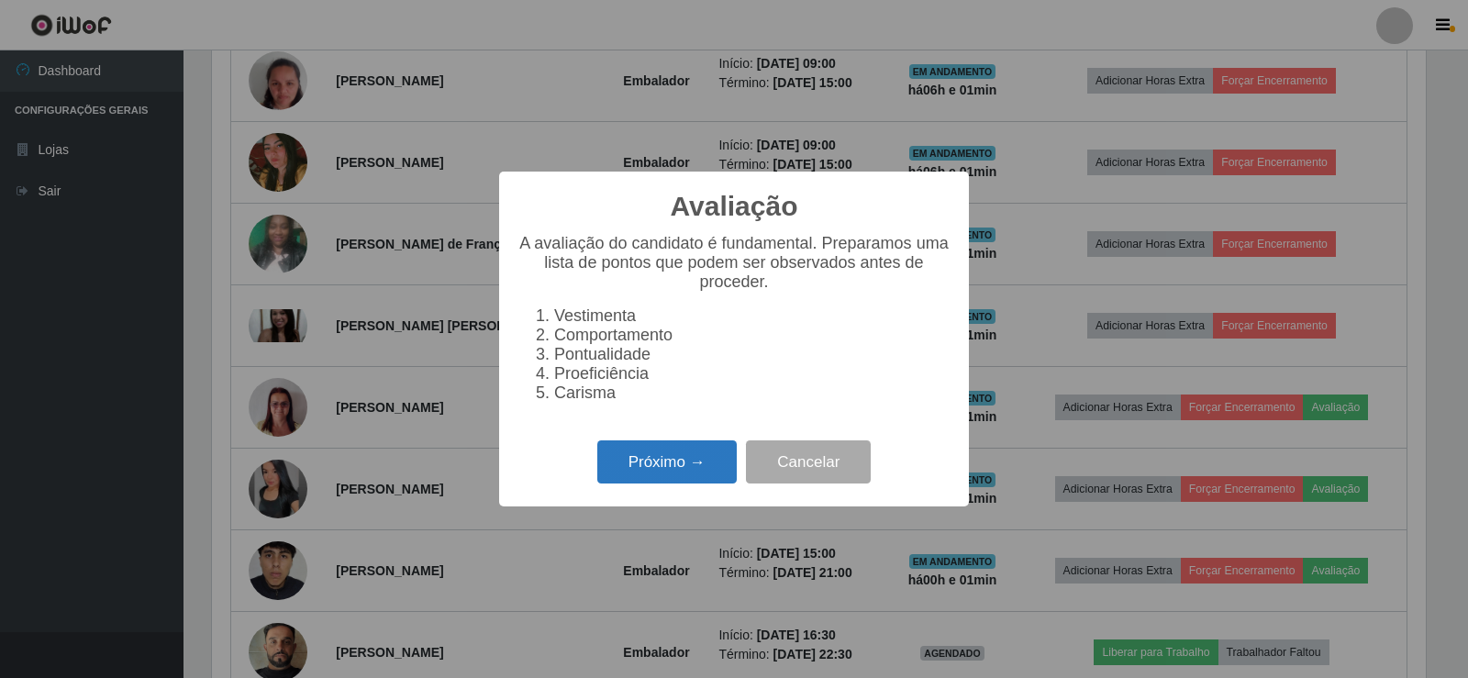
click at [678, 484] on button "Próximo →" at bounding box center [666, 462] width 139 height 43
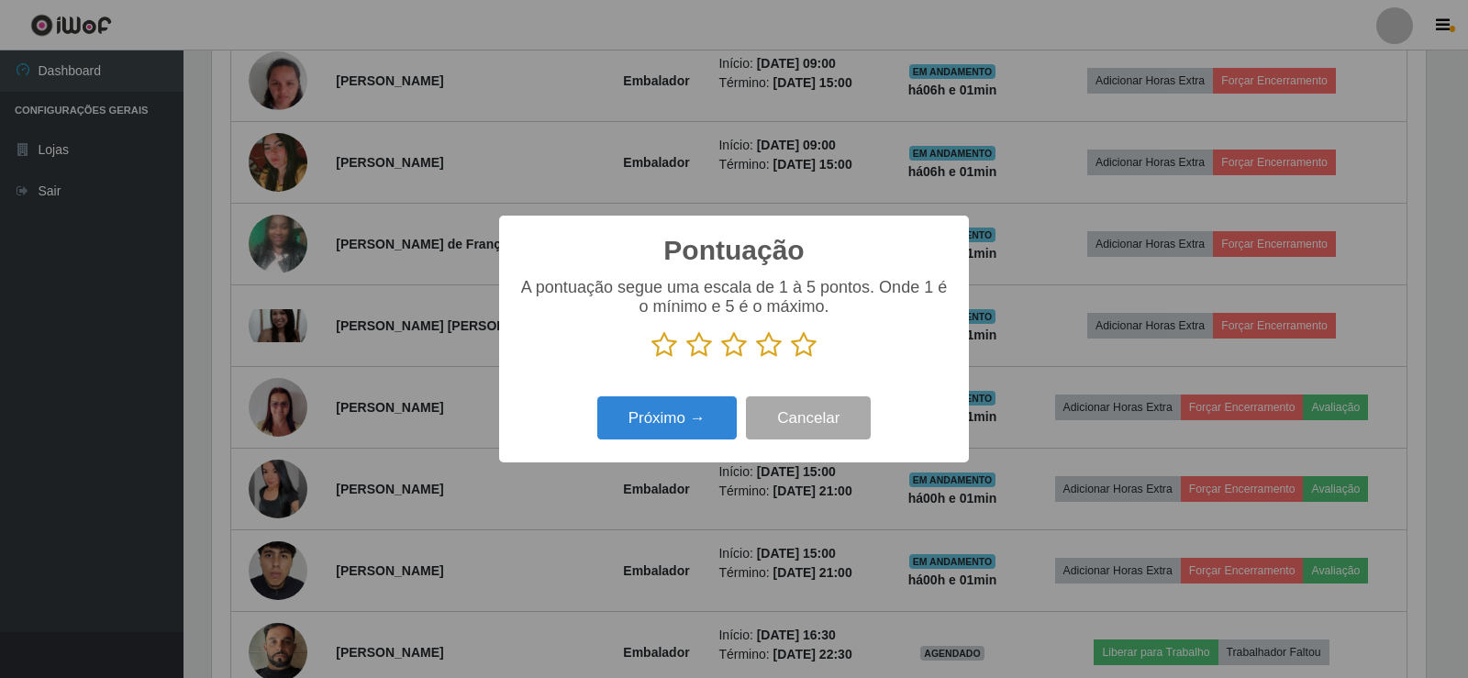
click at [794, 346] on icon at bounding box center [804, 345] width 26 height 28
click at [791, 359] on input "radio" at bounding box center [791, 359] width 0 height 0
drag, startPoint x: 723, startPoint y: 387, endPoint x: 701, endPoint y: 410, distance: 31.8
click at [723, 390] on div "Pontuação × A pontuação segue uma escala de 1 à 5 pontos. Onde 1 é o mínimo e 5…" at bounding box center [734, 339] width 470 height 247
click at [686, 419] on button "Próximo →" at bounding box center [666, 417] width 139 height 43
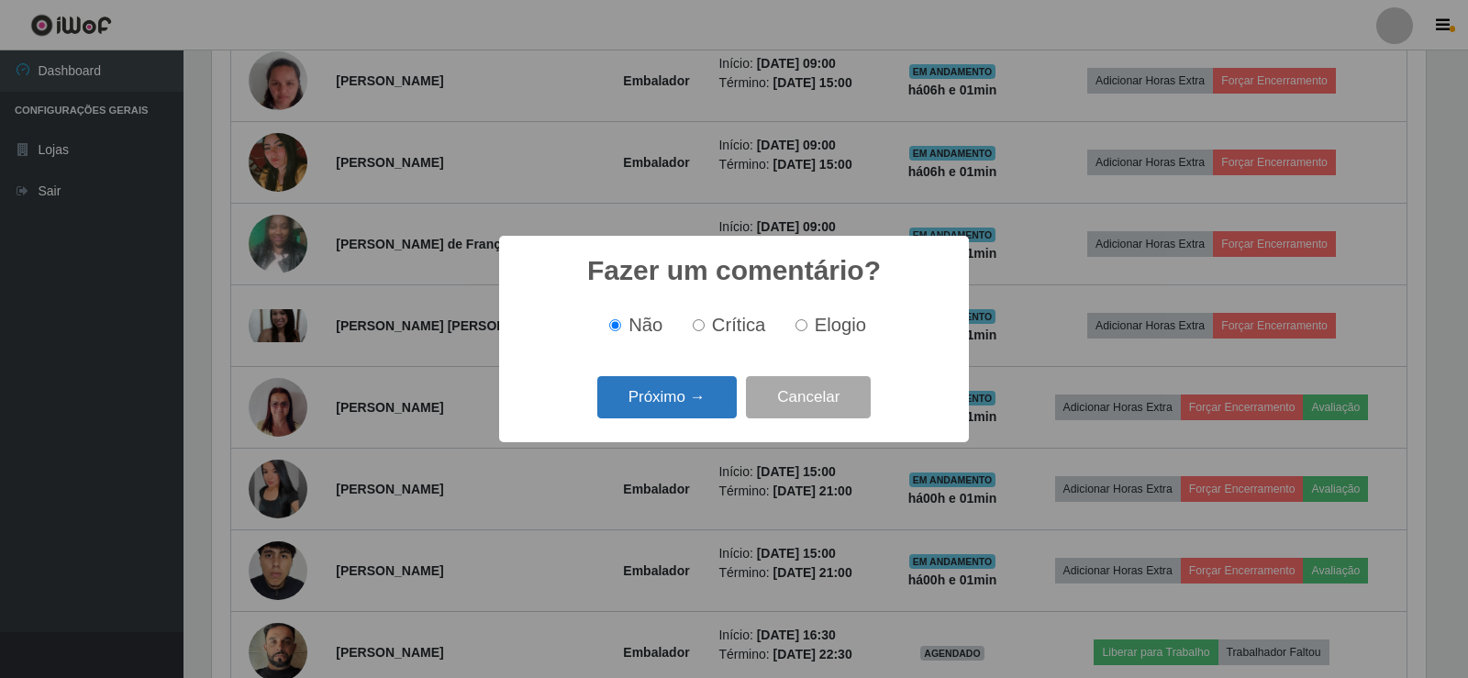
click at [705, 395] on button "Próximo →" at bounding box center [666, 397] width 139 height 43
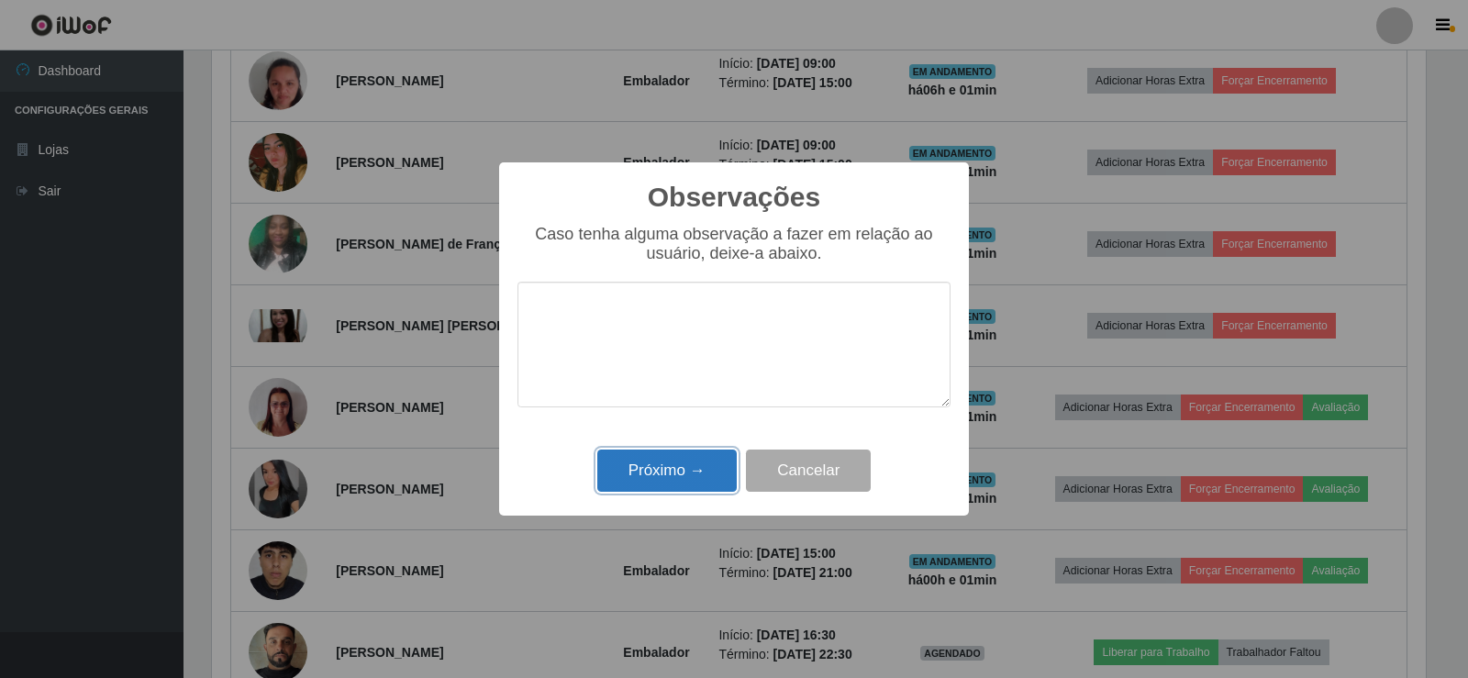
click at [694, 476] on button "Próximo →" at bounding box center [666, 471] width 139 height 43
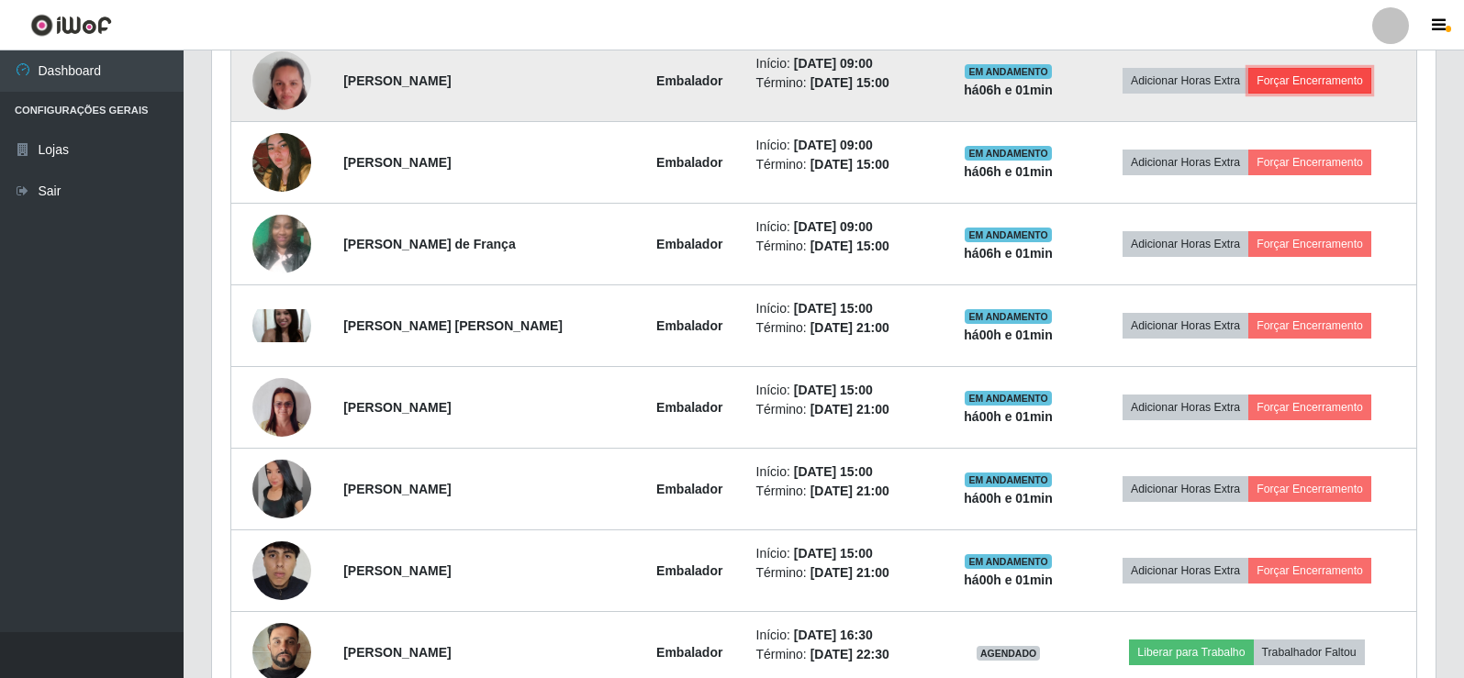
click at [1306, 81] on button "Forçar Encerramento" at bounding box center [1309, 81] width 123 height 26
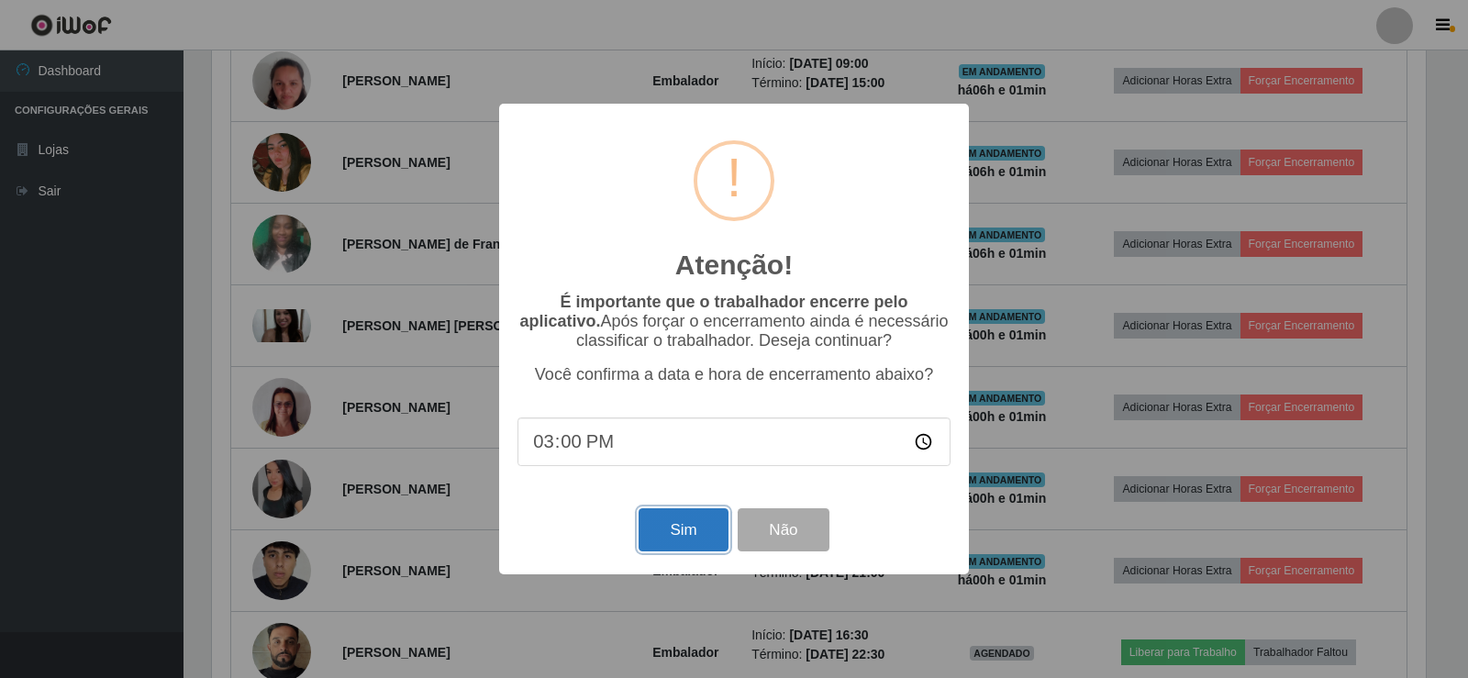
click at [707, 527] on button "Sim" at bounding box center [683, 529] width 89 height 43
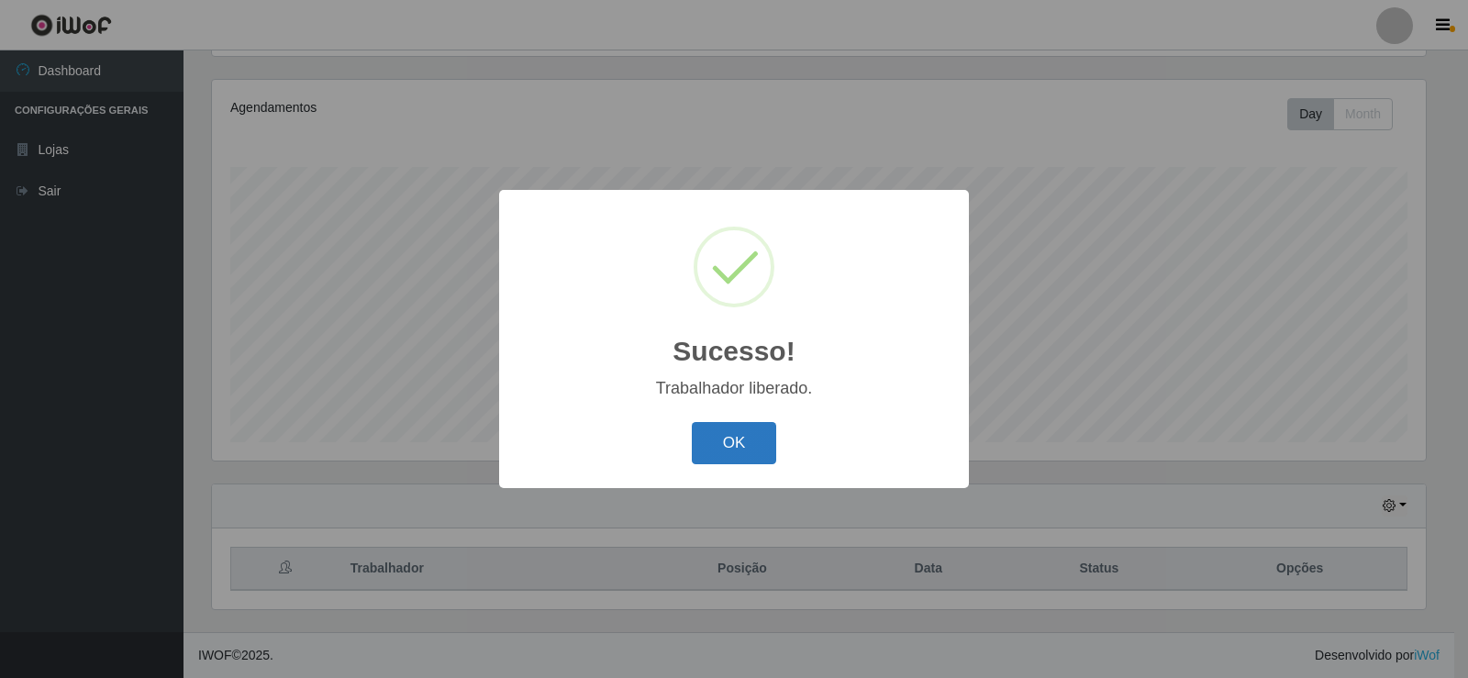
click at [726, 441] on button "OK" at bounding box center [734, 443] width 85 height 43
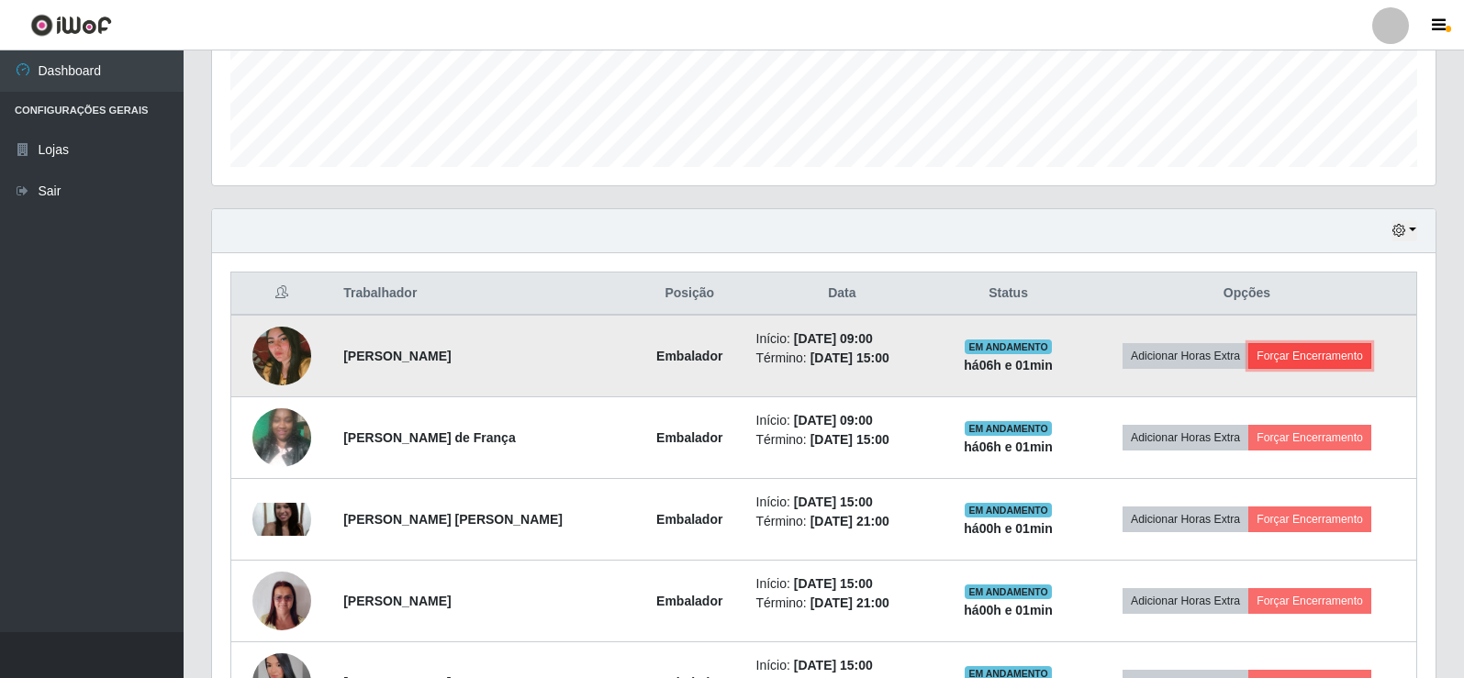
click at [1323, 362] on button "Forçar Encerramento" at bounding box center [1309, 356] width 123 height 26
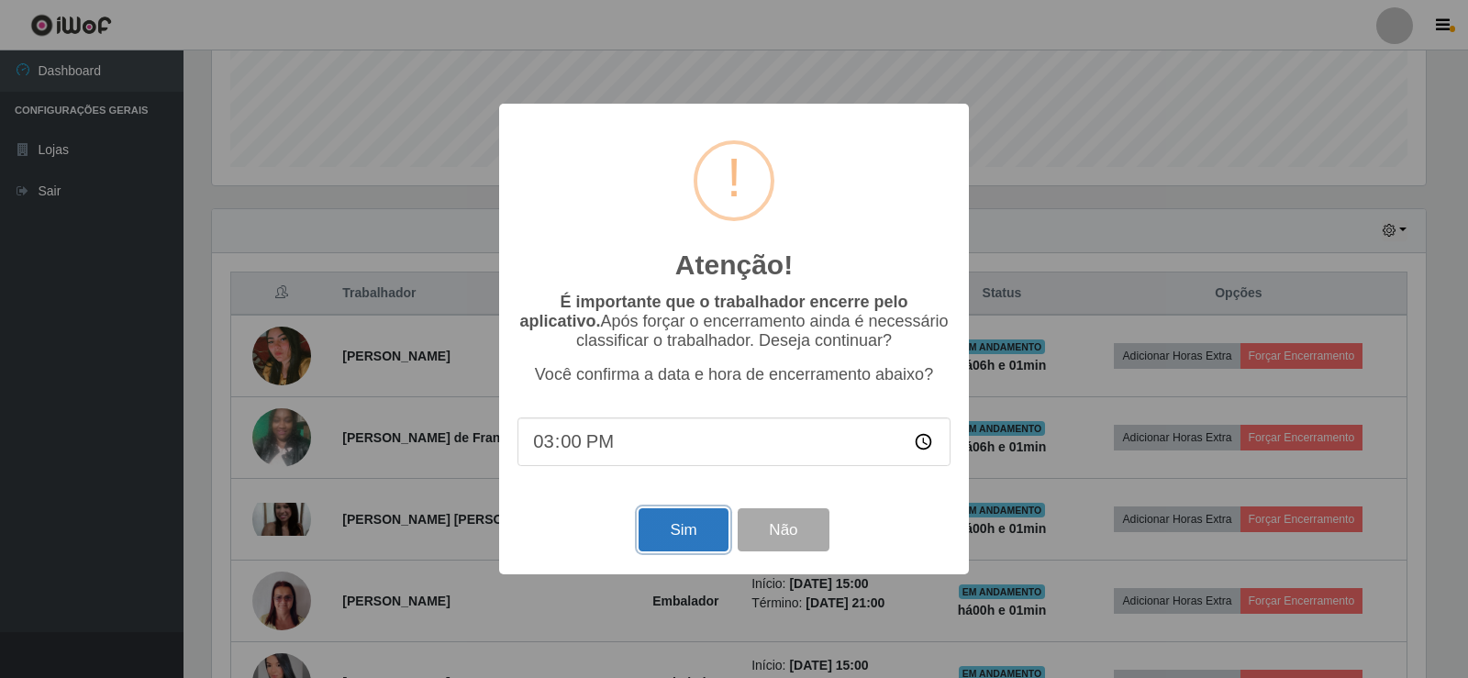
click at [688, 536] on button "Sim" at bounding box center [683, 529] width 89 height 43
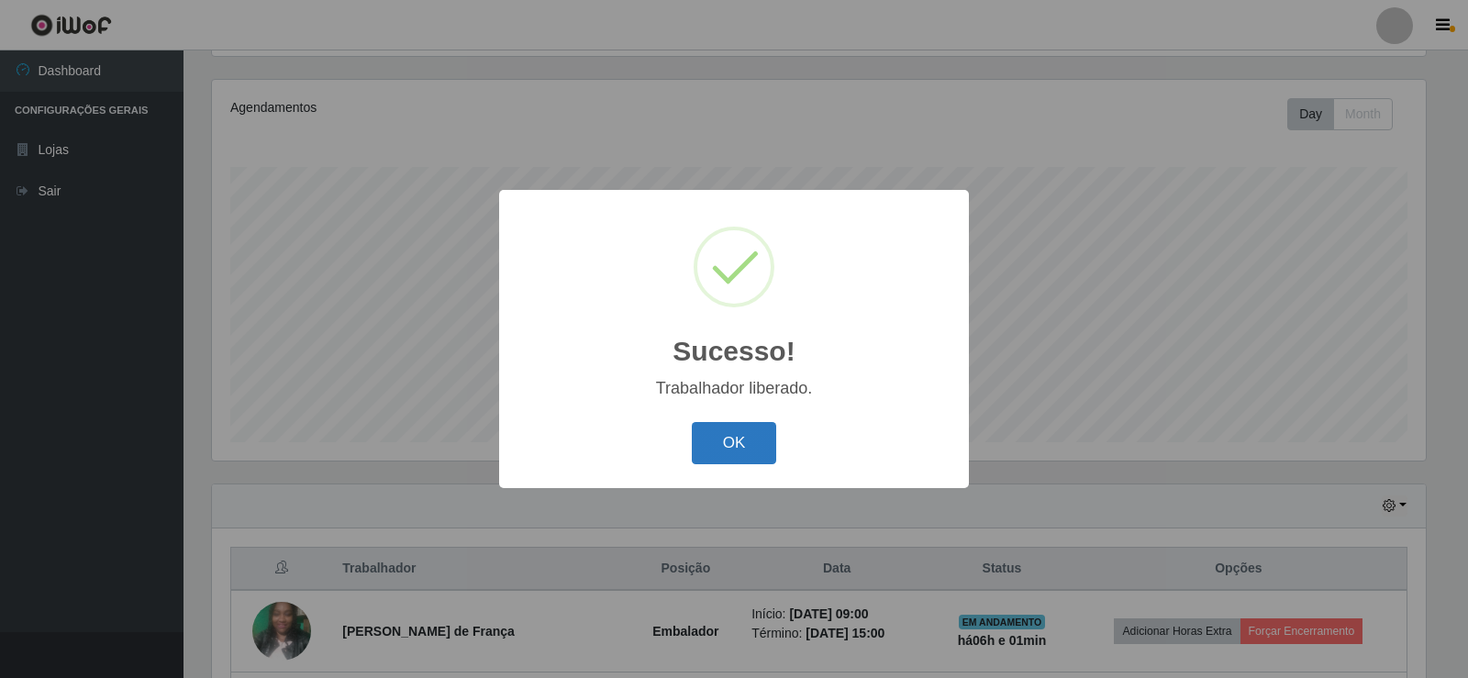
click at [750, 437] on button "OK" at bounding box center [734, 443] width 85 height 43
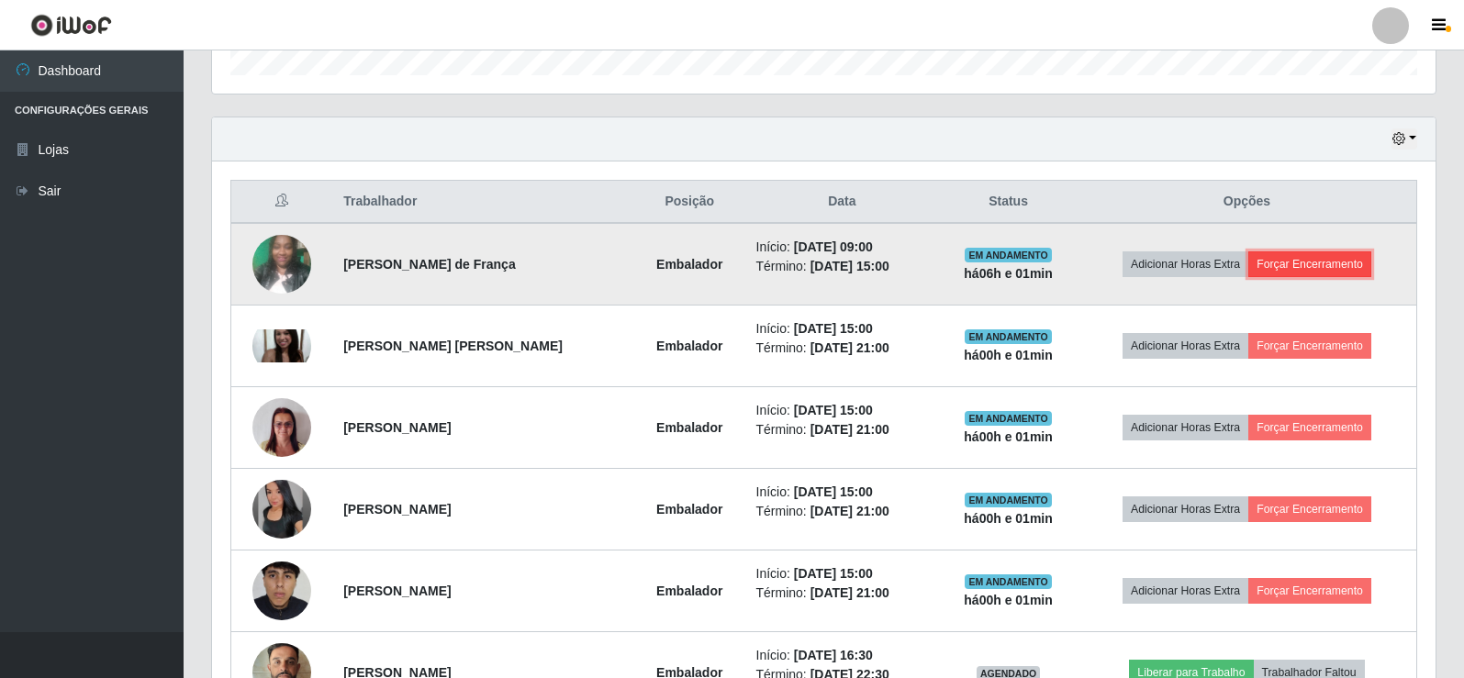
click at [1328, 264] on button "Forçar Encerramento" at bounding box center [1309, 264] width 123 height 26
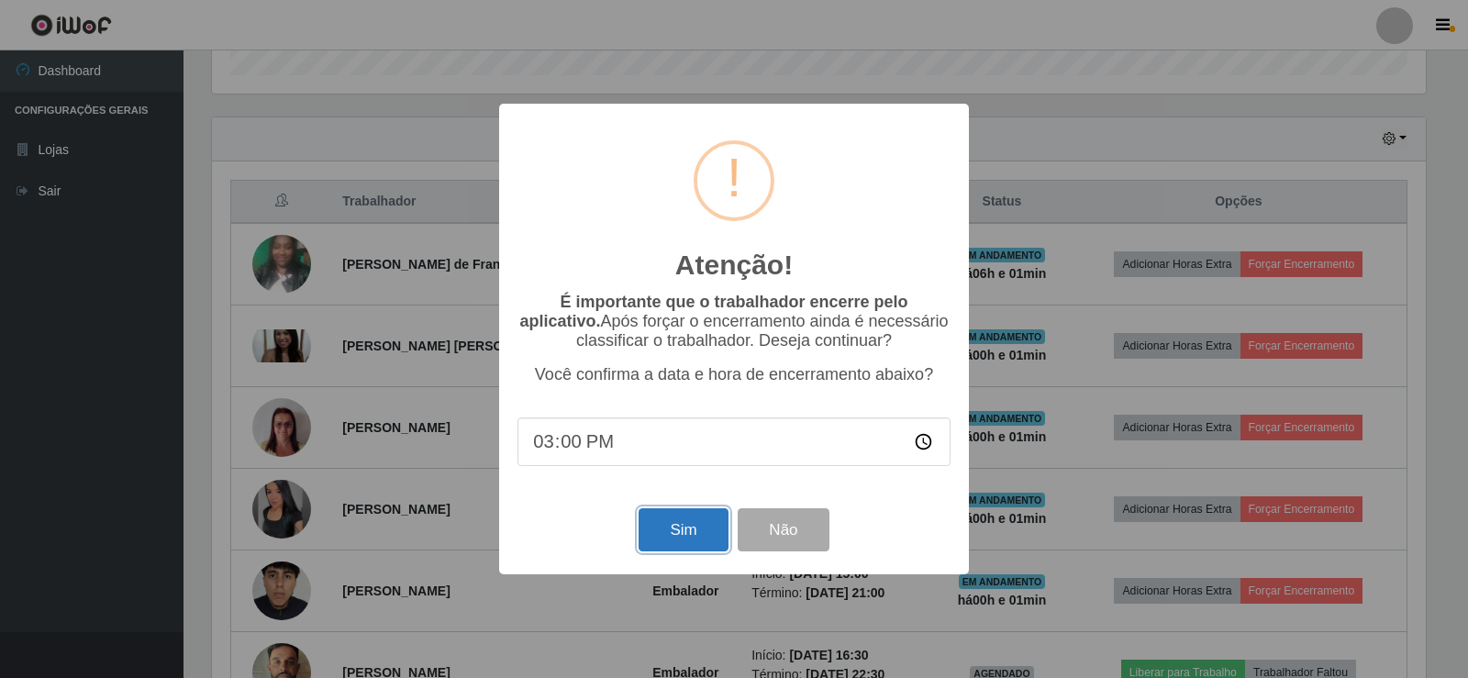
click at [670, 541] on button "Sim" at bounding box center [683, 529] width 89 height 43
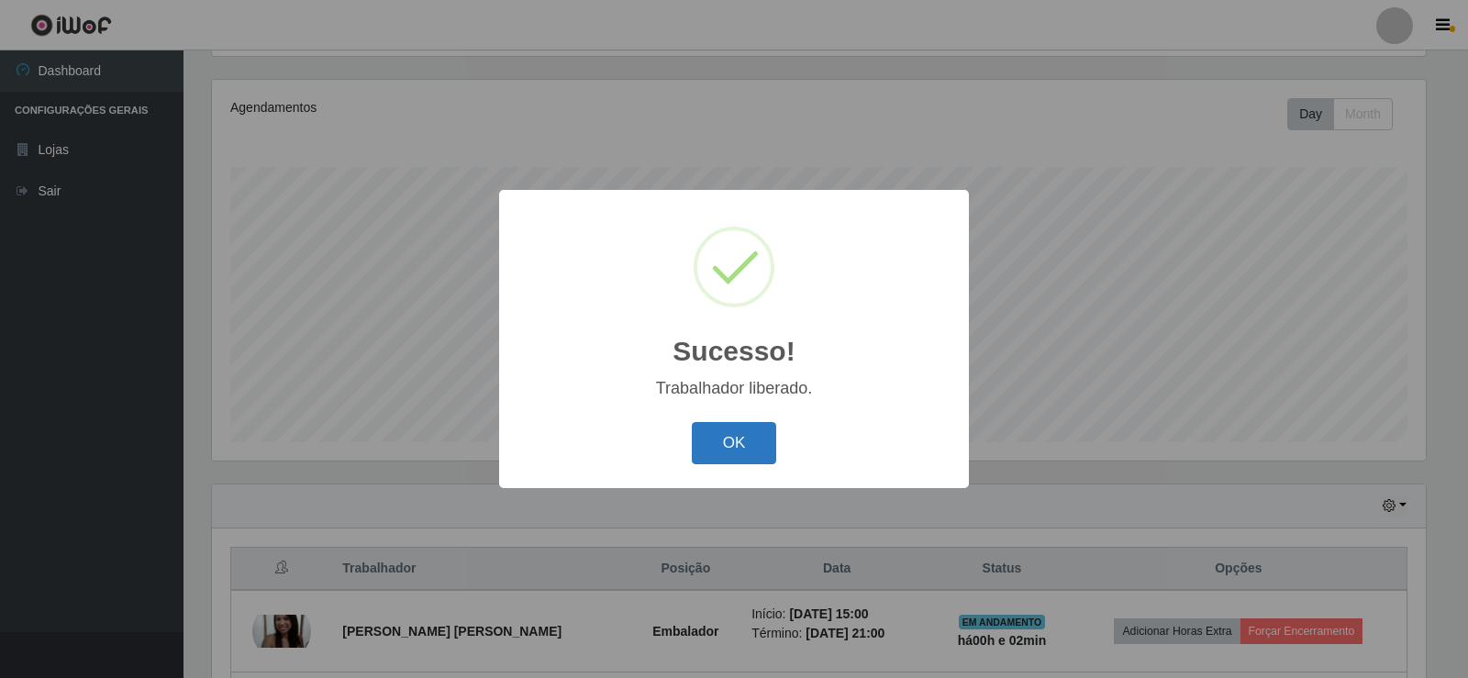
click at [720, 442] on button "OK" at bounding box center [734, 443] width 85 height 43
